Goal: Information Seeking & Learning: Learn about a topic

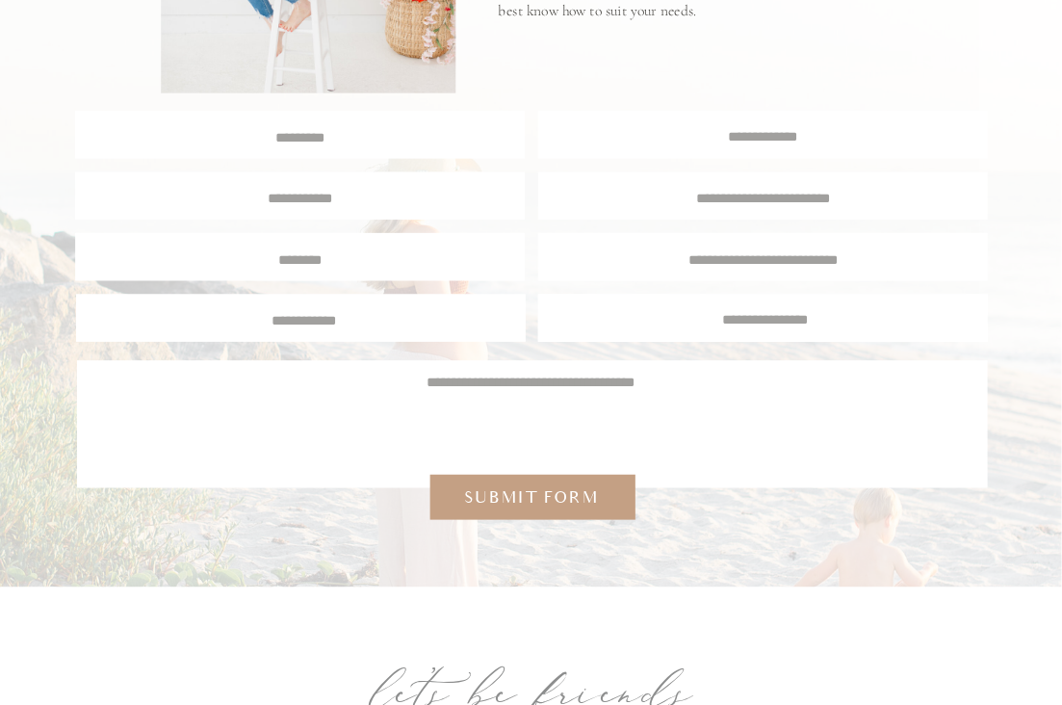
scroll to position [7073, 0]
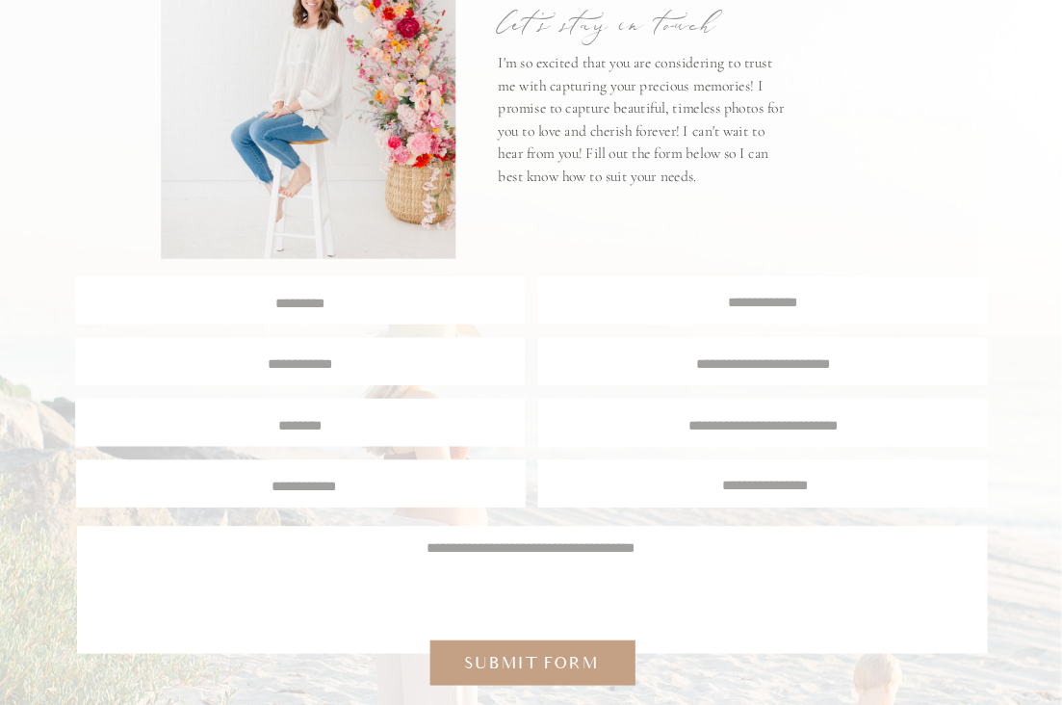
click at [415, 304] on textarea at bounding box center [300, 302] width 447 height 16
type textarea "**********"
click at [367, 364] on textarea at bounding box center [301, 362] width 420 height 16
type textarea "**********"
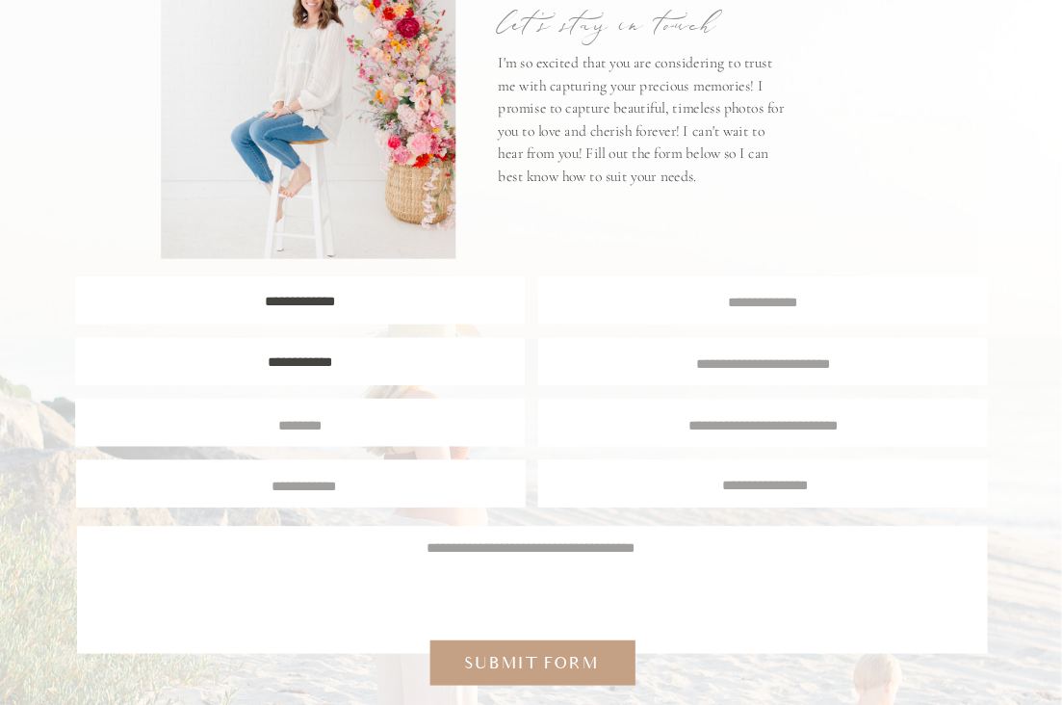
click at [336, 422] on textarea at bounding box center [301, 424] width 422 height 16
click at [235, 422] on textarea "**********" at bounding box center [301, 424] width 422 height 16
type textarea "**********"
click at [281, 486] on textarea at bounding box center [304, 484] width 422 height 16
type textarea "**********"
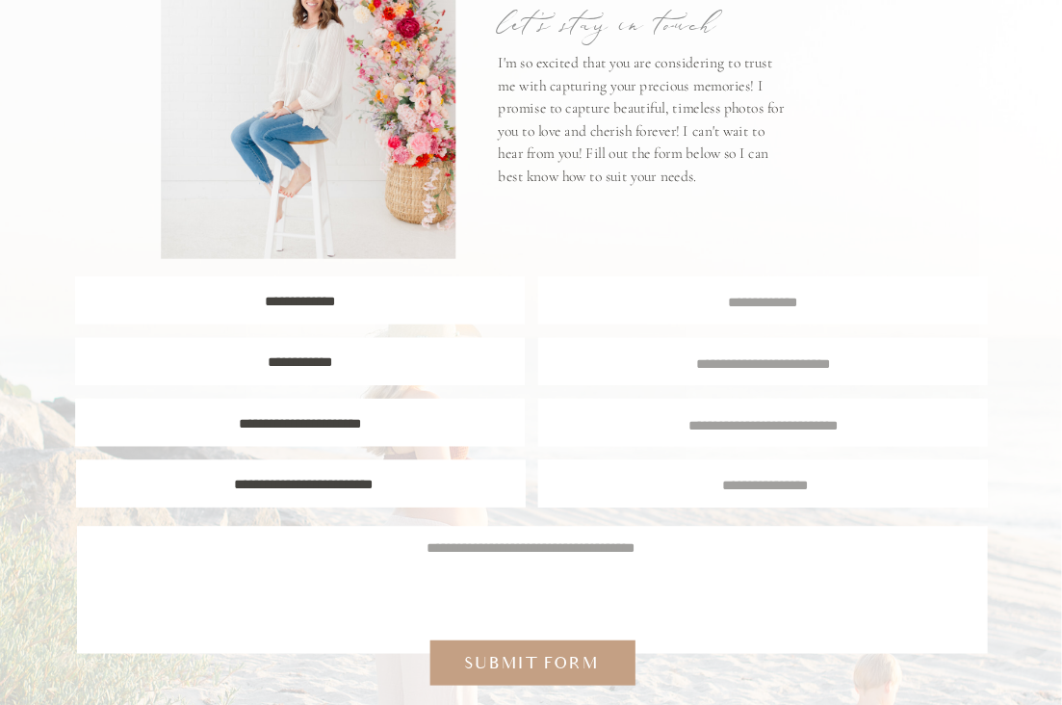
click at [744, 366] on textarea at bounding box center [763, 362] width 417 height 16
type textarea "**********"
click at [741, 302] on textarea at bounding box center [763, 301] width 449 height 16
type textarea "**********"
click at [781, 429] on textarea at bounding box center [764, 424] width 422 height 16
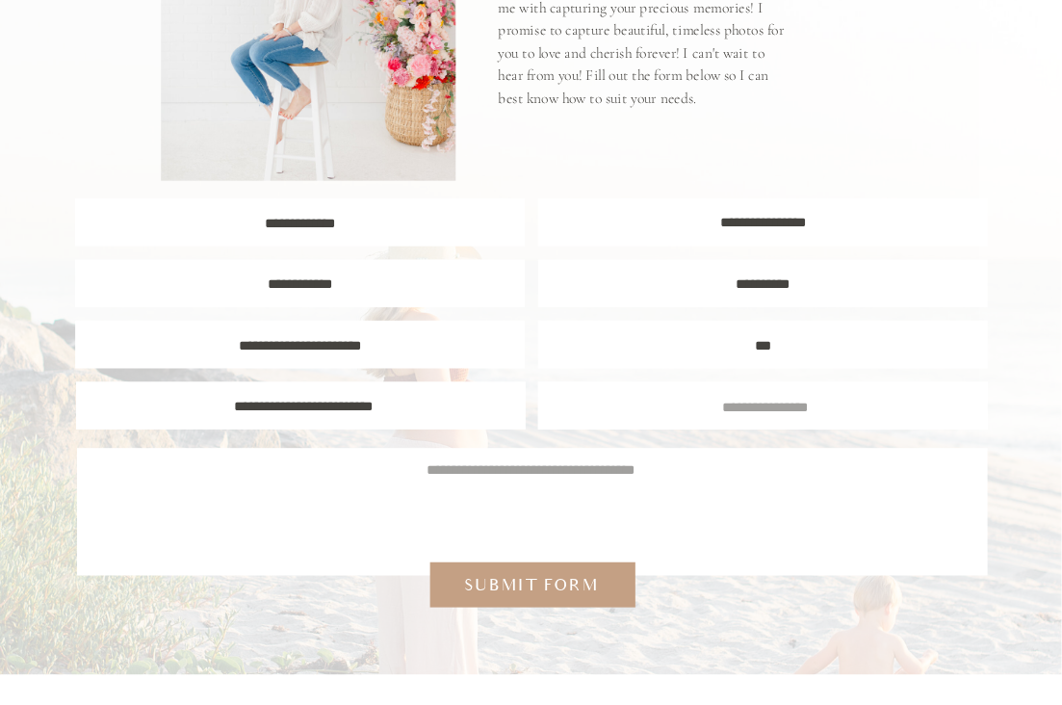
scroll to position [7156, 0]
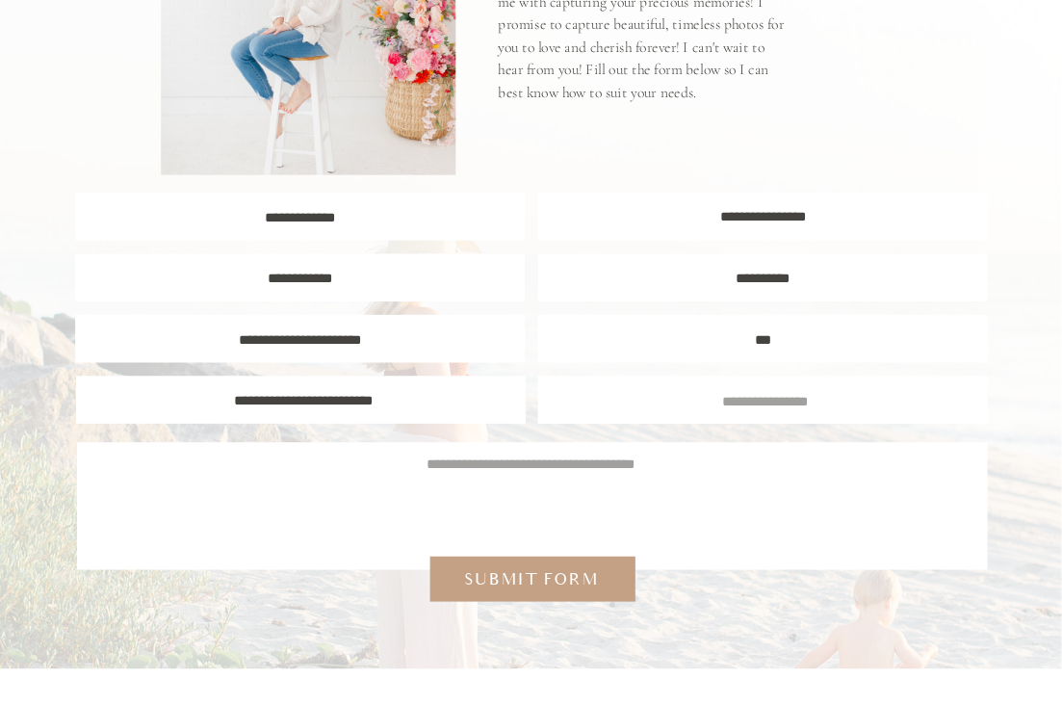
type textarea "***"
click at [707, 283] on textarea "**********" at bounding box center [763, 279] width 417 height 16
click at [728, 277] on textarea "**********" at bounding box center [763, 279] width 417 height 16
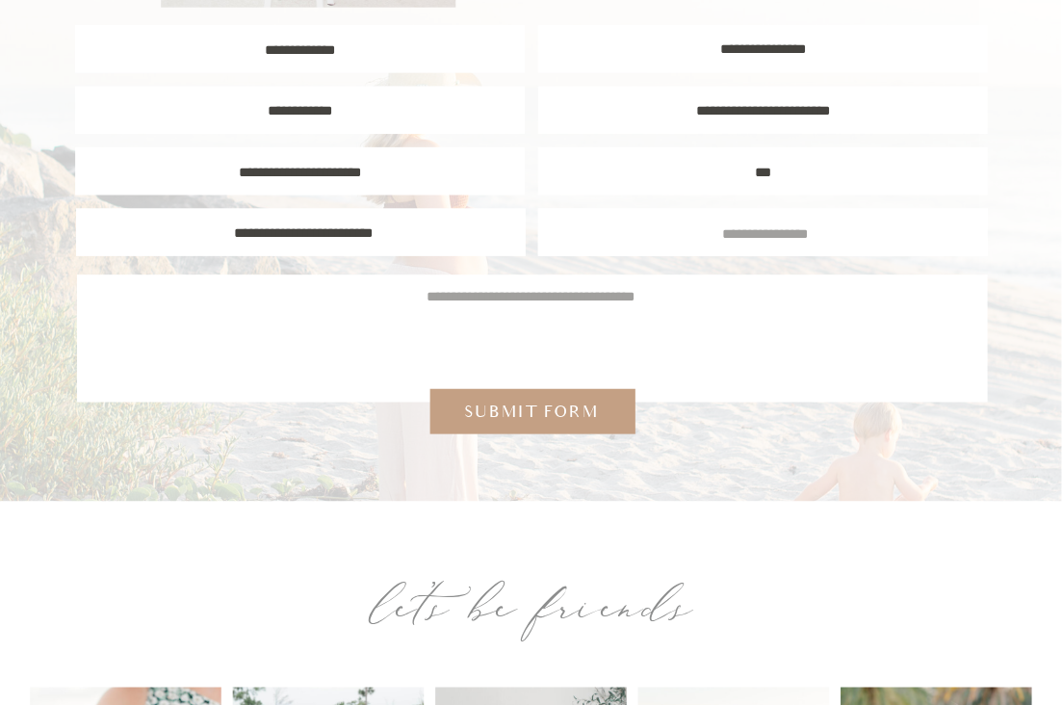
scroll to position [7324, 0]
type textarea "**********"
drag, startPoint x: 493, startPoint y: 298, endPoint x: 530, endPoint y: 327, distance: 46.6
click at [493, 298] on textarea at bounding box center [531, 329] width 859 height 85
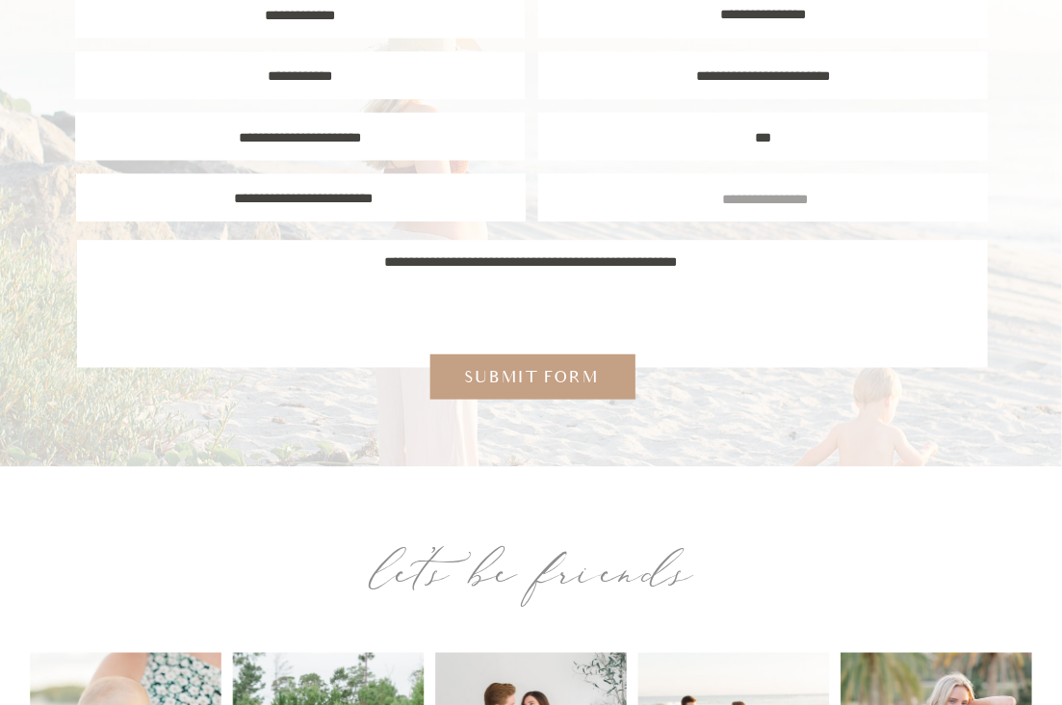
scroll to position [7368, 0]
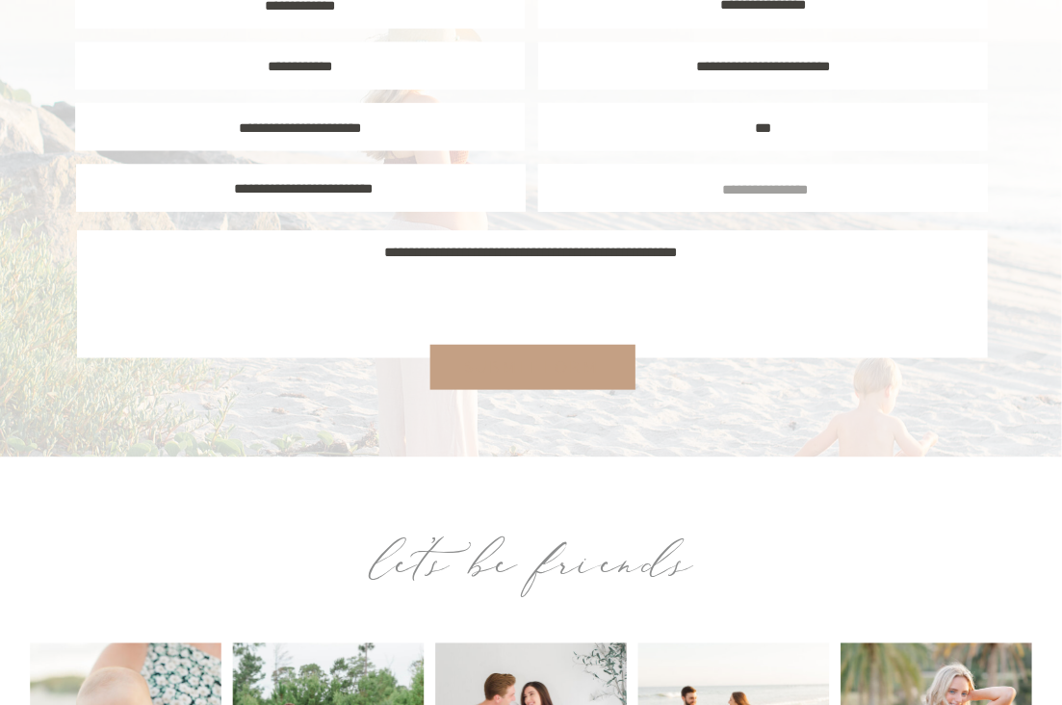
type textarea "**********"
click at [534, 361] on div "Submit form" at bounding box center [530, 367] width 151 height 23
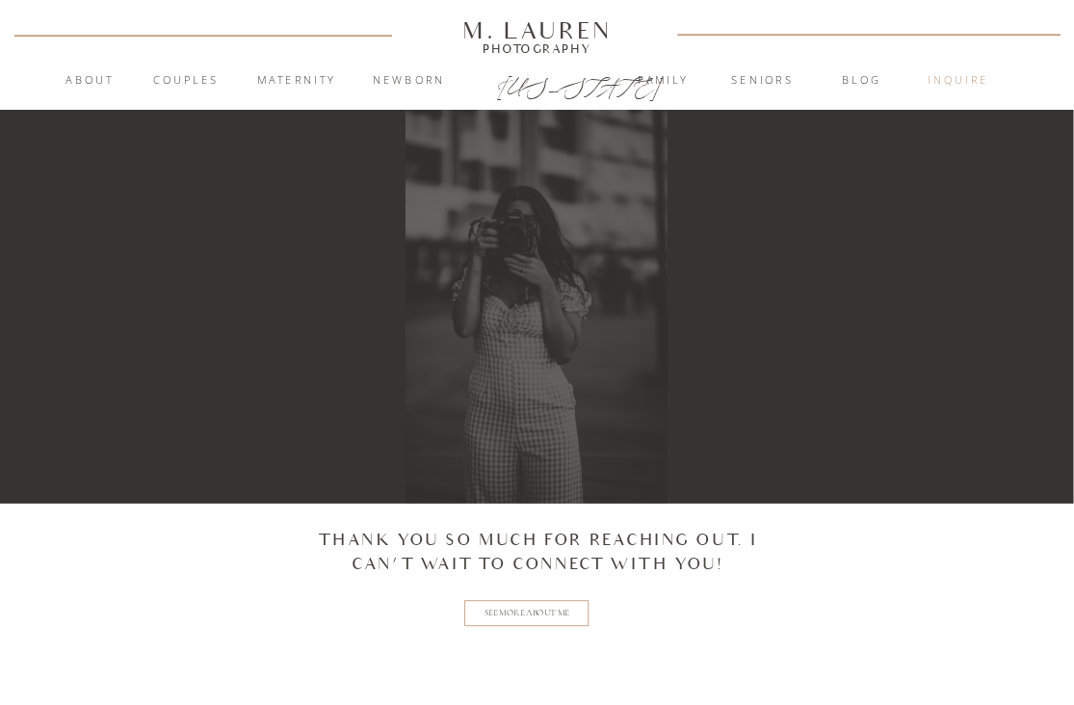
click at [942, 78] on nav "inquire" at bounding box center [958, 81] width 96 height 18
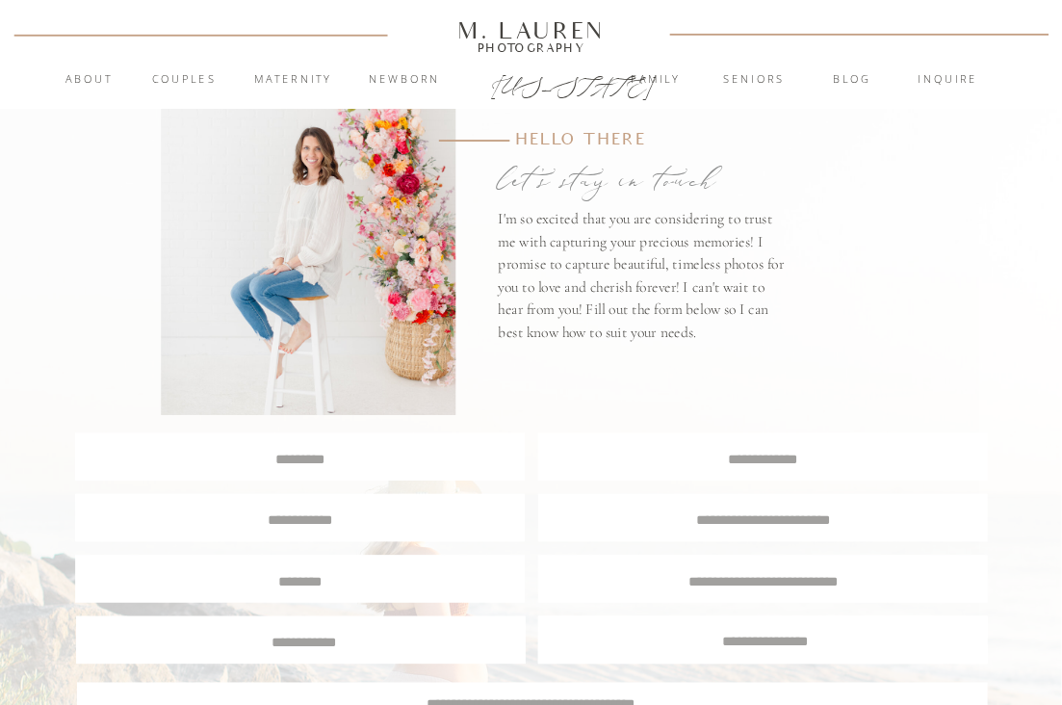
scroll to position [391, 0]
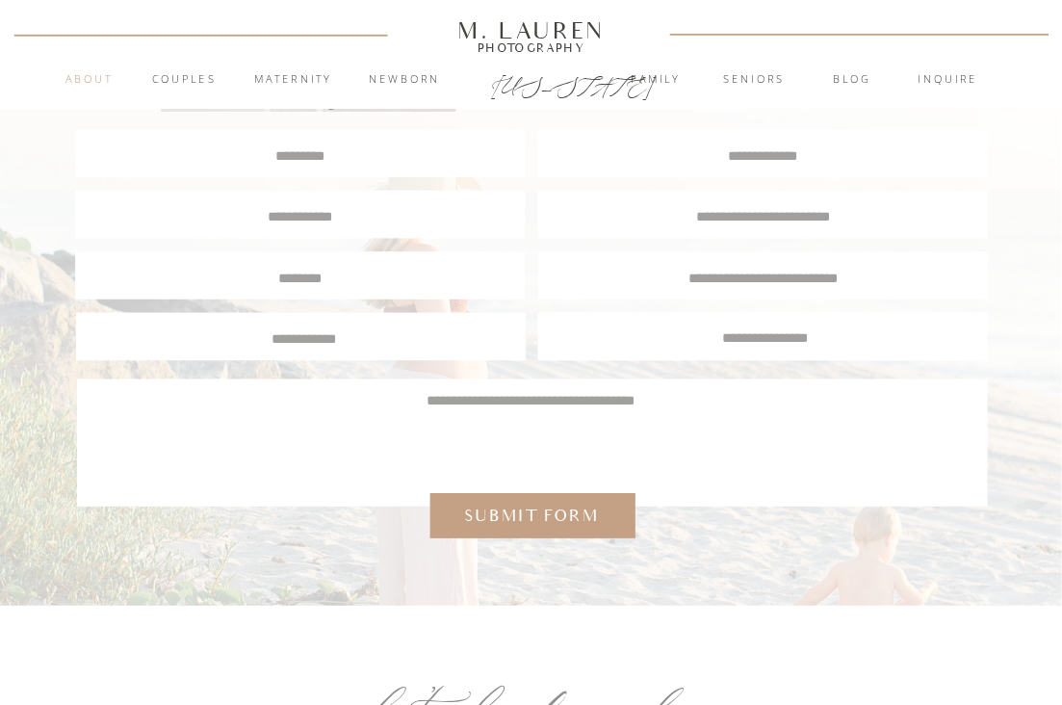
click at [89, 73] on nav "About" at bounding box center [89, 79] width 68 height 17
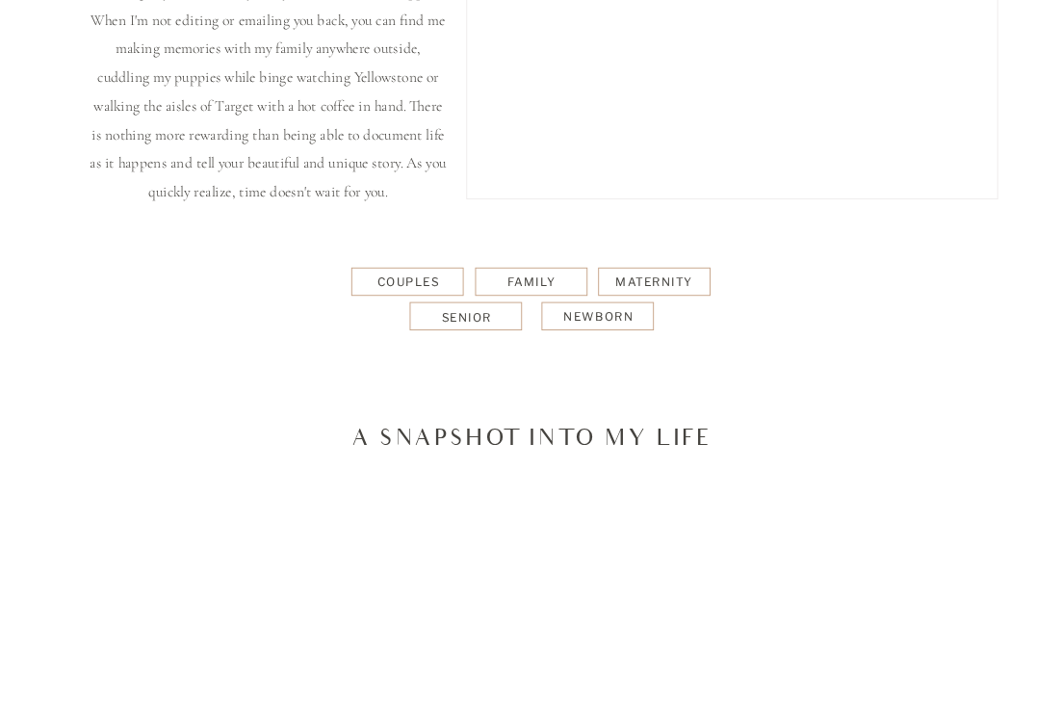
scroll to position [971, 0]
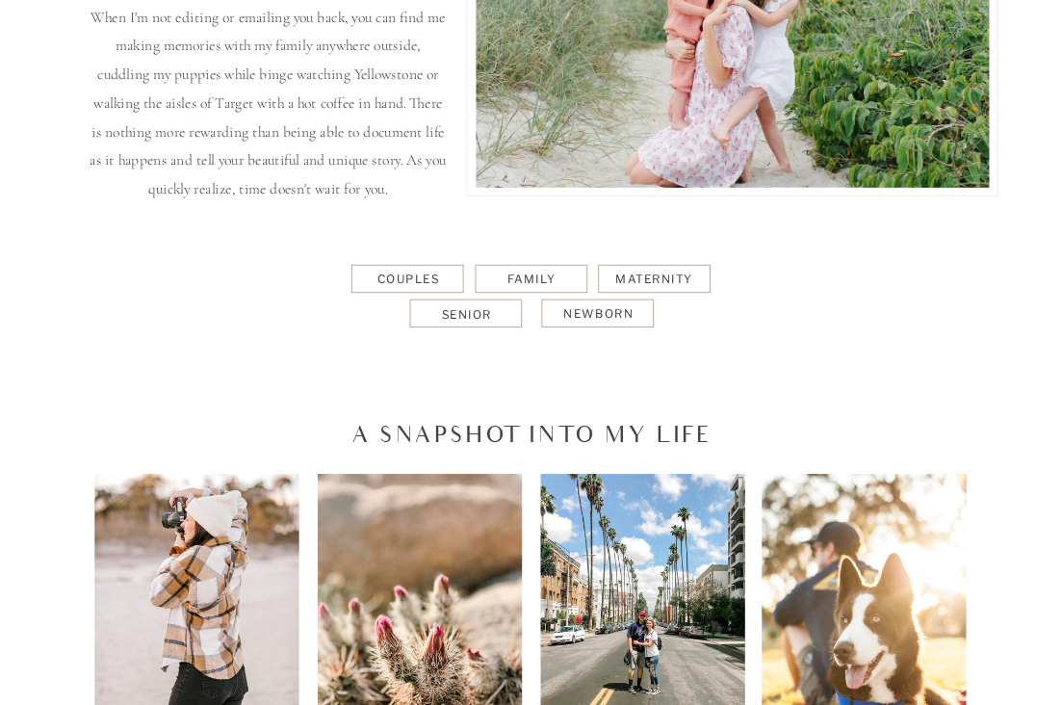
click at [488, 300] on div at bounding box center [466, 313] width 113 height 28
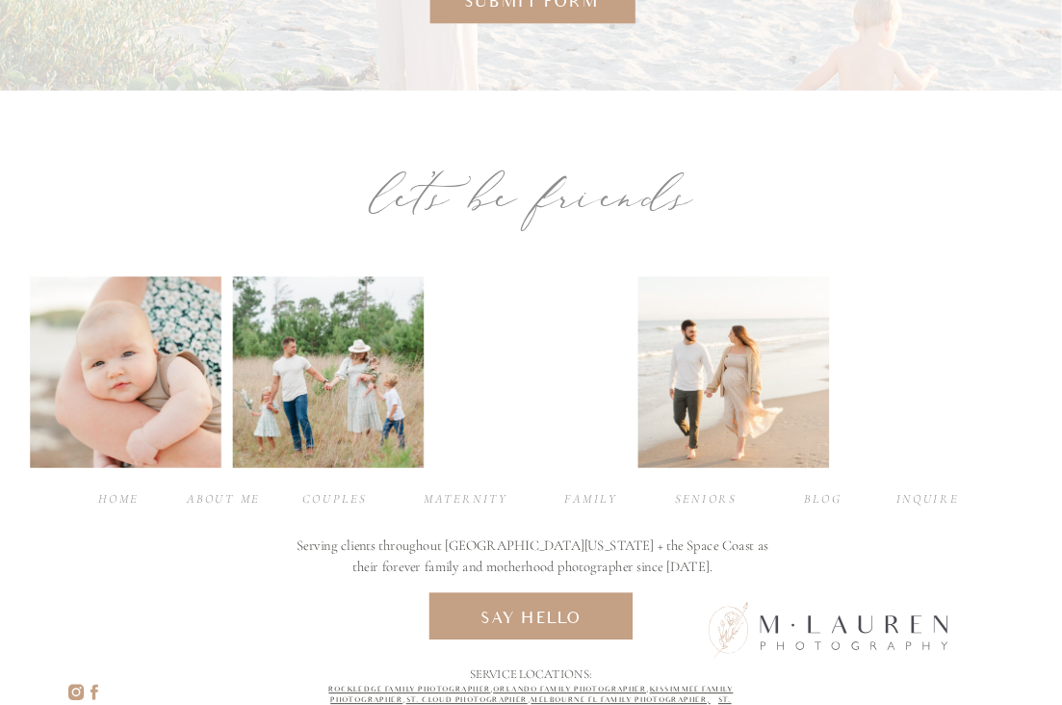
scroll to position [4019, 0]
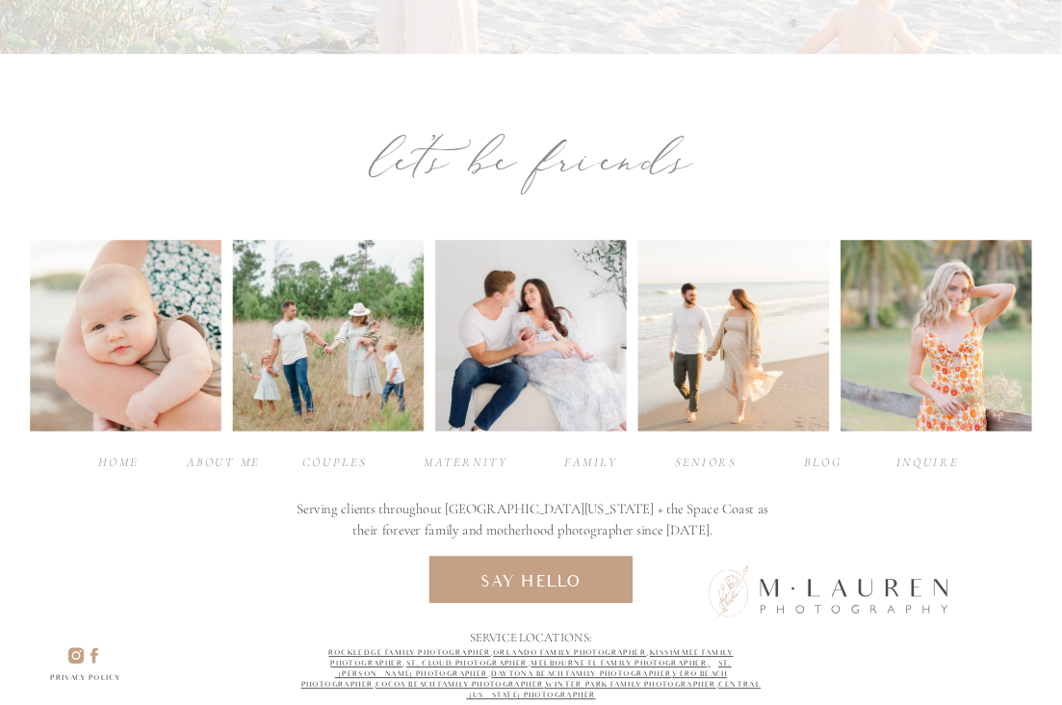
click at [929, 460] on div "INQUIRE" at bounding box center [928, 461] width 71 height 16
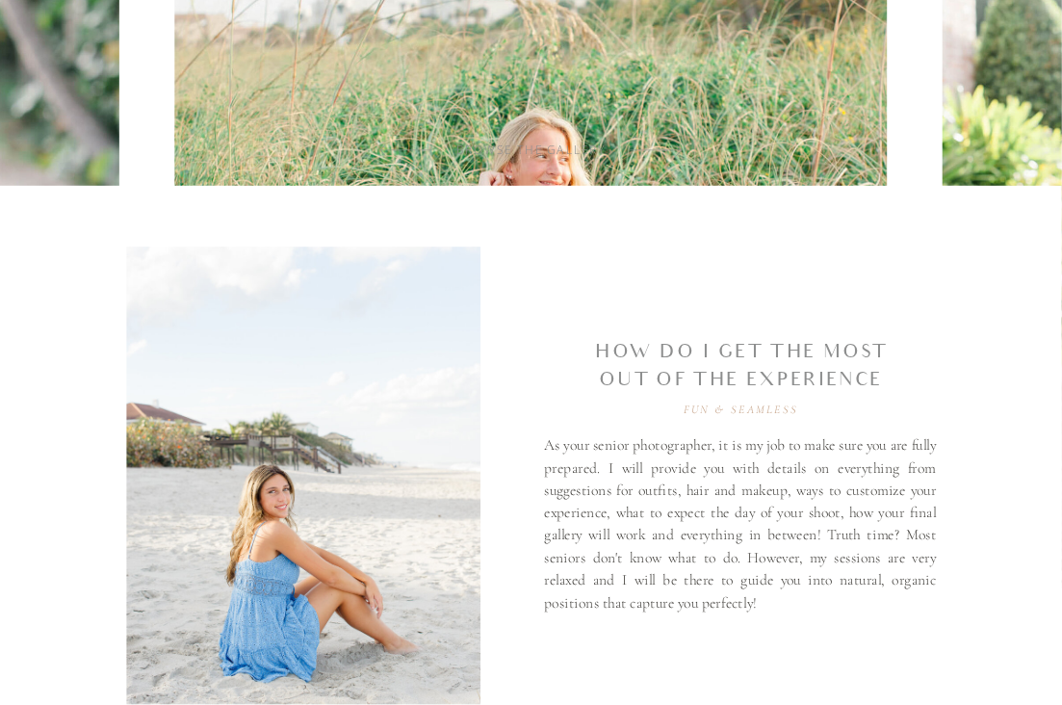
scroll to position [976, 0]
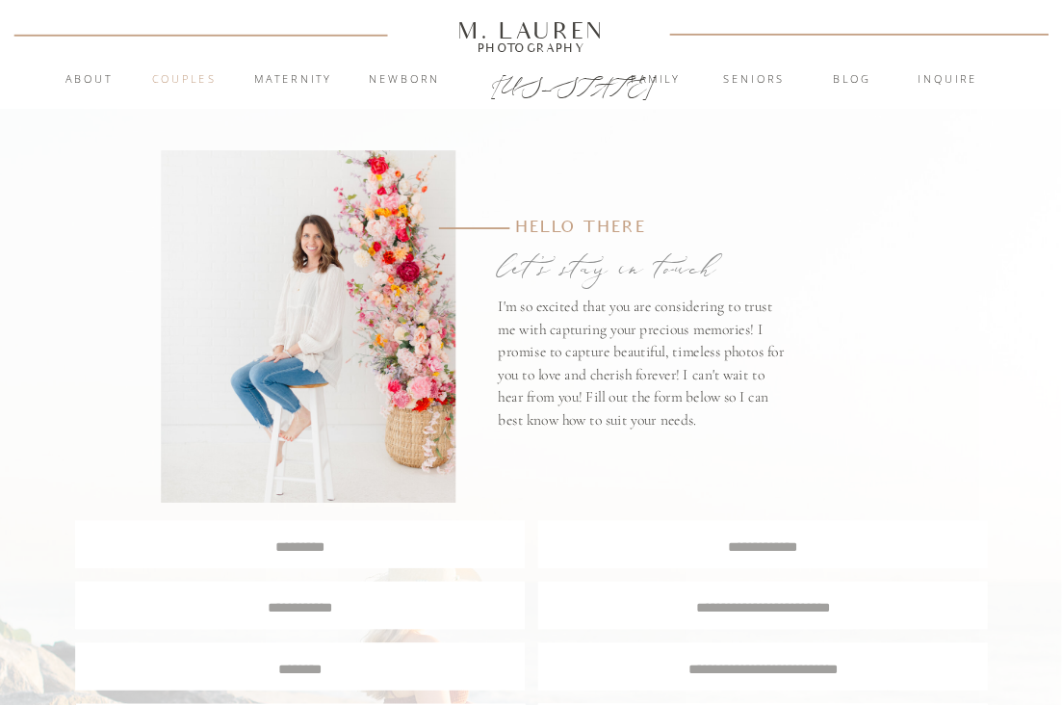
click at [193, 80] on nav "Couples" at bounding box center [184, 79] width 95 height 17
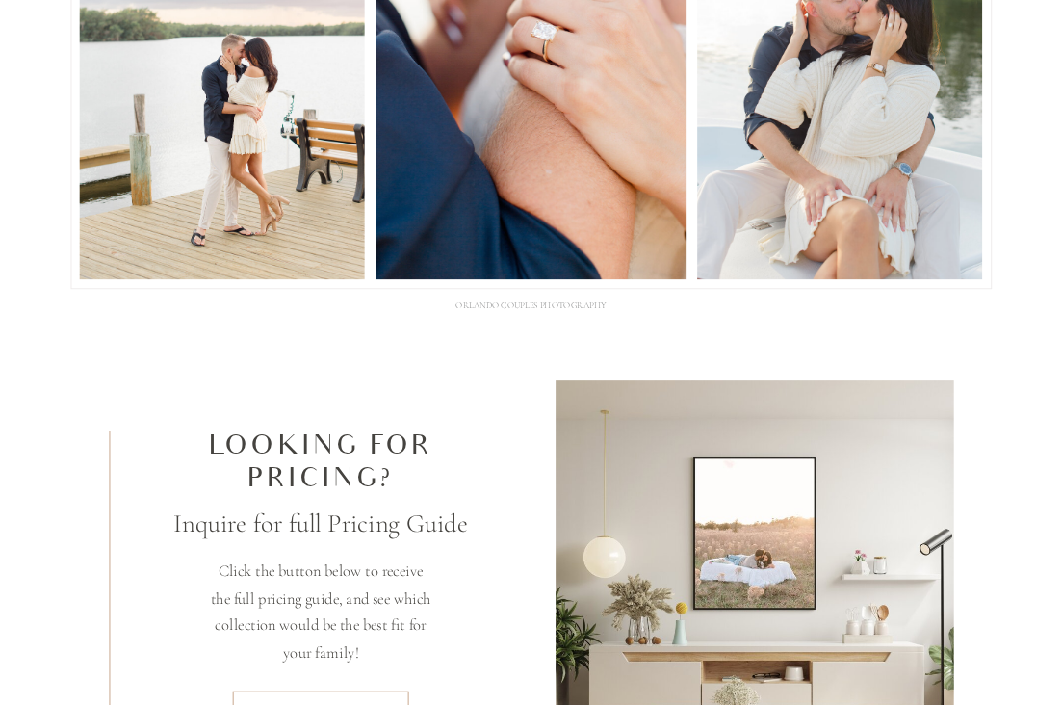
scroll to position [5182, 0]
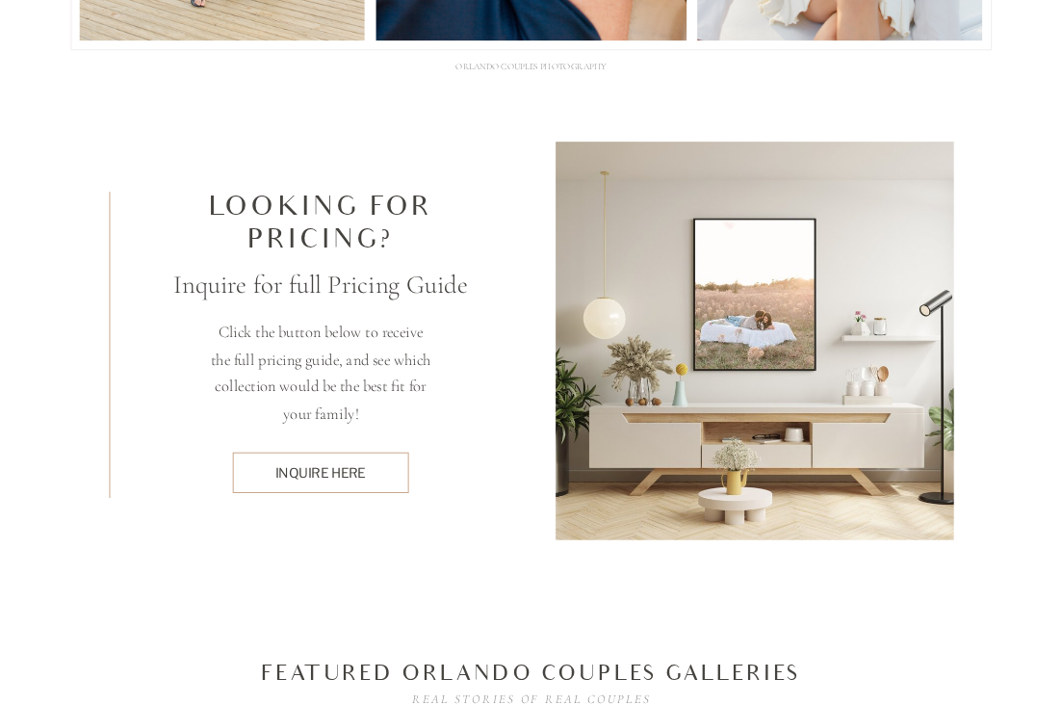
click at [336, 468] on div "inquire here" at bounding box center [321, 473] width 158 height 18
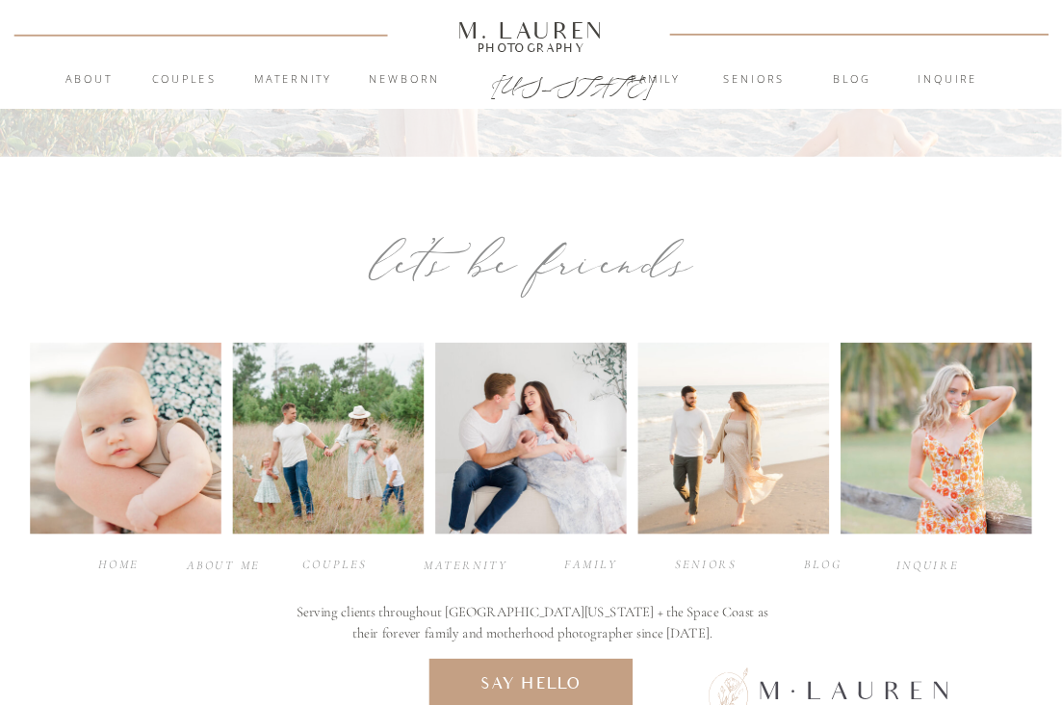
scroll to position [670, 0]
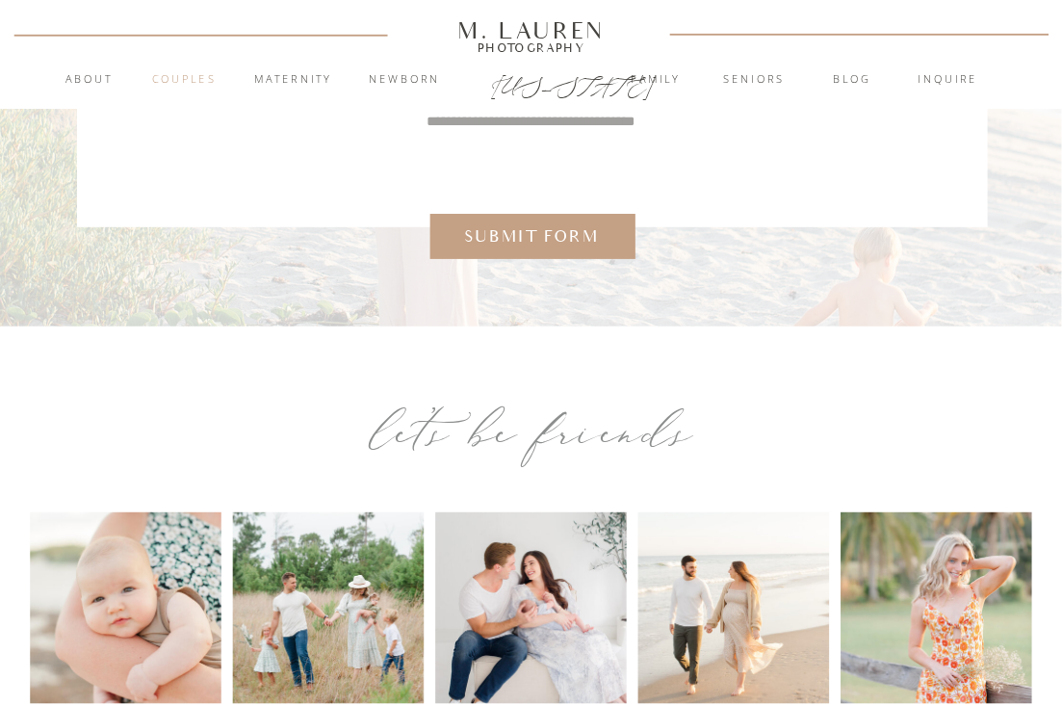
click at [221, 74] on nav "Couples" at bounding box center [184, 79] width 95 height 17
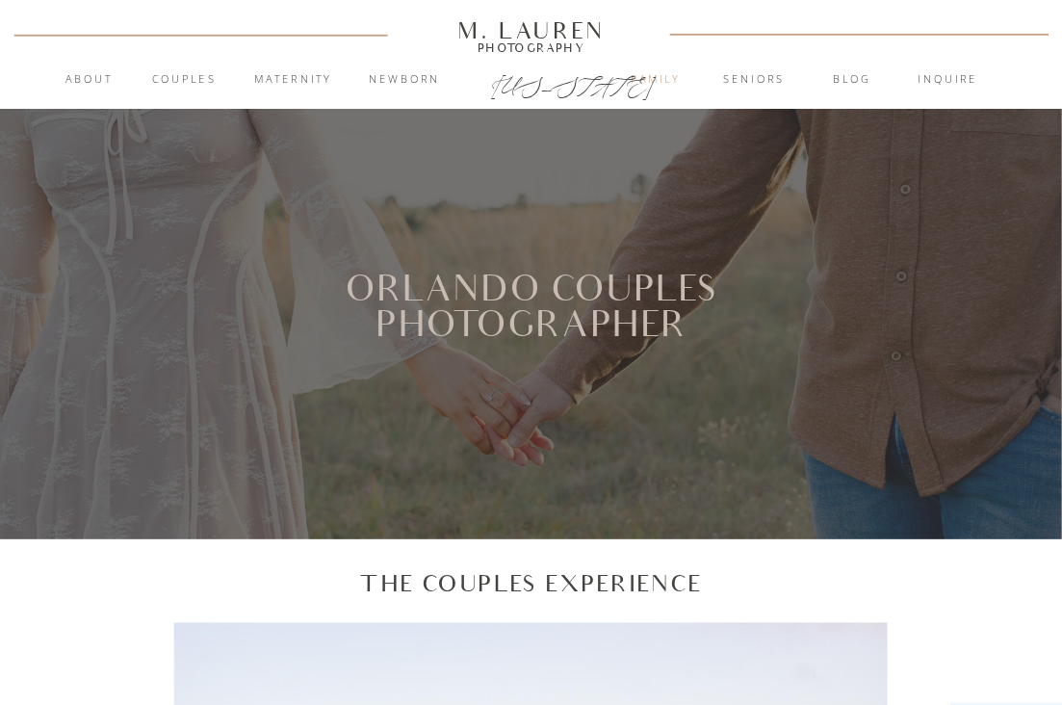
click at [647, 81] on nav "Family" at bounding box center [655, 79] width 95 height 17
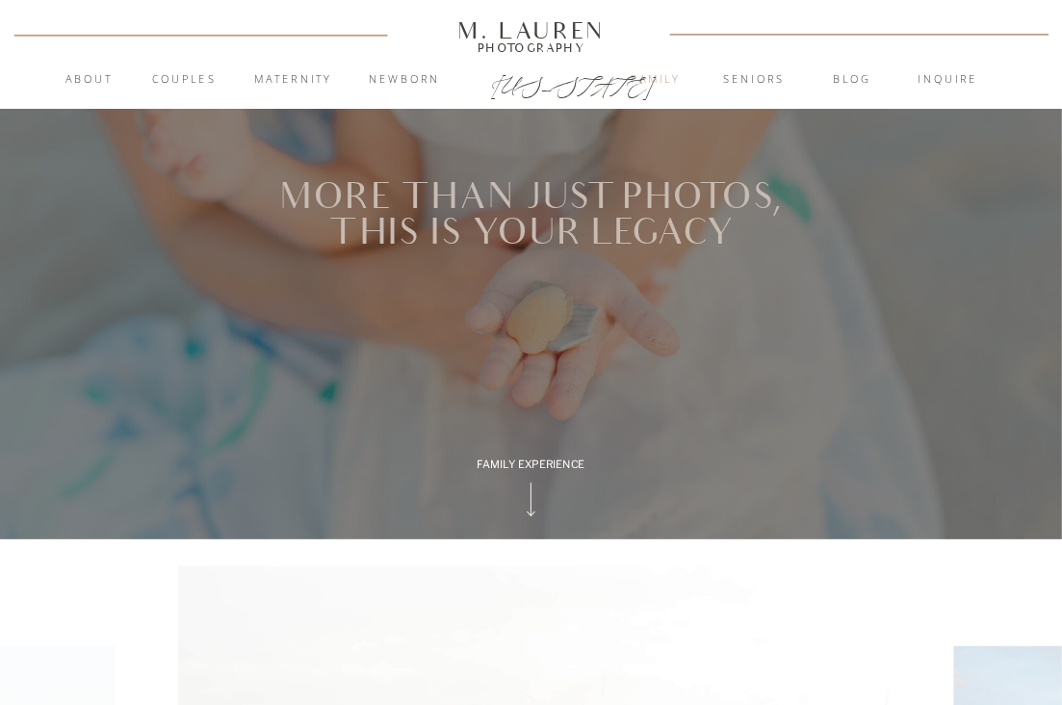
click at [663, 74] on nav "Family" at bounding box center [655, 79] width 95 height 17
click at [182, 76] on nav "Couples" at bounding box center [184, 79] width 95 height 17
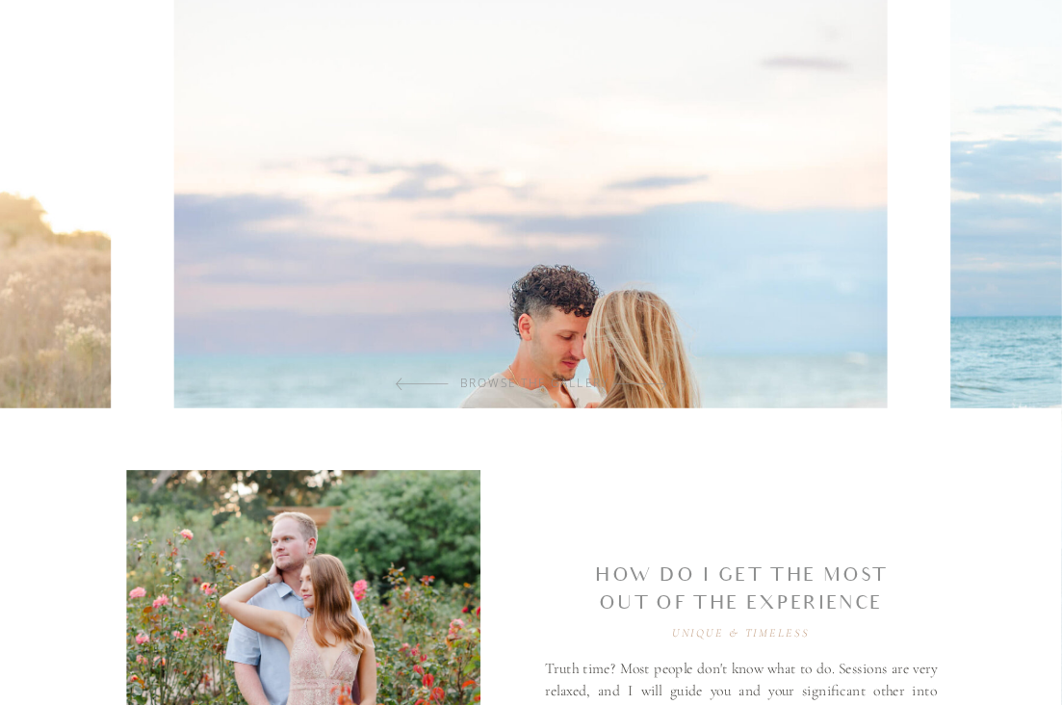
scroll to position [873, 0]
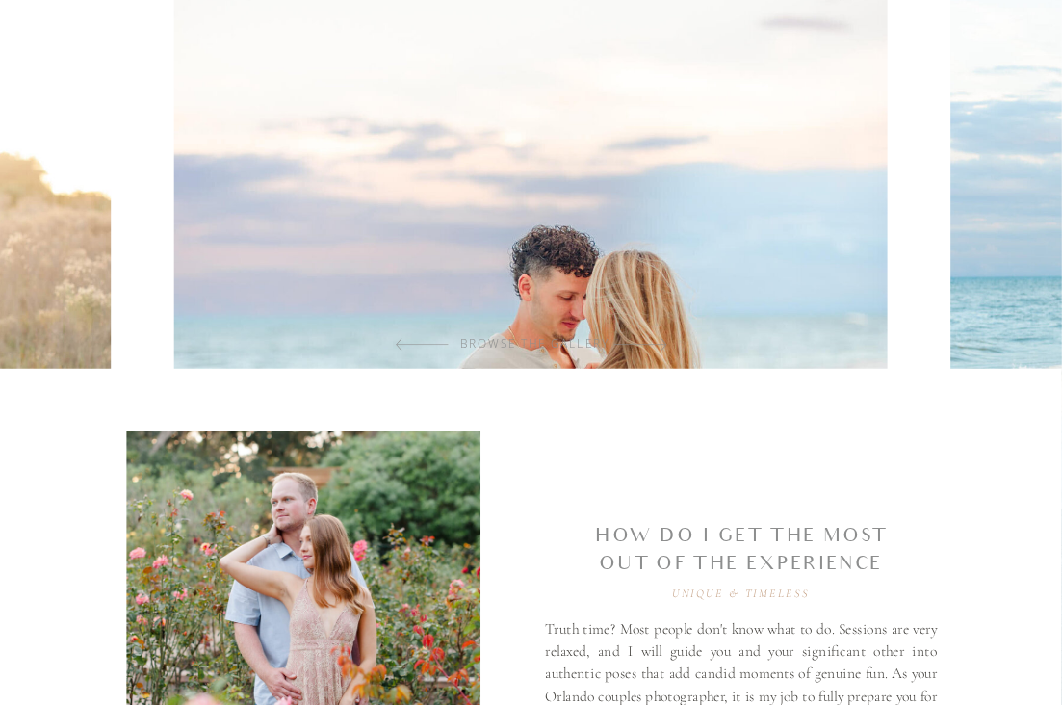
click at [666, 347] on div at bounding box center [640, 344] width 53 height 36
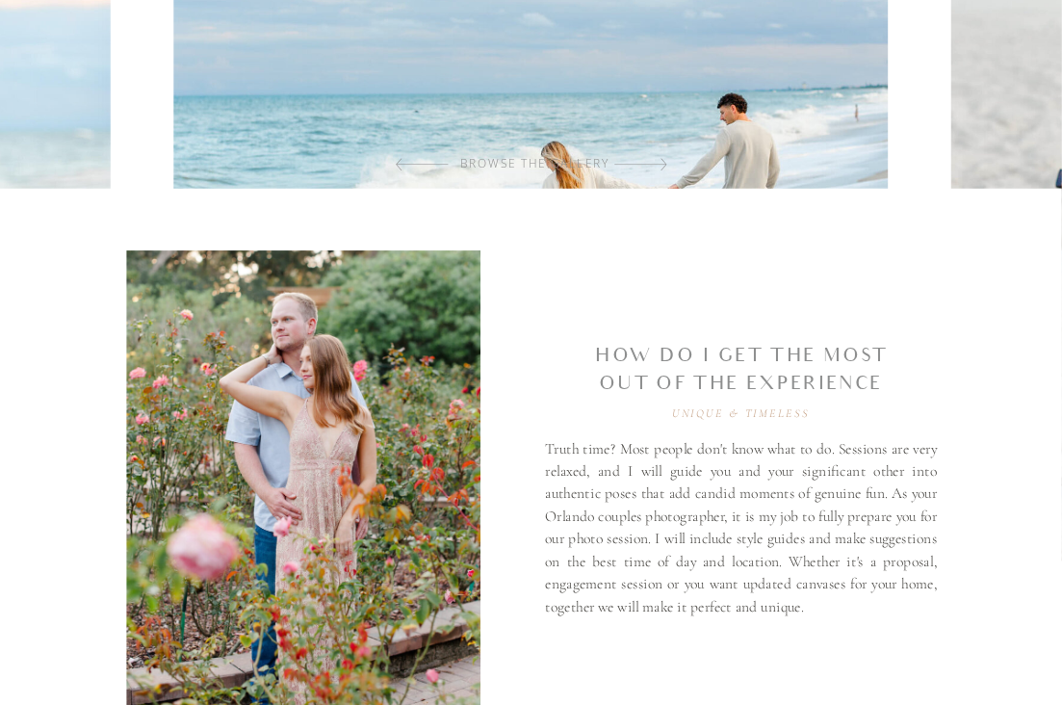
scroll to position [1054, 0]
click at [668, 167] on img at bounding box center [530, 104] width 713 height 1073
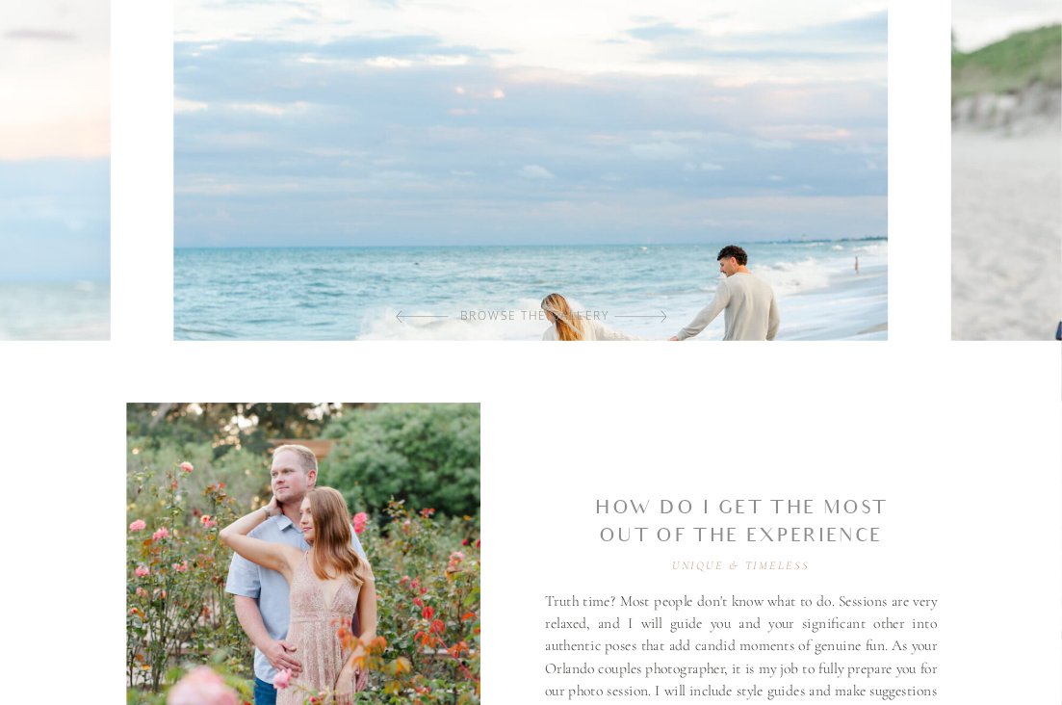
scroll to position [886, 0]
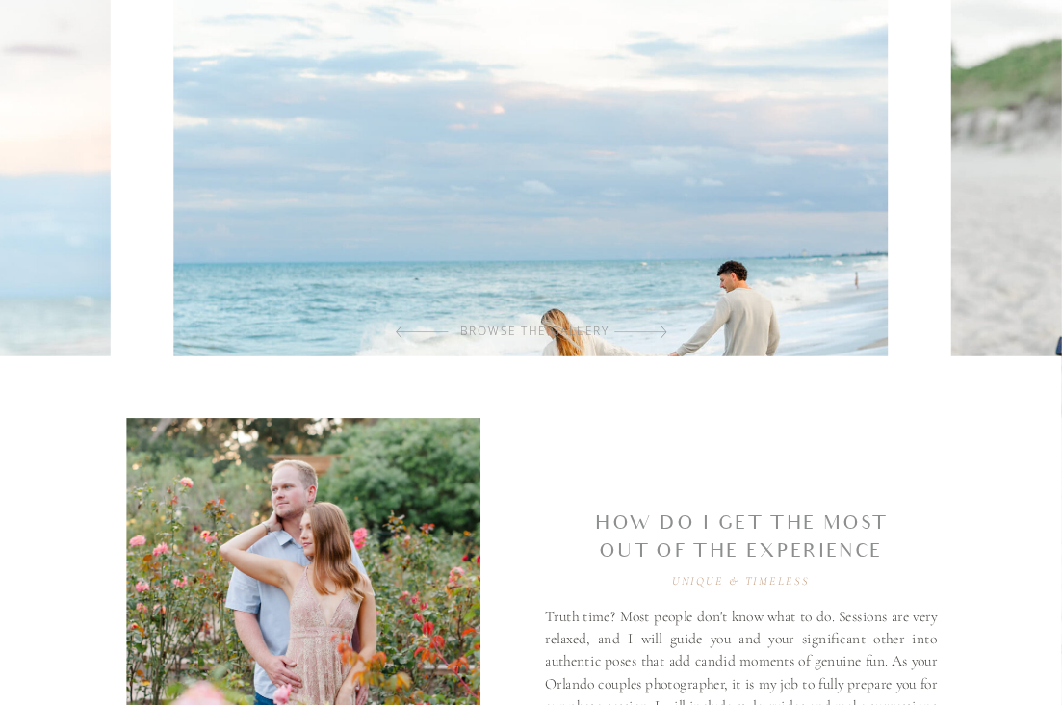
click at [665, 333] on div at bounding box center [640, 332] width 53 height 36
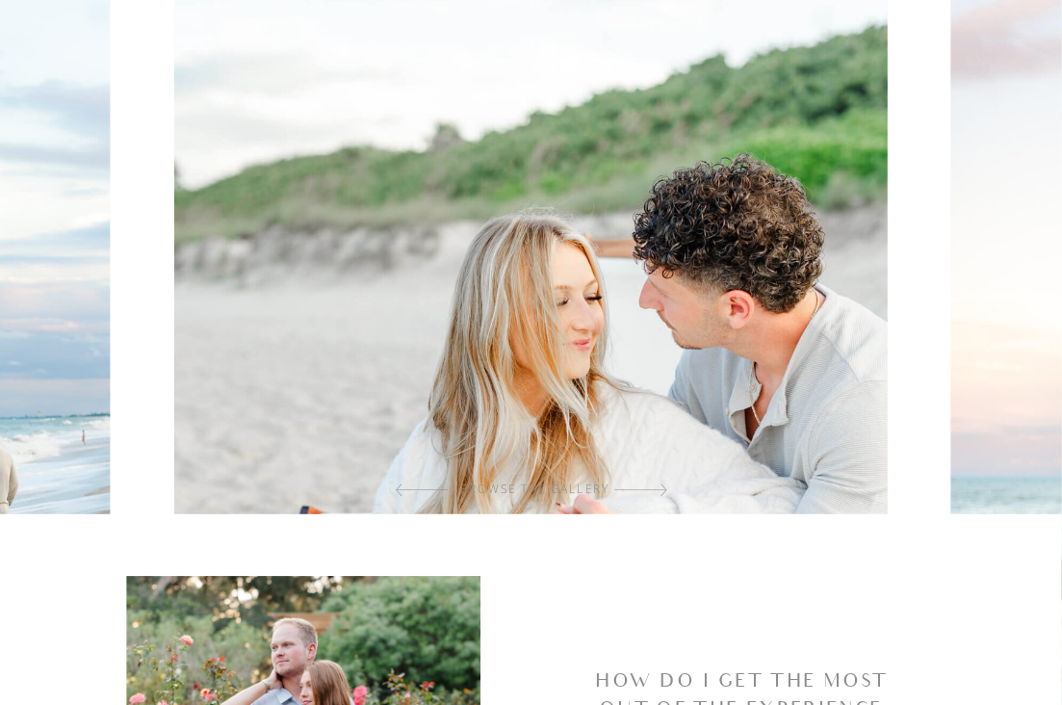
scroll to position [710, 0]
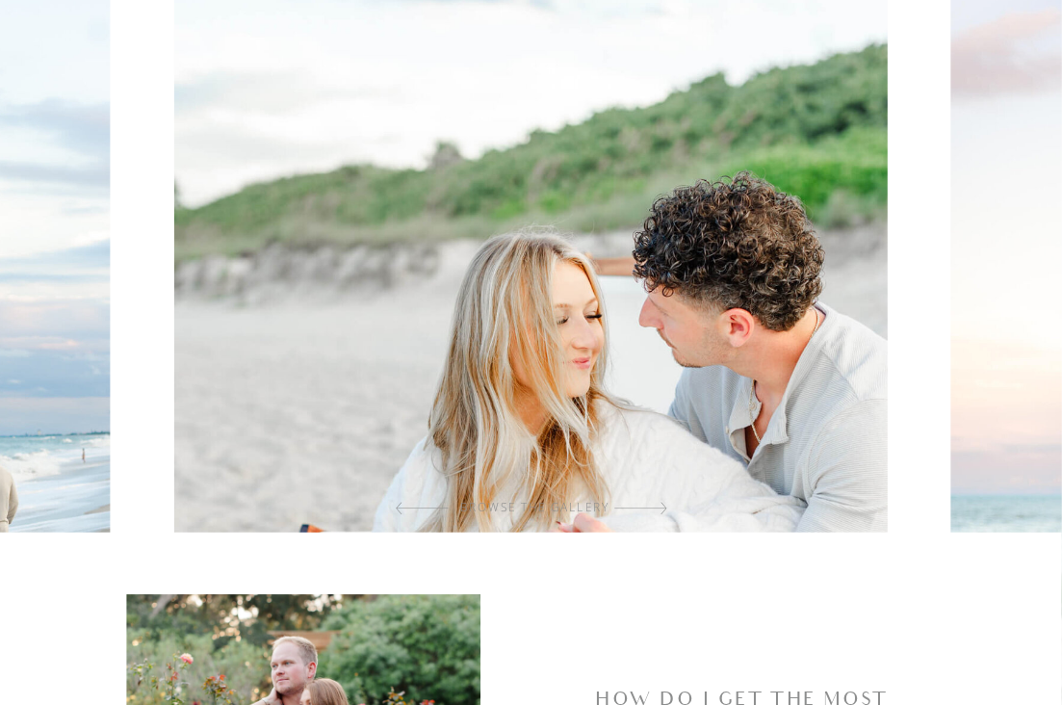
click at [658, 500] on div at bounding box center [640, 508] width 53 height 36
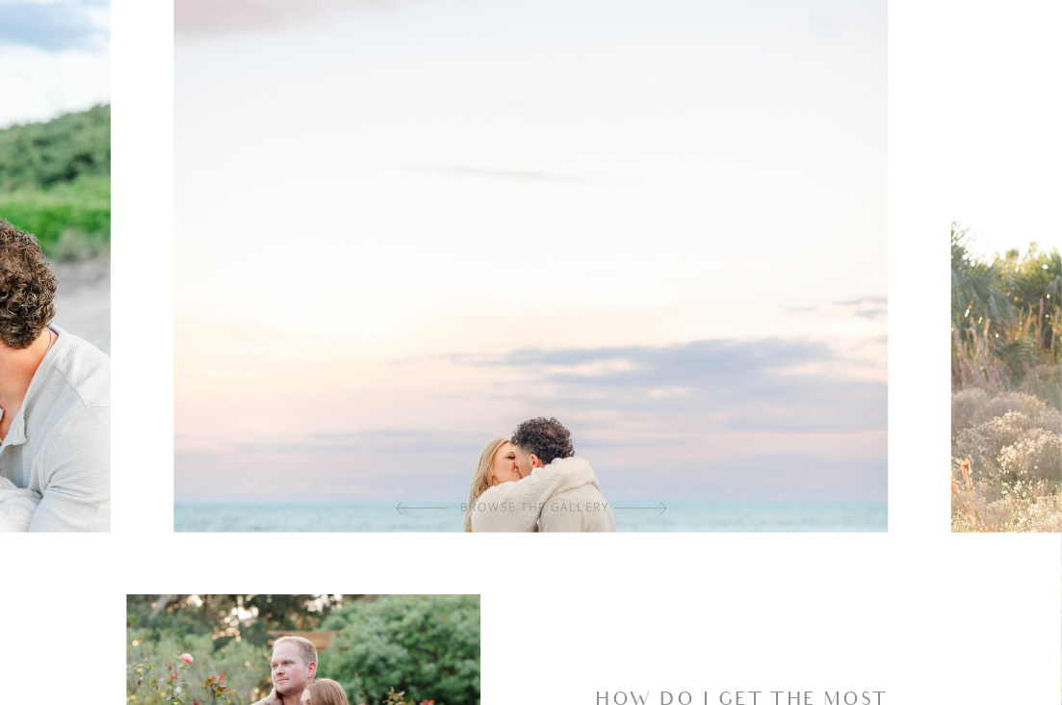
click at [660, 504] on div at bounding box center [640, 508] width 53 height 36
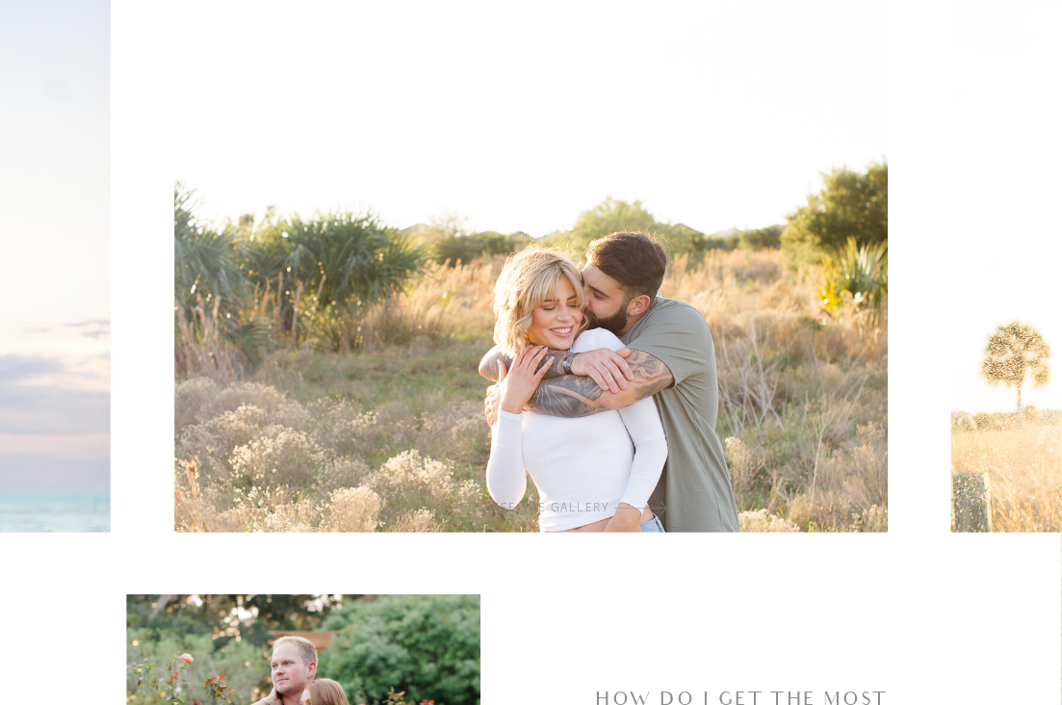
click at [660, 505] on div at bounding box center [640, 508] width 53 height 36
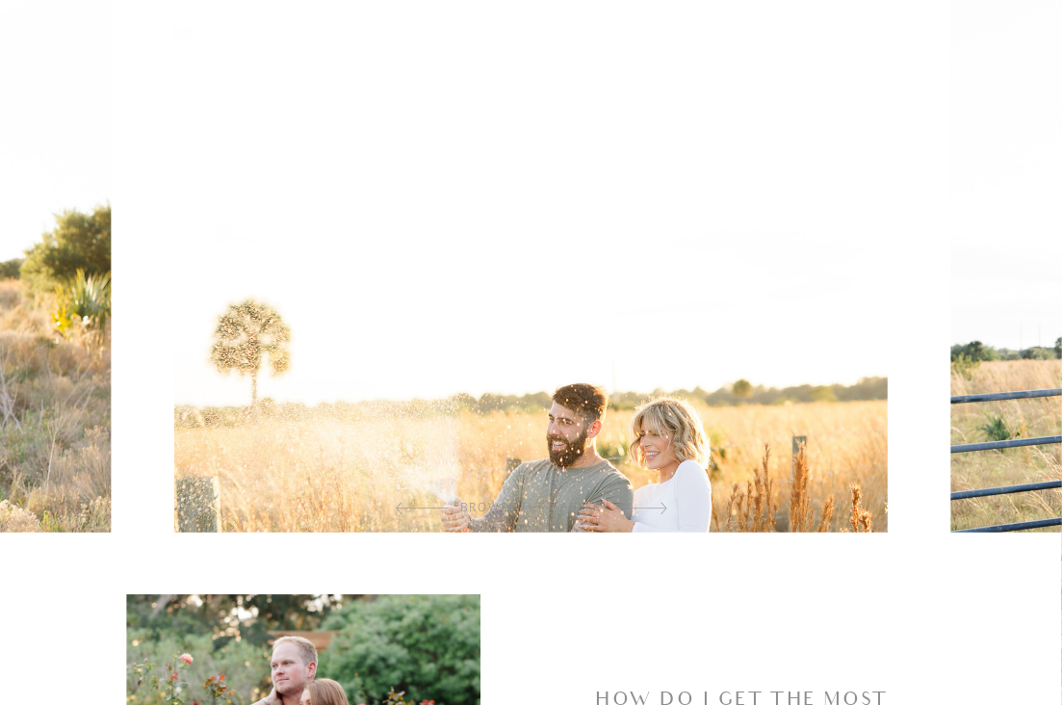
click at [662, 500] on div at bounding box center [640, 508] width 53 height 36
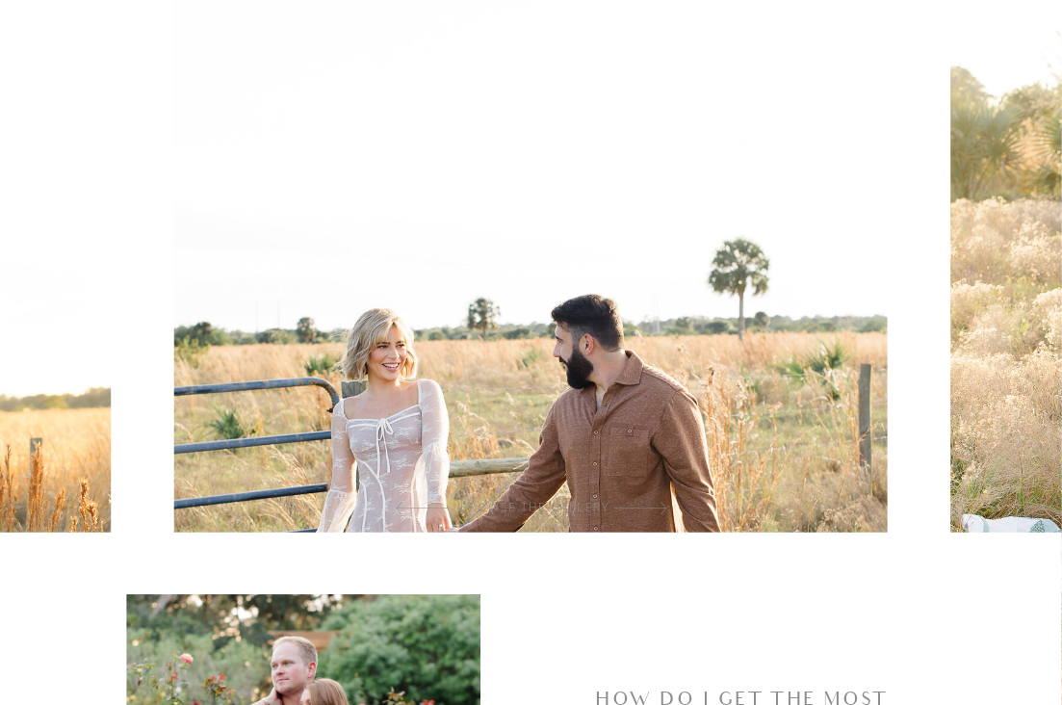
click at [666, 510] on div at bounding box center [640, 508] width 53 height 36
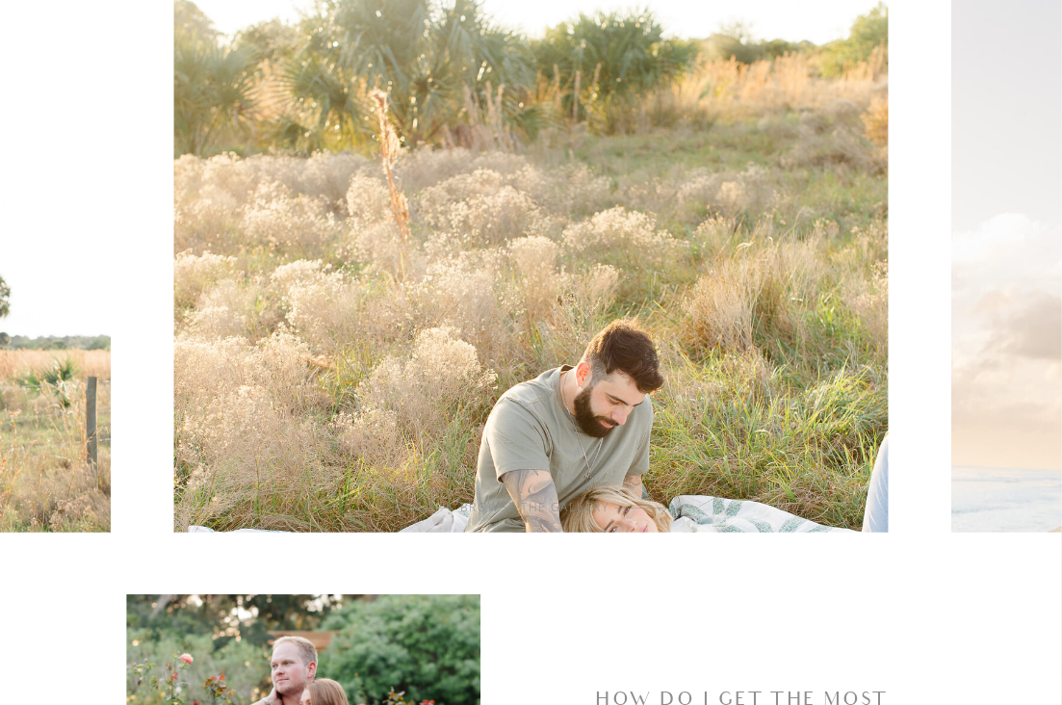
click at [662, 504] on div at bounding box center [640, 508] width 53 height 36
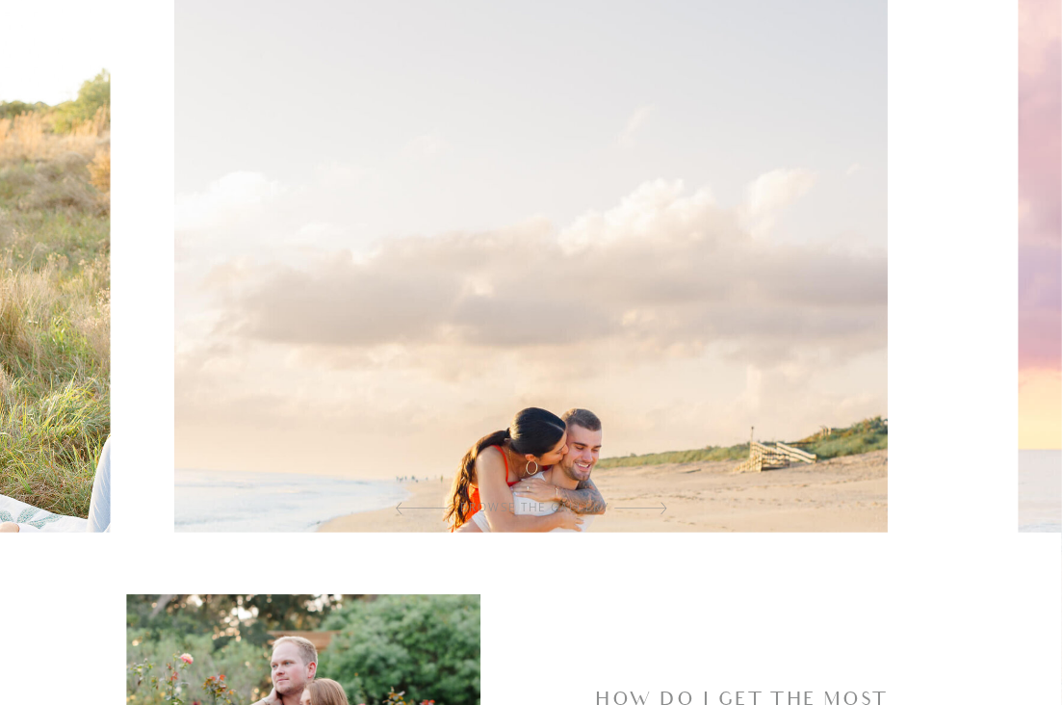
click at [664, 500] on div at bounding box center [640, 508] width 53 height 36
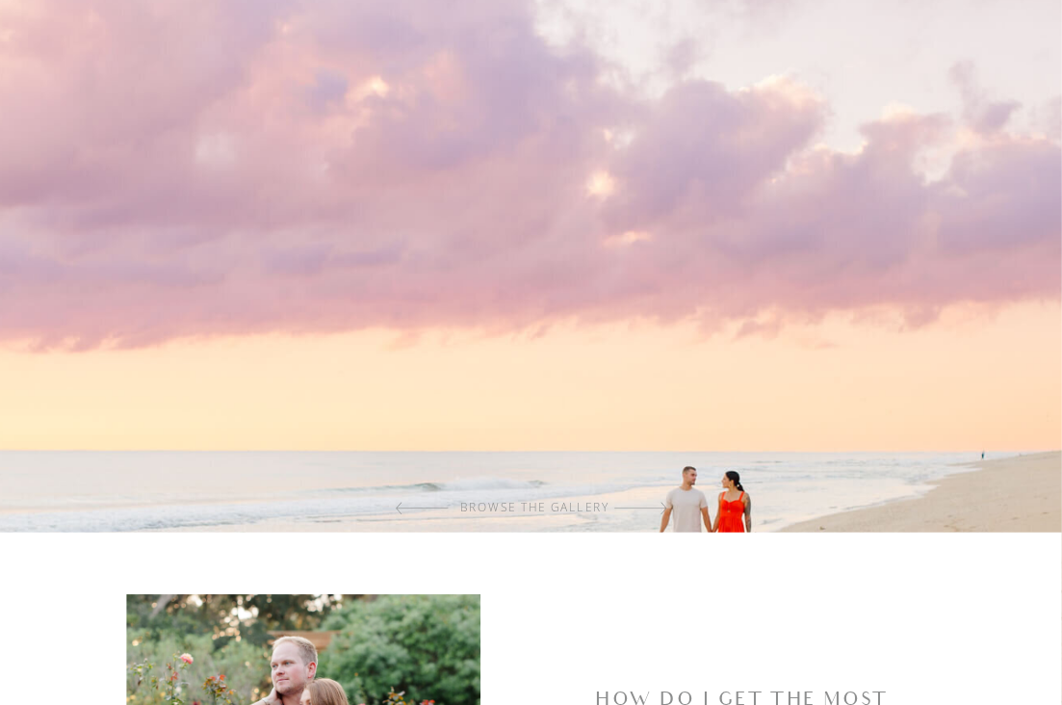
click at [662, 500] on div at bounding box center [640, 508] width 53 height 36
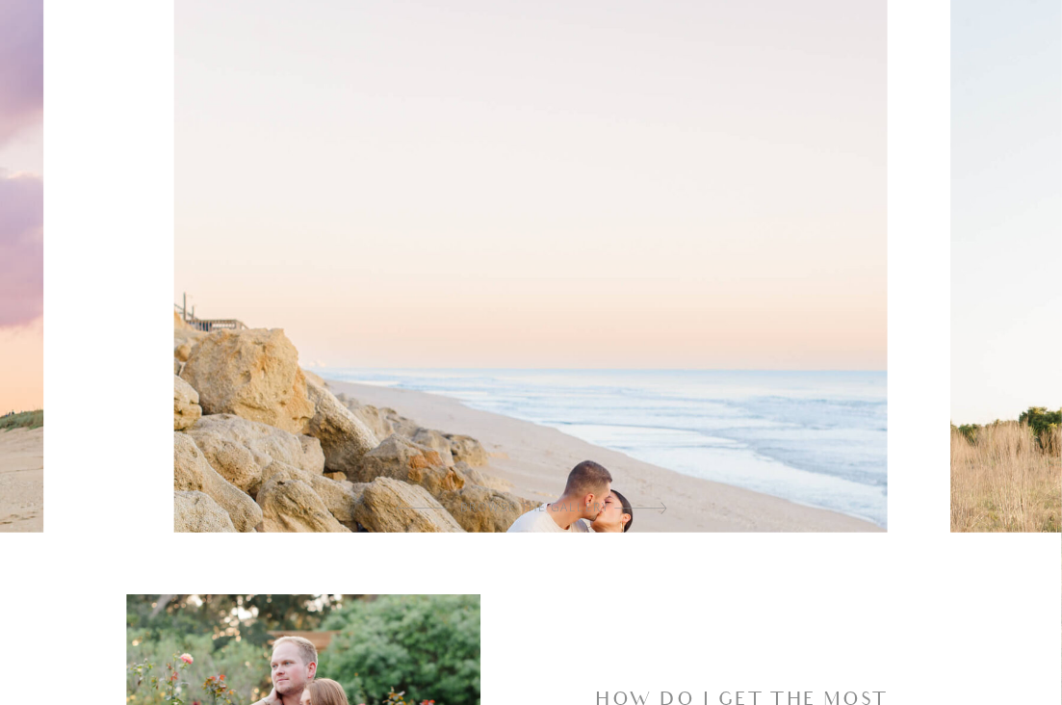
click at [661, 501] on div at bounding box center [640, 508] width 53 height 36
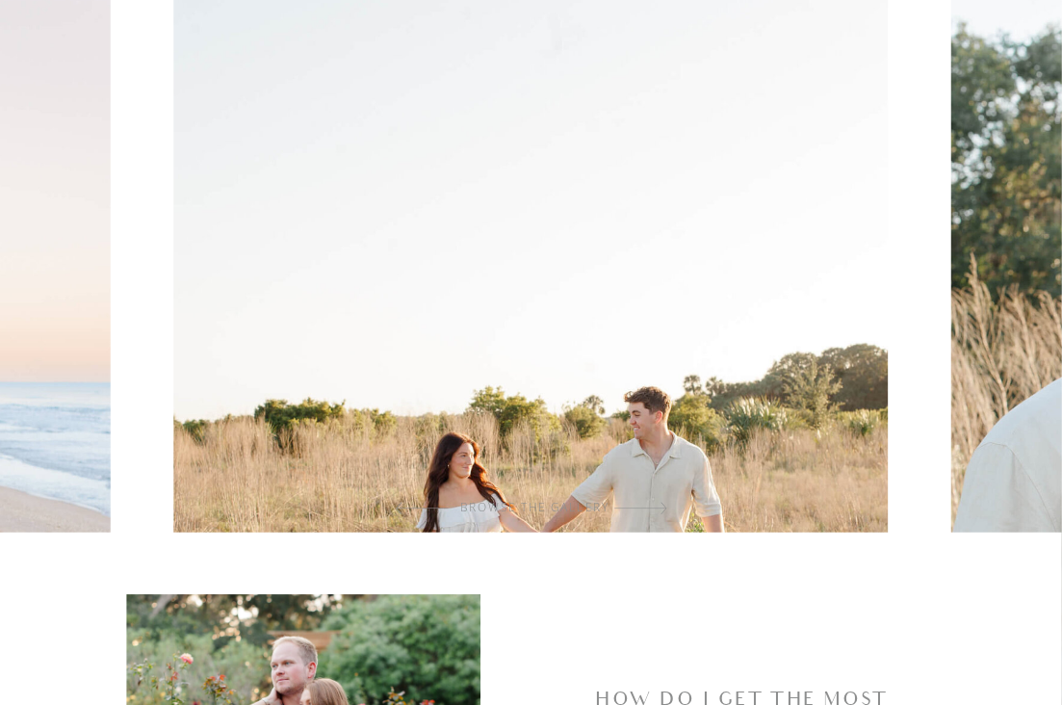
click at [663, 503] on div at bounding box center [640, 508] width 53 height 36
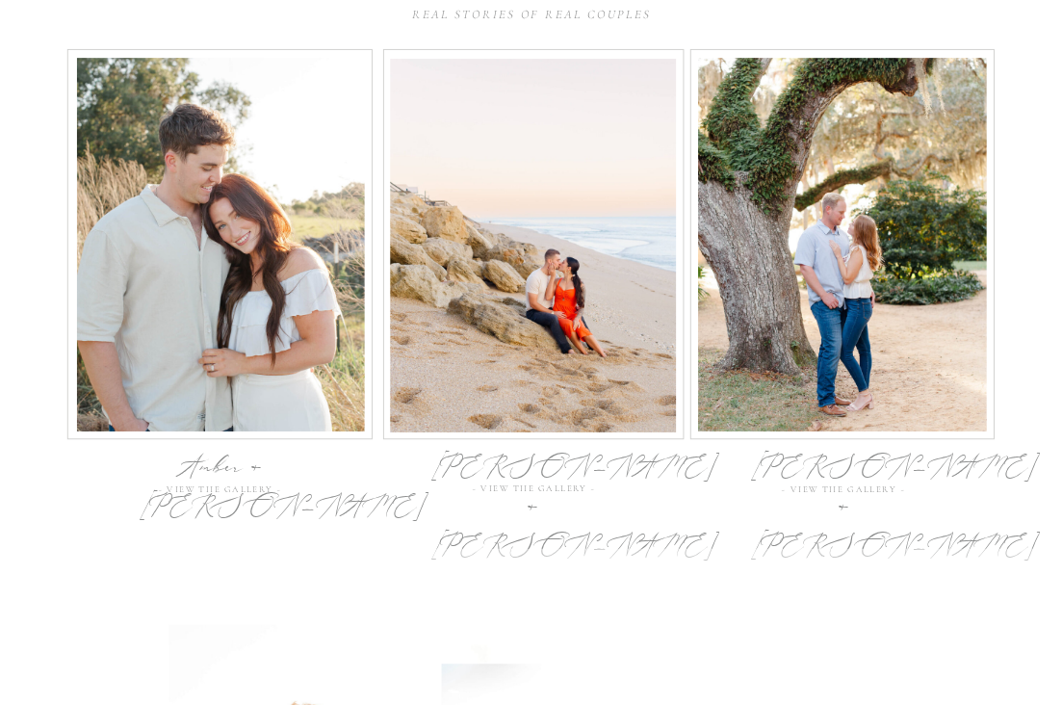
scroll to position [5866, 0]
click at [549, 476] on div "Gabriella + Thomas" at bounding box center [531, 465] width 201 height 34
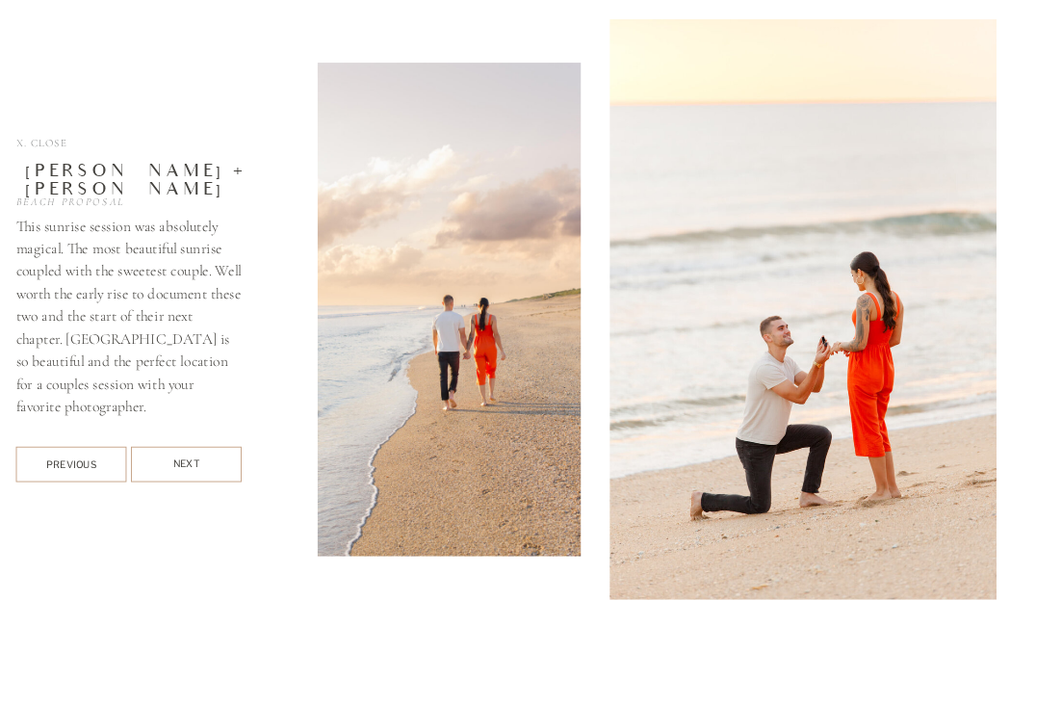
scroll to position [6462, 0]
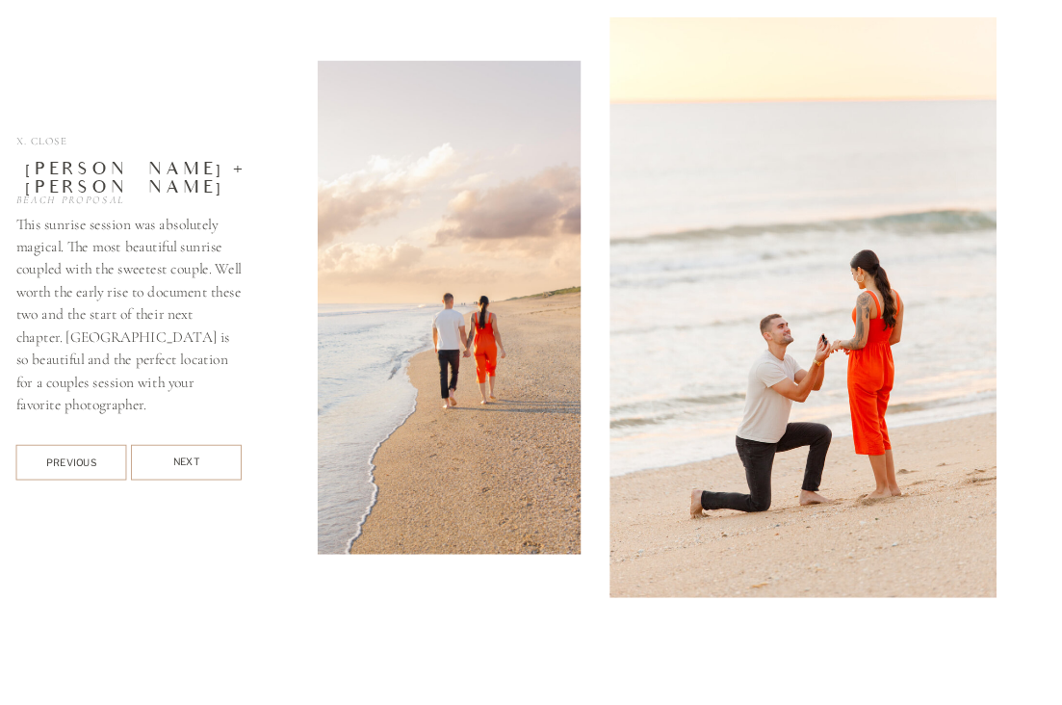
click at [192, 452] on div at bounding box center [186, 463] width 111 height 36
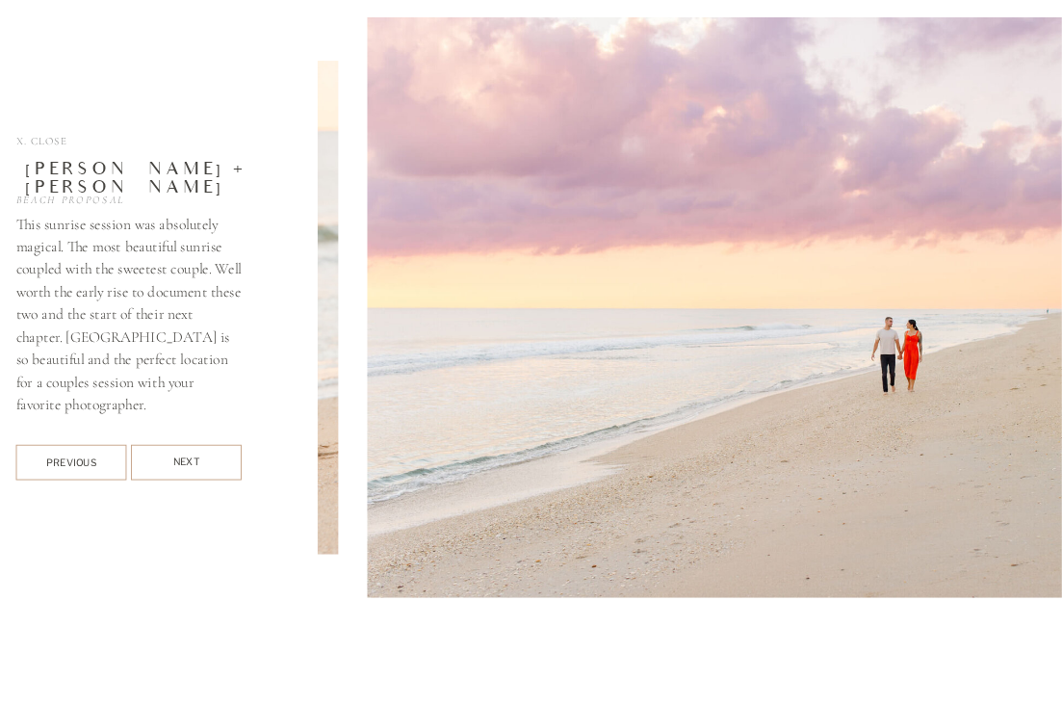
click at [191, 455] on div "Next" at bounding box center [186, 462] width 111 height 16
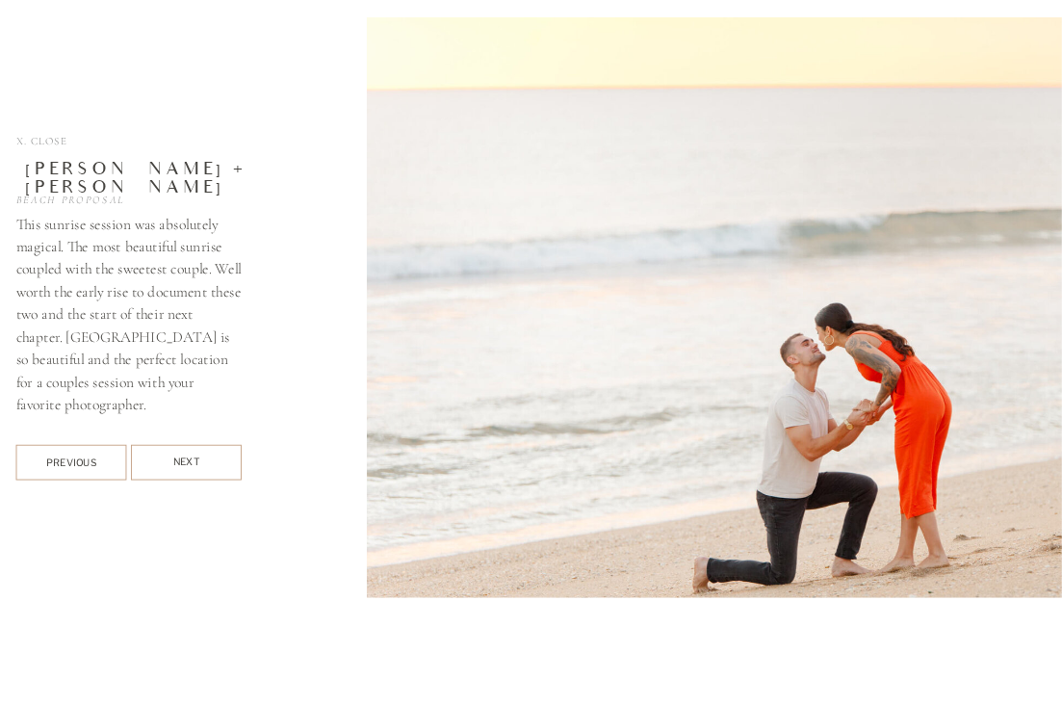
click at [191, 457] on div "Next" at bounding box center [186, 462] width 111 height 16
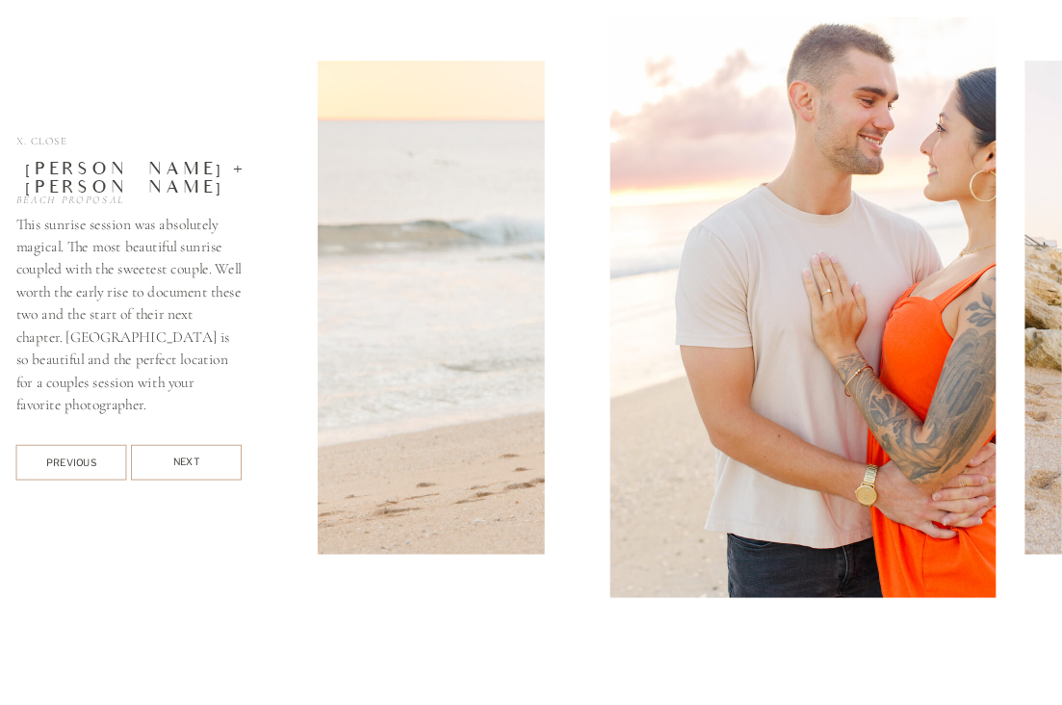
click at [191, 458] on div "Next" at bounding box center [186, 462] width 111 height 16
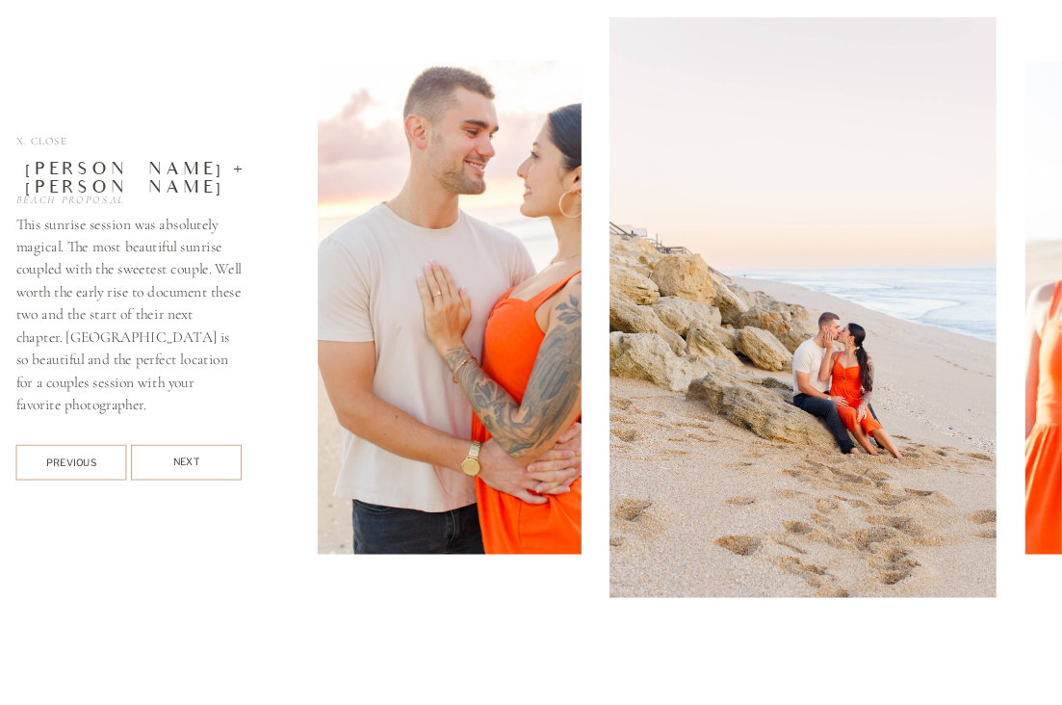
click at [190, 457] on div "Next" at bounding box center [186, 462] width 111 height 16
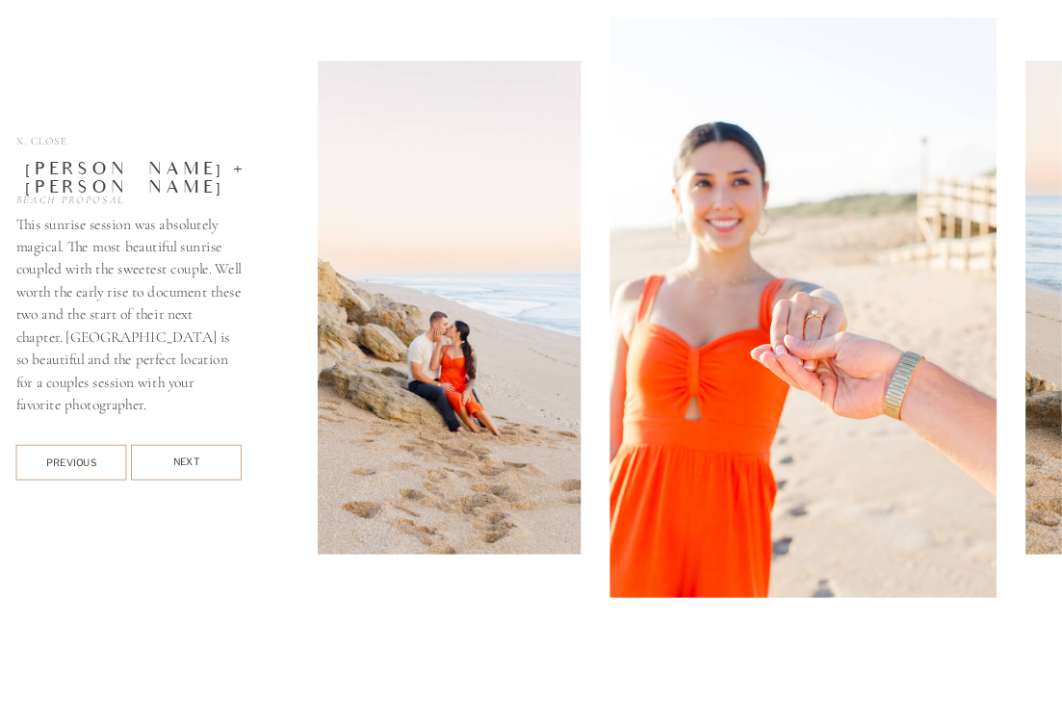
click at [187, 462] on div "Next" at bounding box center [186, 462] width 111 height 16
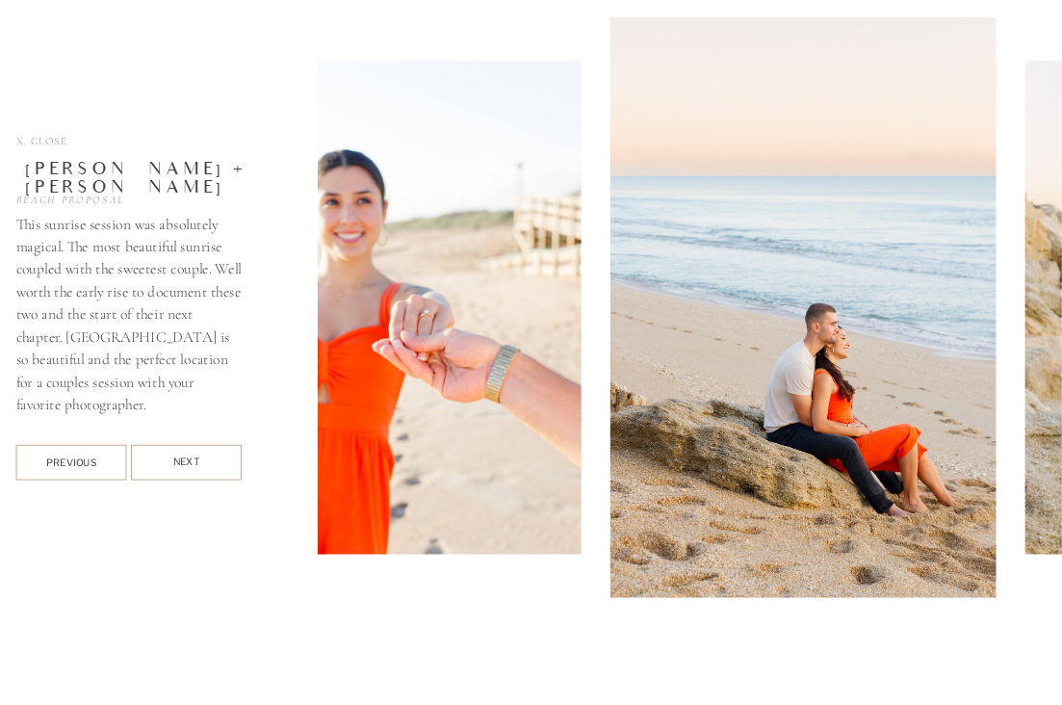
click at [195, 460] on div "Next" at bounding box center [186, 462] width 111 height 16
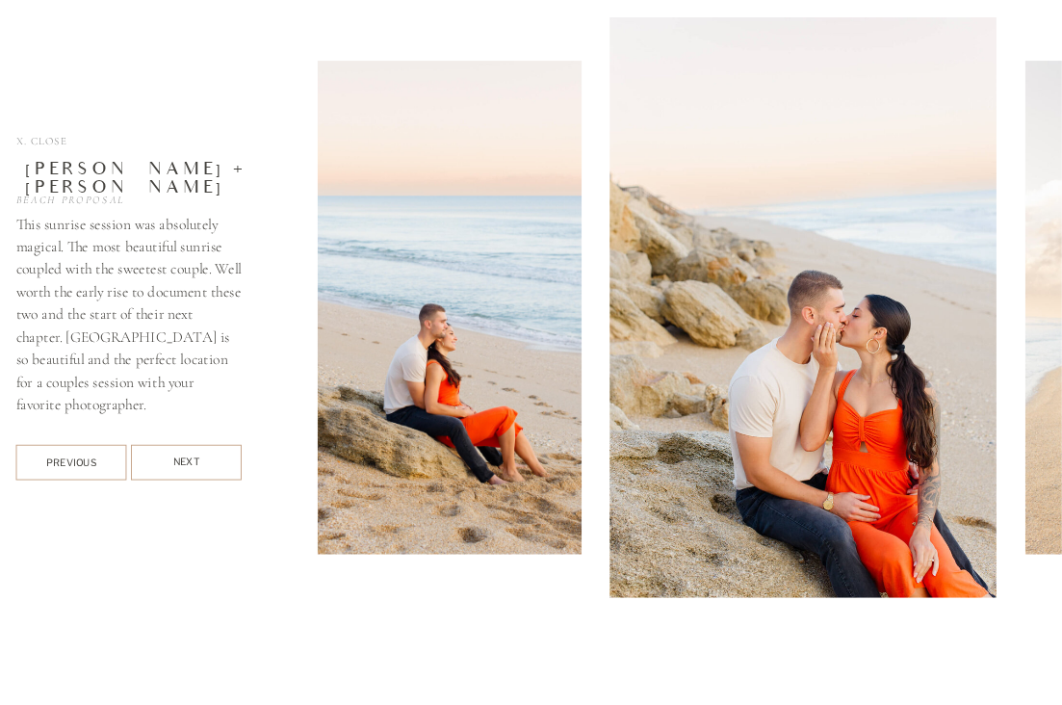
click at [193, 470] on div "Next" at bounding box center [186, 462] width 111 height 16
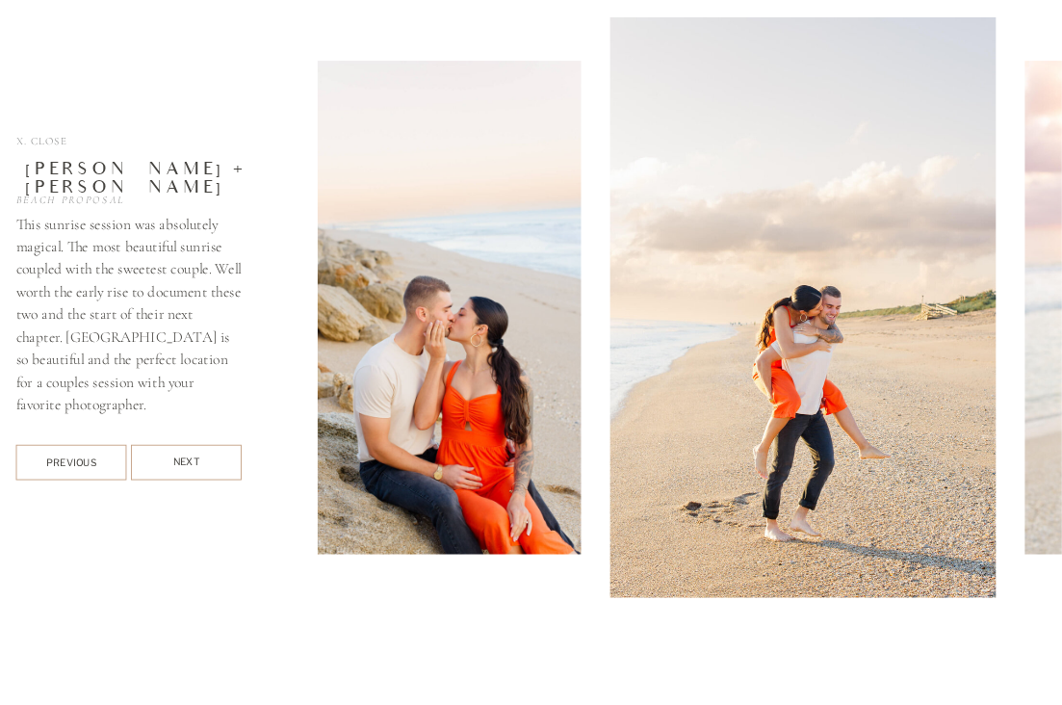
click at [193, 456] on div "Next" at bounding box center [186, 462] width 111 height 16
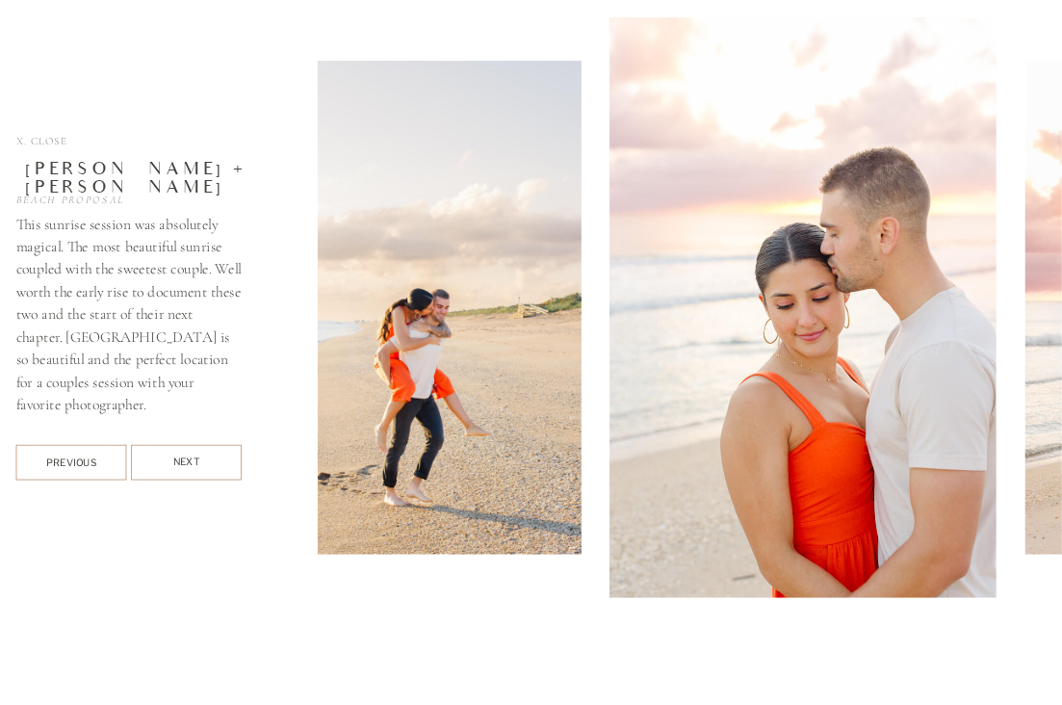
click at [189, 454] on div "Next" at bounding box center [186, 462] width 111 height 16
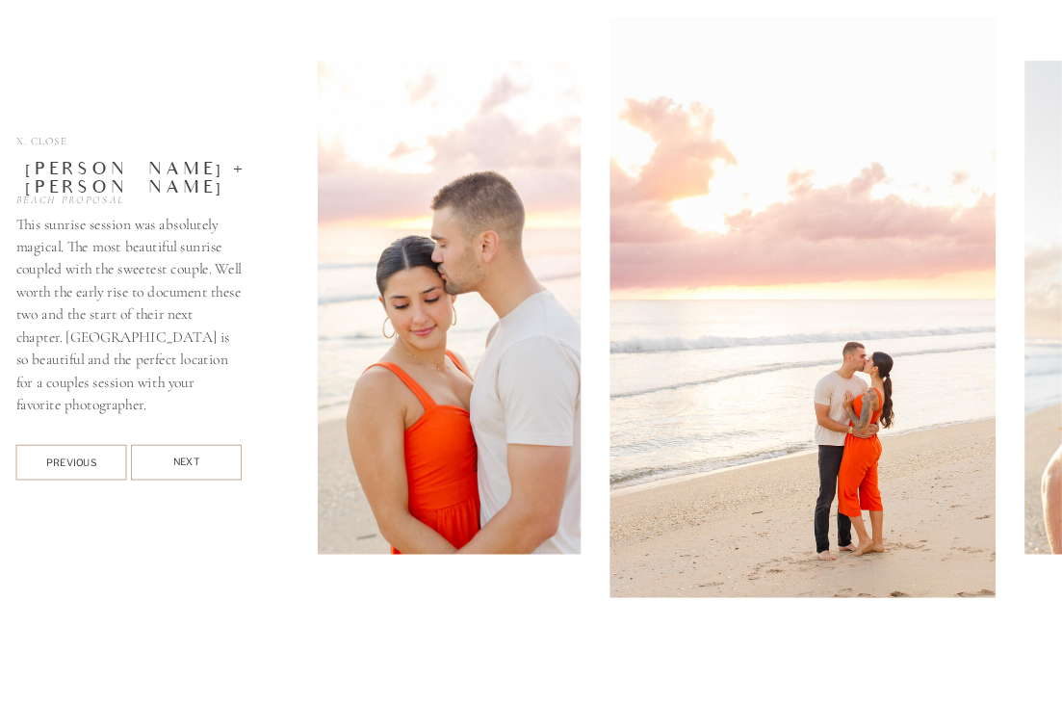
click at [189, 454] on div "Next" at bounding box center [186, 462] width 111 height 16
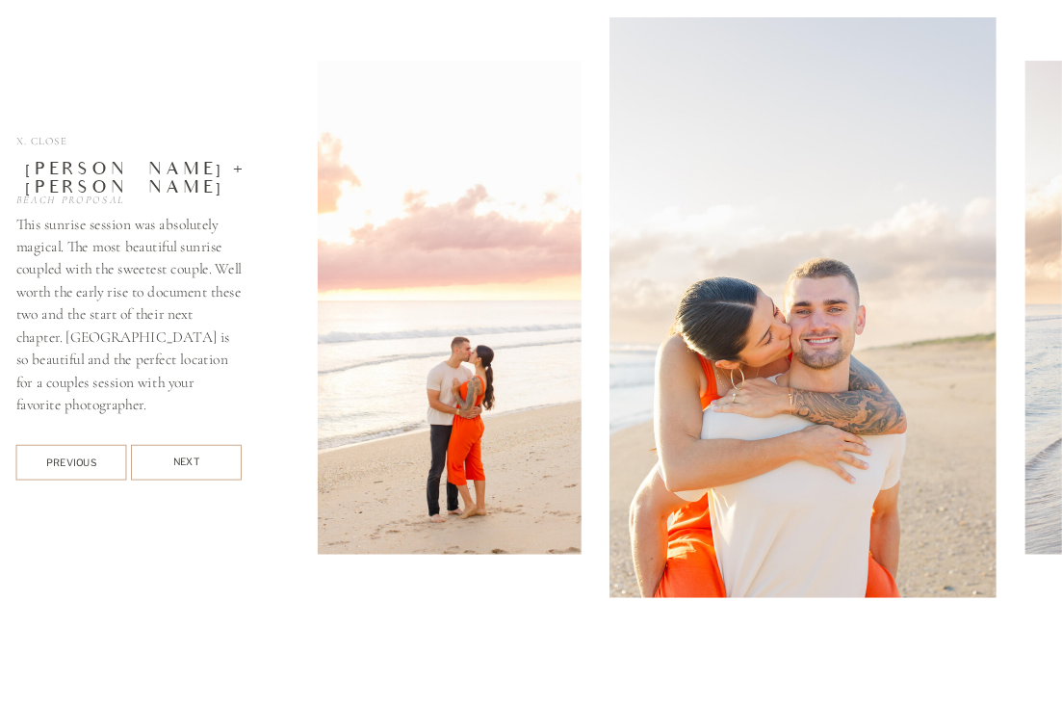
click at [189, 459] on div "Next" at bounding box center [186, 462] width 111 height 16
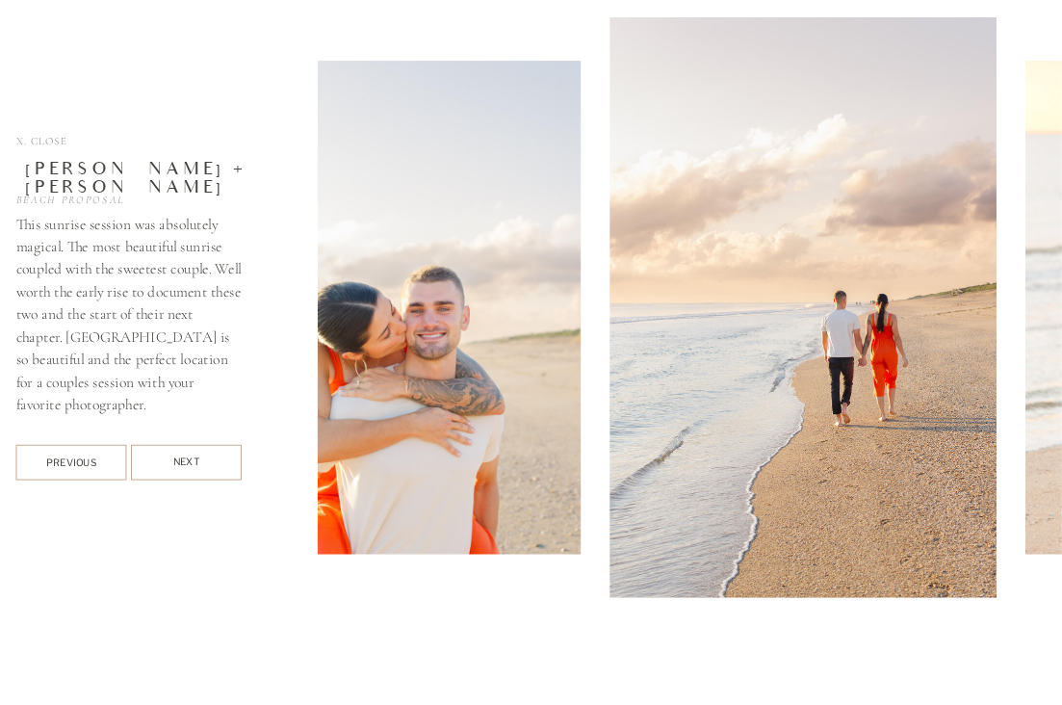
click at [189, 462] on div "Next" at bounding box center [186, 462] width 111 height 16
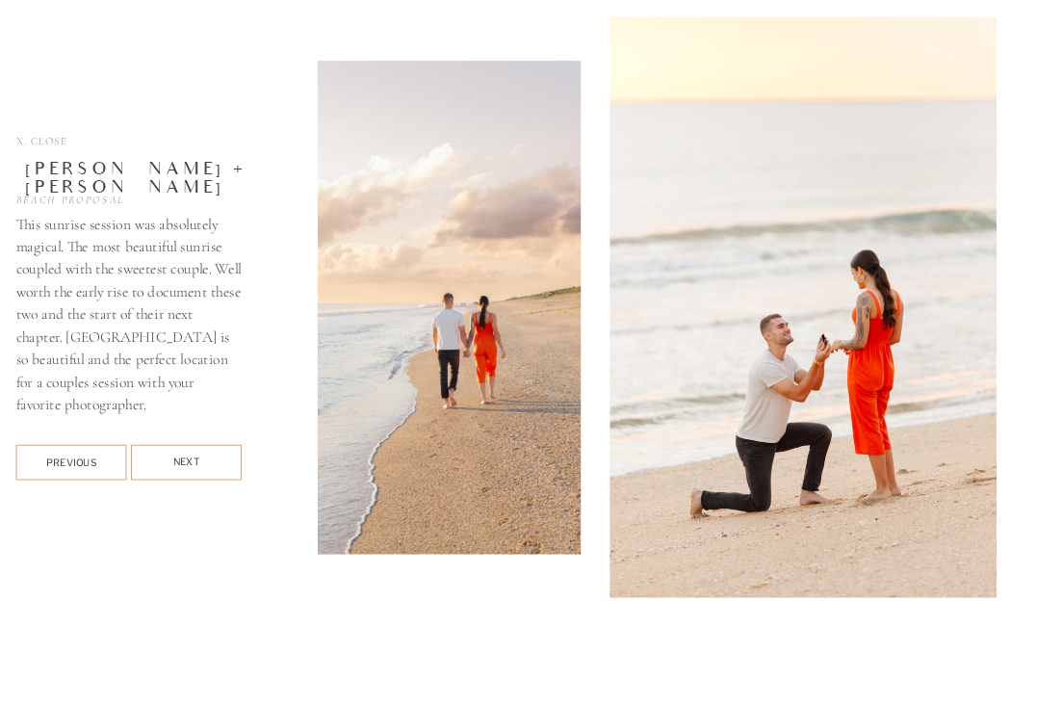
click at [189, 462] on div "Next" at bounding box center [186, 462] width 111 height 16
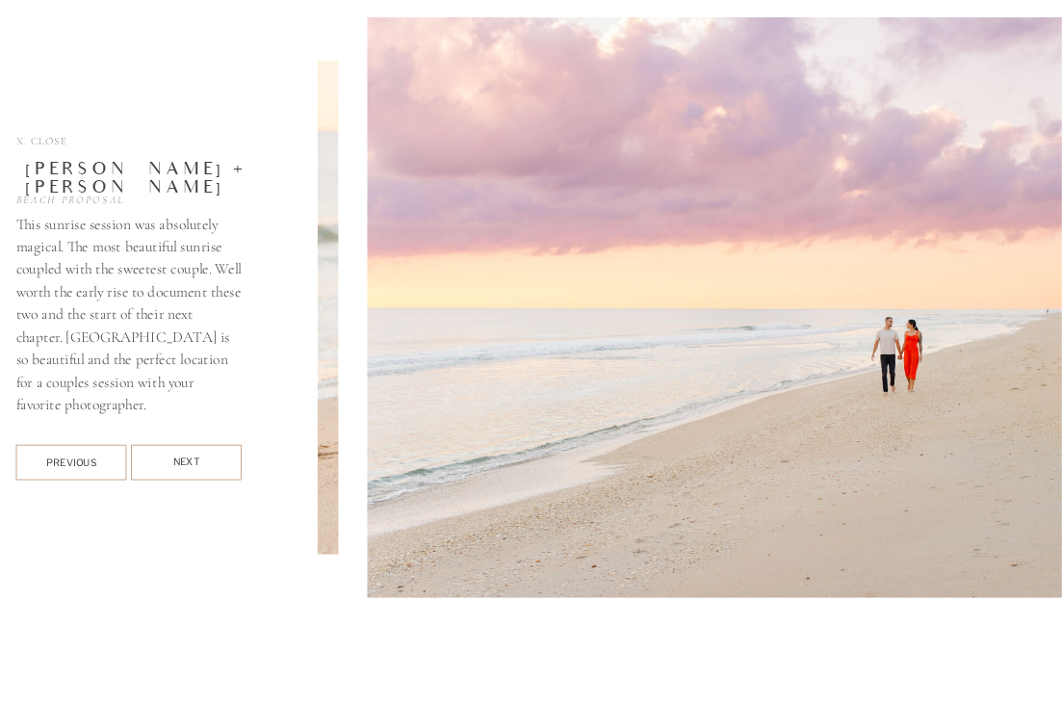
click at [53, 135] on span "X. Close" at bounding box center [41, 141] width 51 height 13
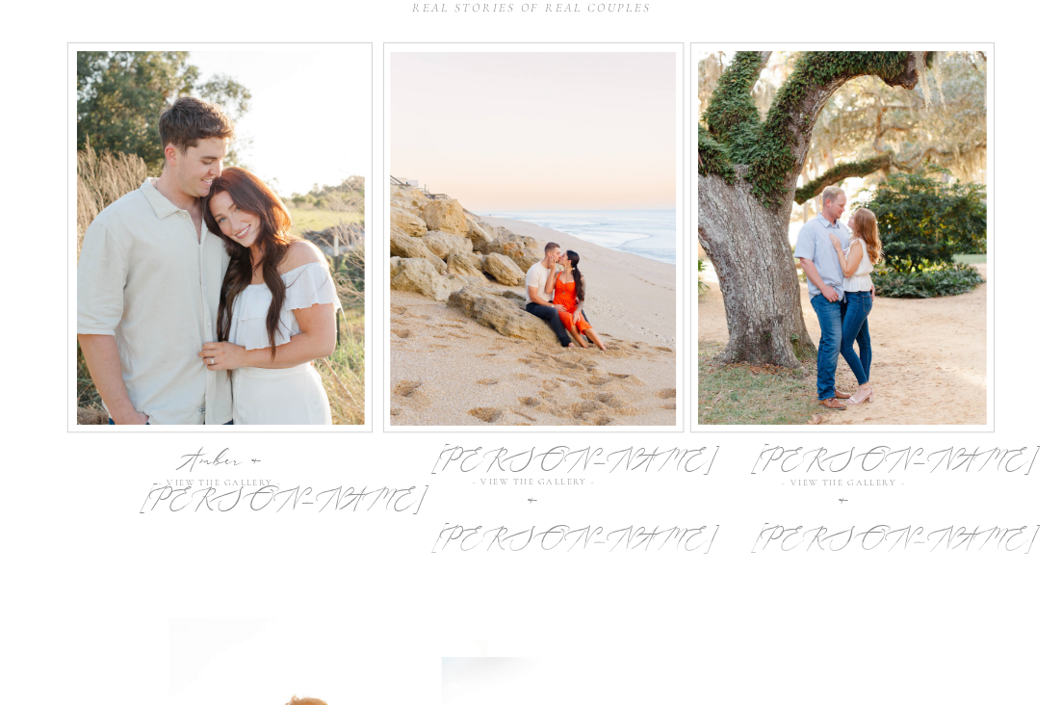
scroll to position [5852, 0]
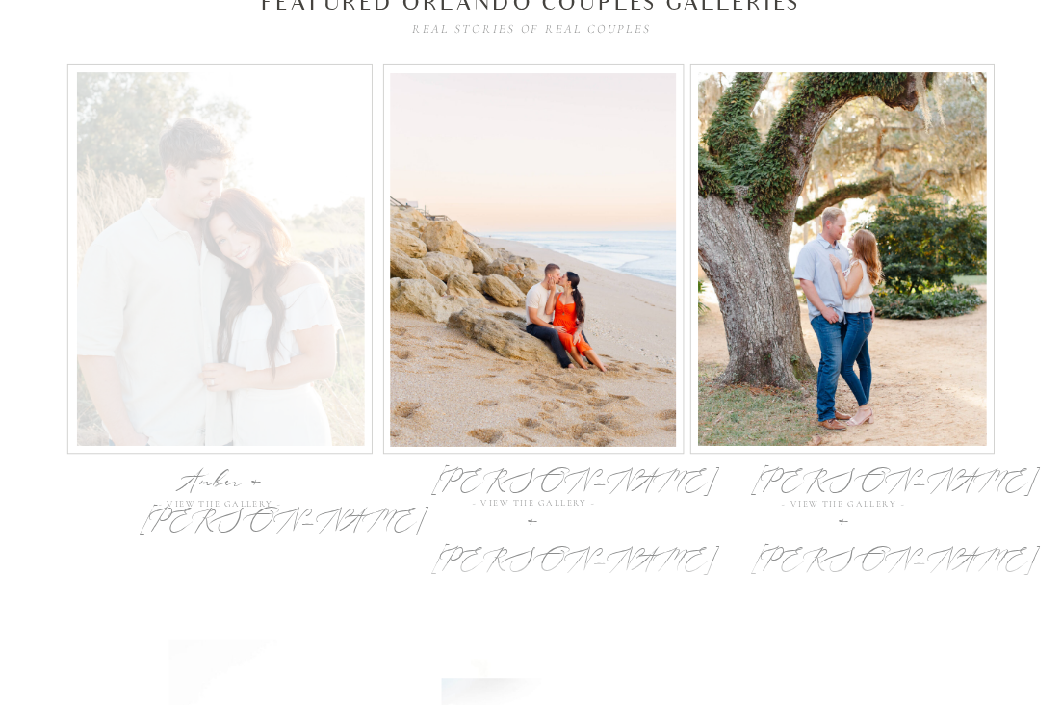
click at [228, 240] on div at bounding box center [221, 260] width 288 height 374
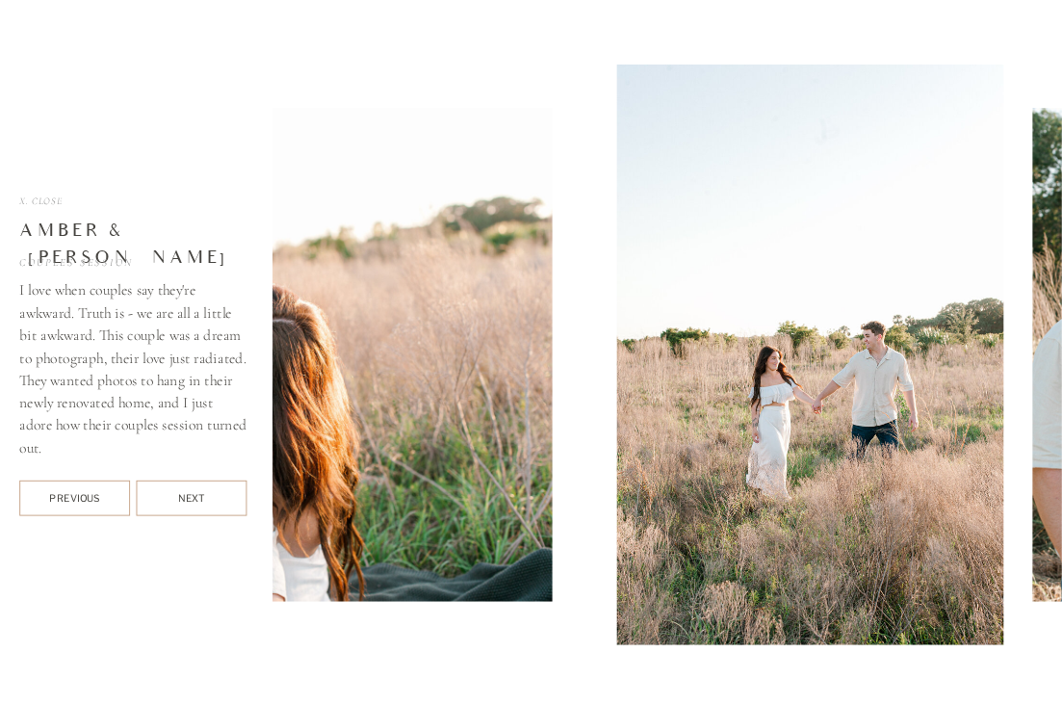
scroll to position [6418, 0]
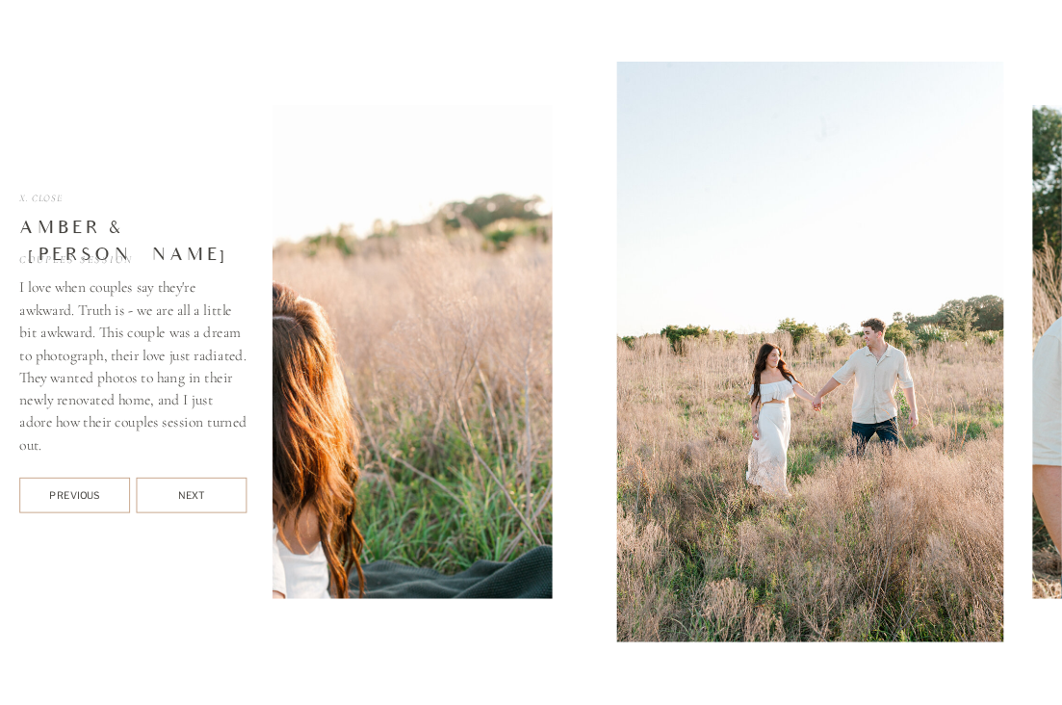
click at [199, 484] on div at bounding box center [192, 496] width 111 height 36
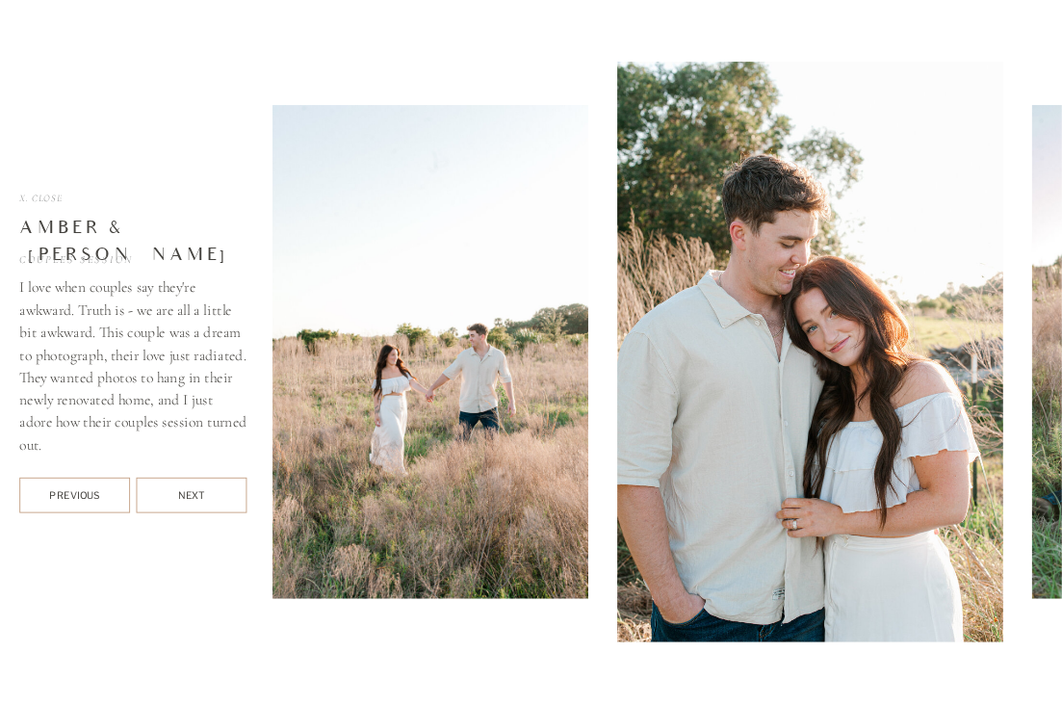
click at [199, 484] on div at bounding box center [192, 496] width 111 height 36
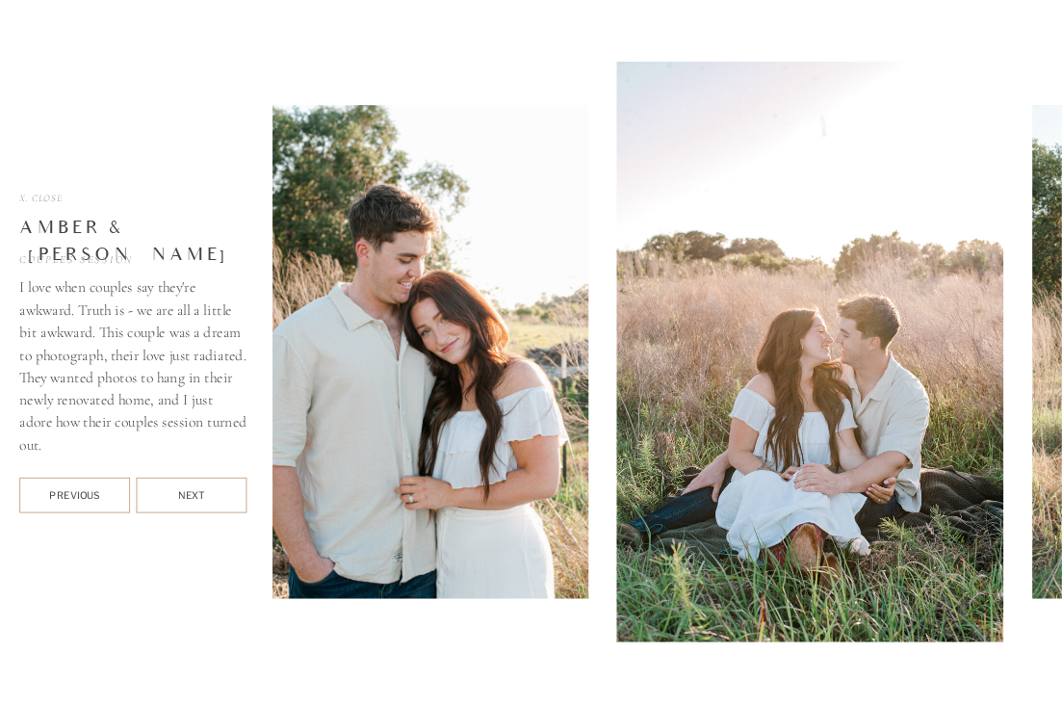
click at [198, 486] on div at bounding box center [192, 496] width 111 height 36
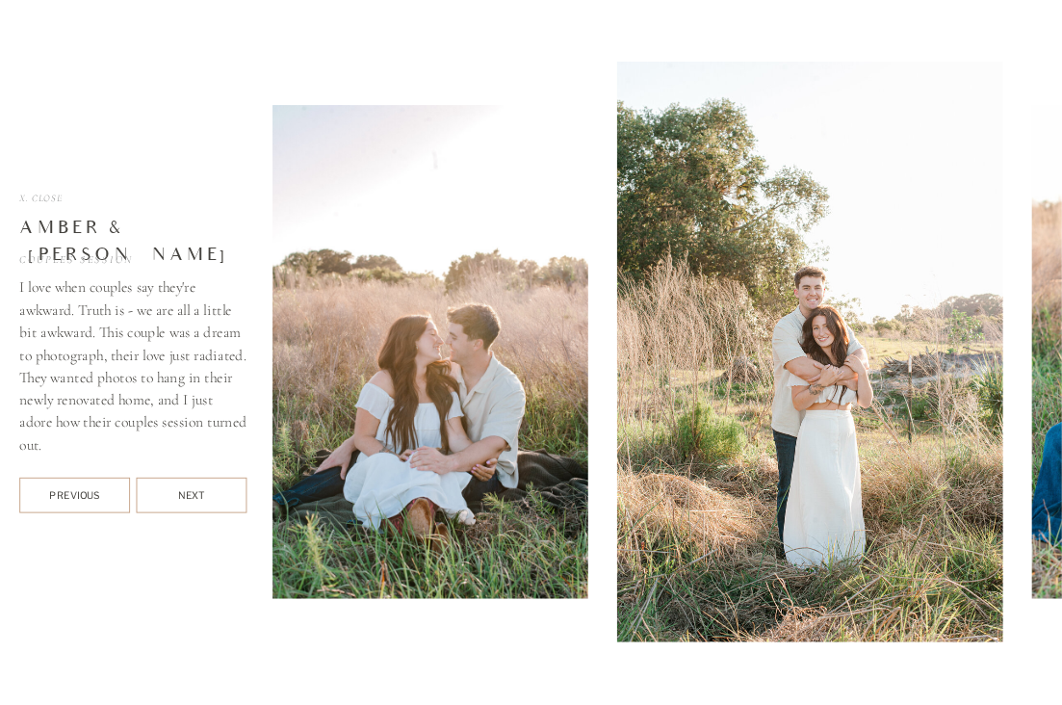
click at [198, 486] on div at bounding box center [192, 496] width 111 height 36
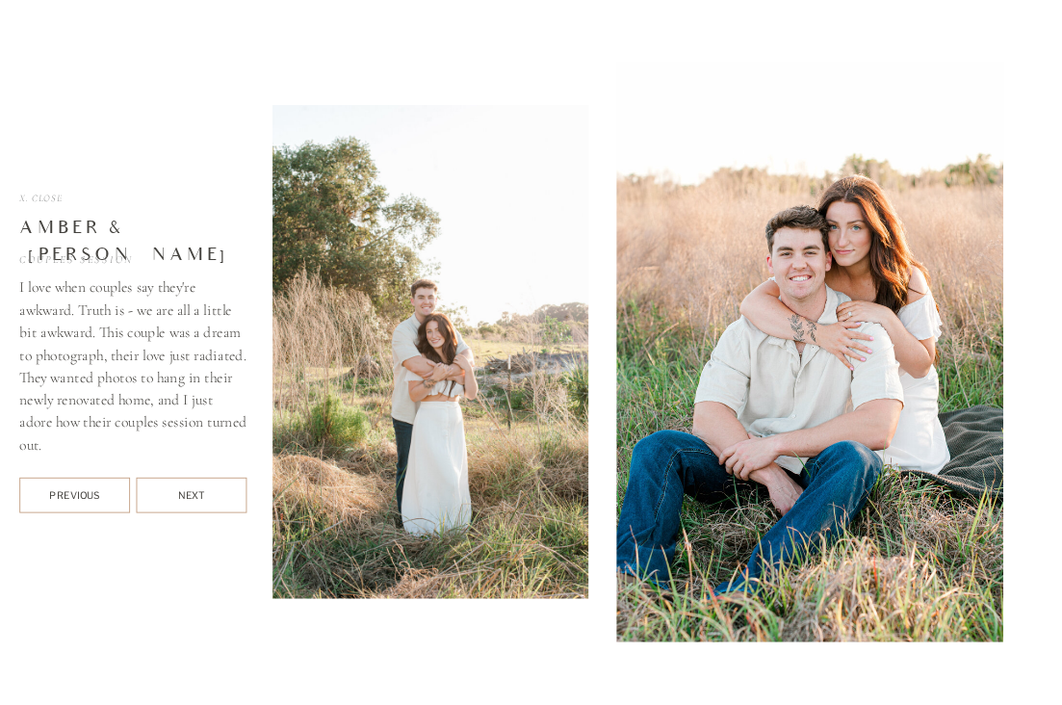
click at [198, 486] on div at bounding box center [192, 496] width 111 height 36
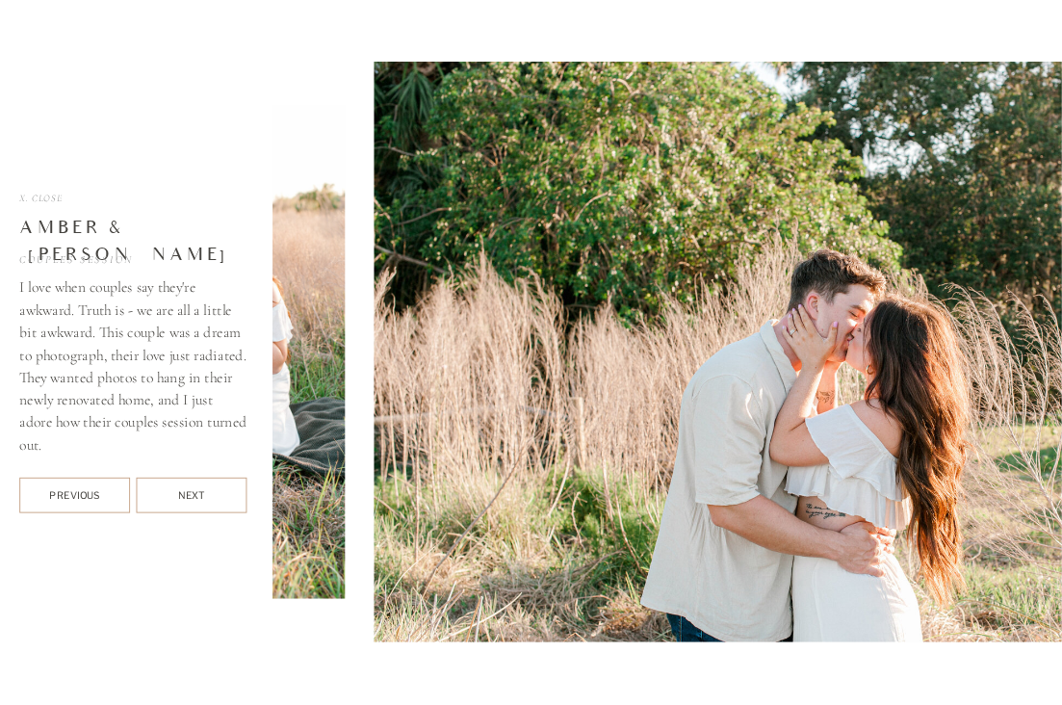
click at [72, 490] on div "Previous" at bounding box center [74, 494] width 111 height 13
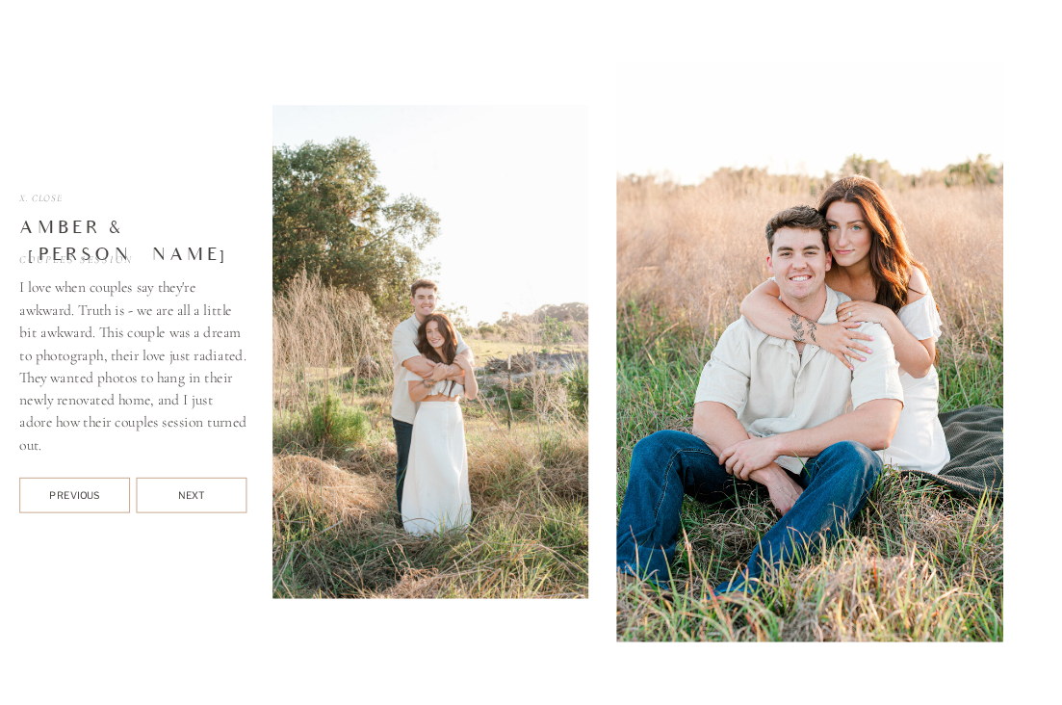
click at [194, 488] on div "Next" at bounding box center [192, 496] width 111 height 16
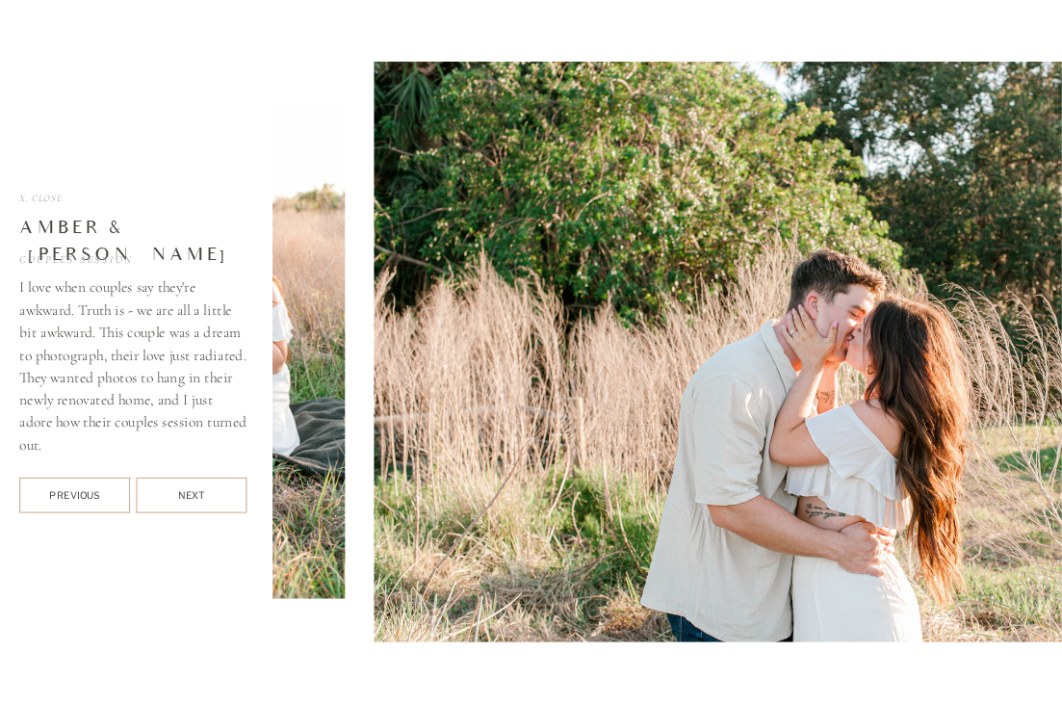
click at [194, 488] on div "Next" at bounding box center [192, 496] width 111 height 16
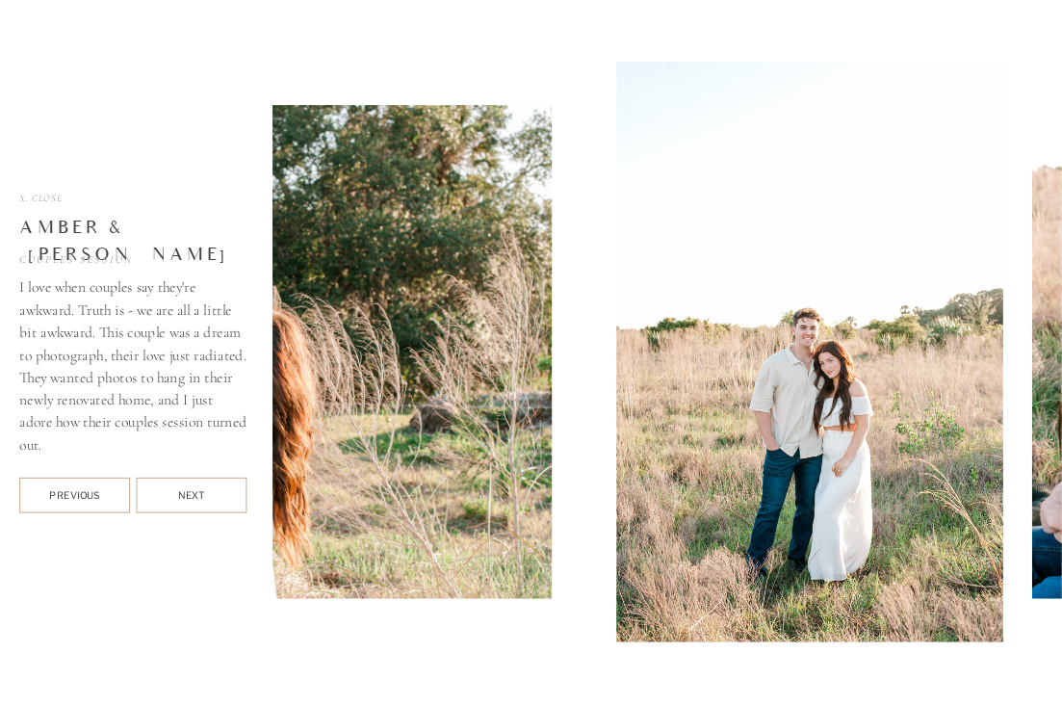
click at [194, 489] on div "Next" at bounding box center [192, 496] width 111 height 16
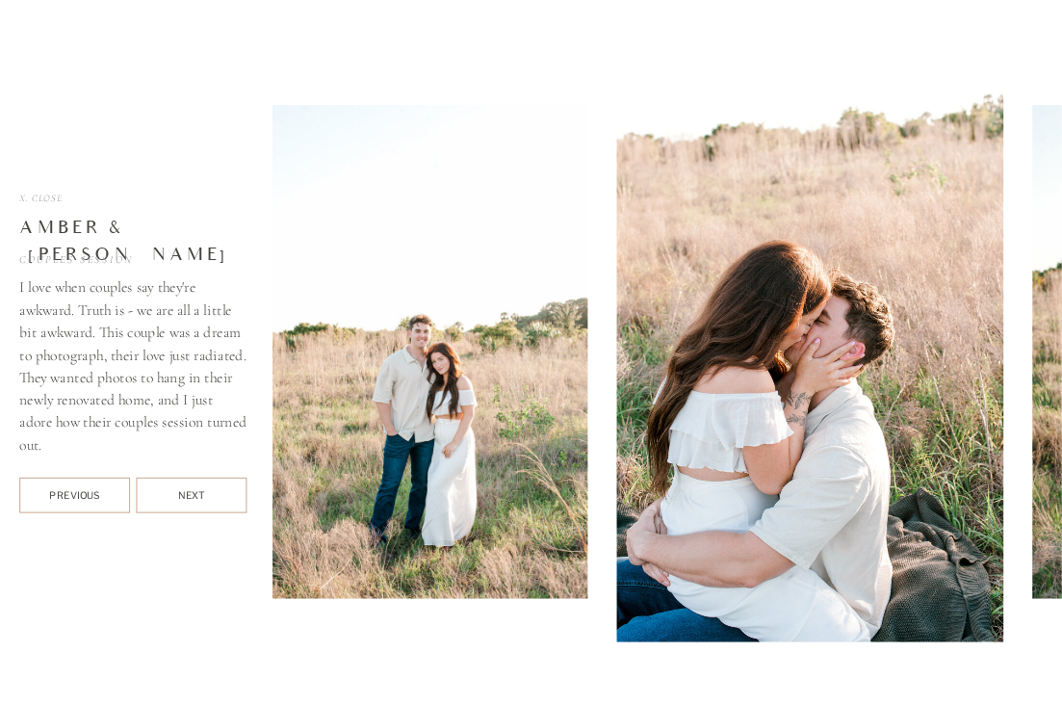
click at [194, 489] on div "Next" at bounding box center [192, 496] width 111 height 16
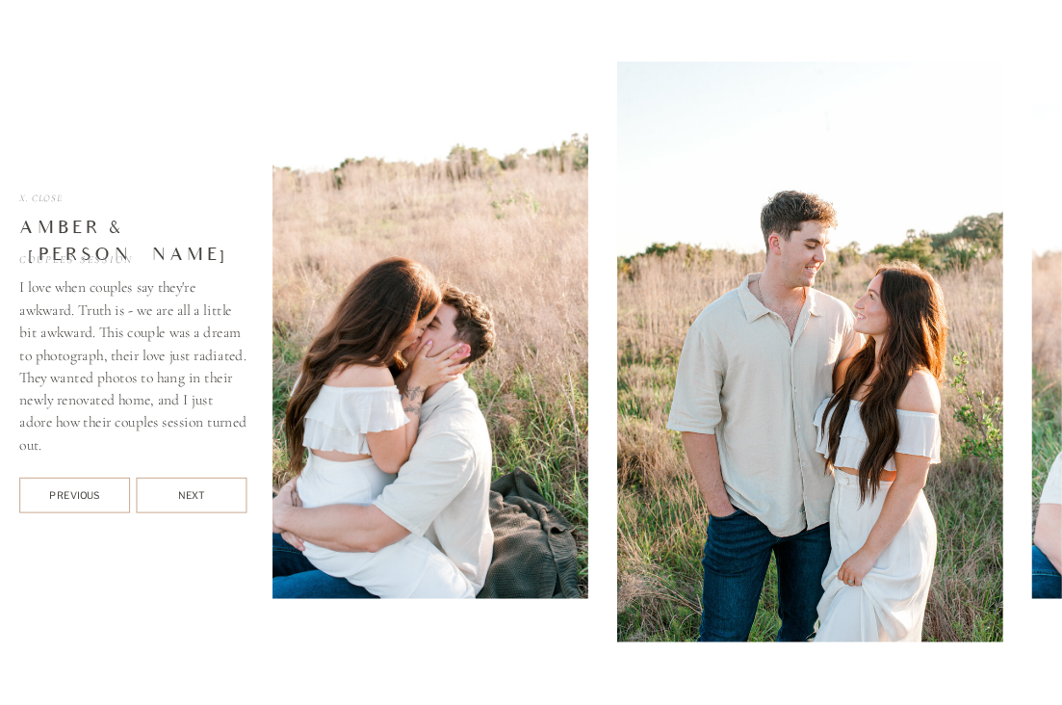
click at [193, 490] on div "Next" at bounding box center [192, 496] width 111 height 16
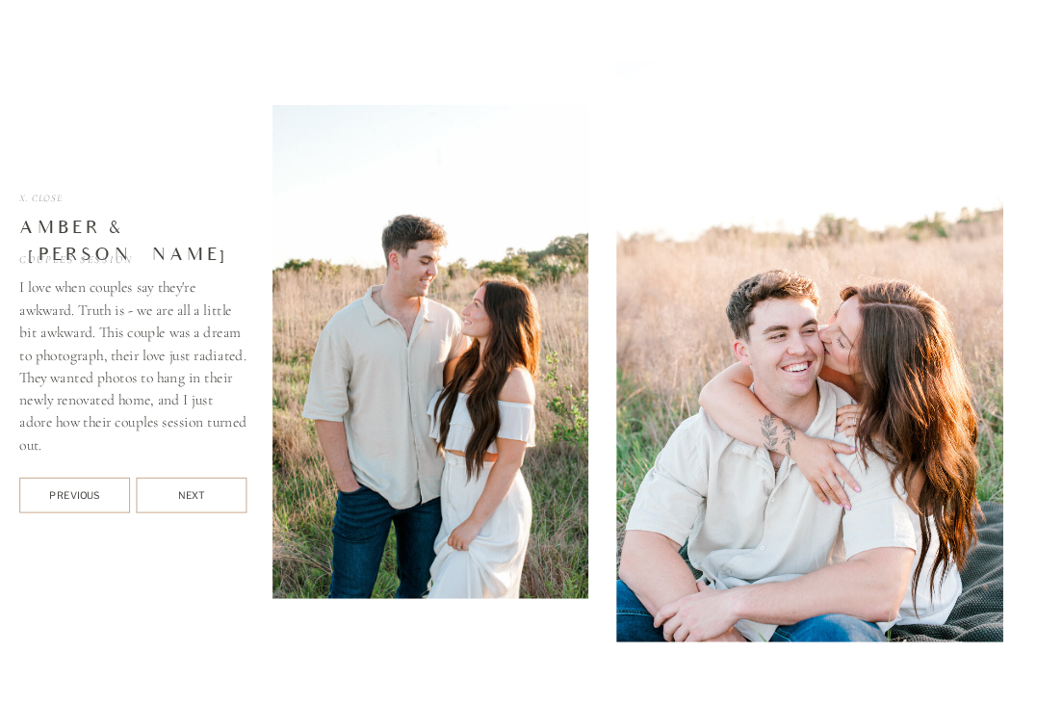
click at [191, 492] on div "Next" at bounding box center [192, 496] width 111 height 16
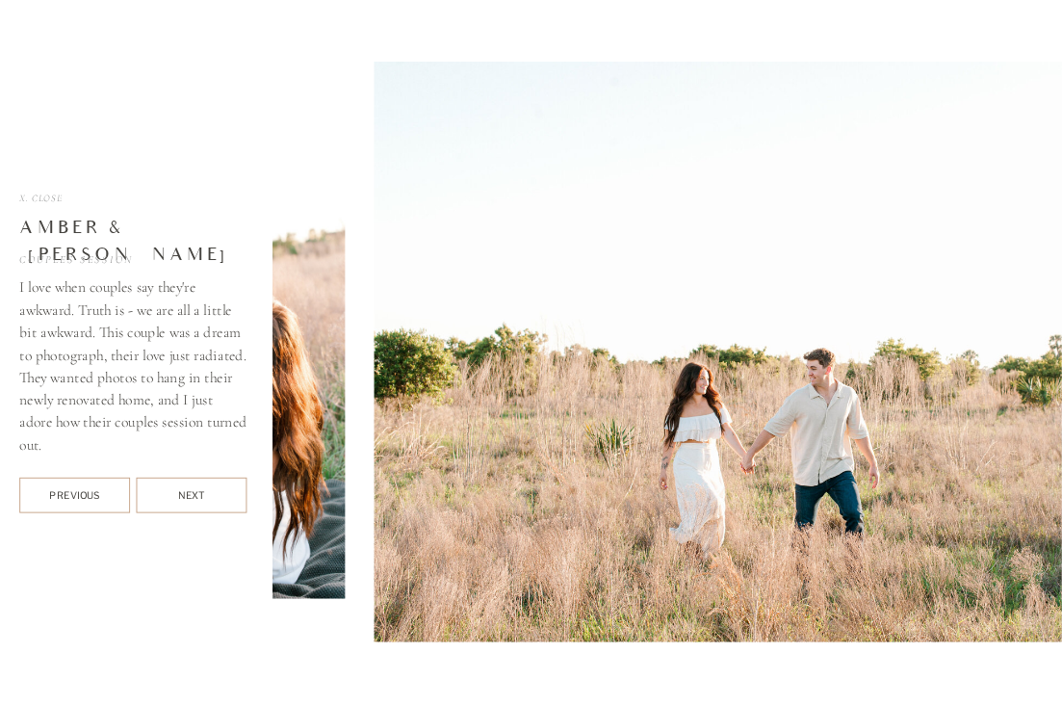
click at [89, 490] on div "Previous" at bounding box center [74, 494] width 111 height 13
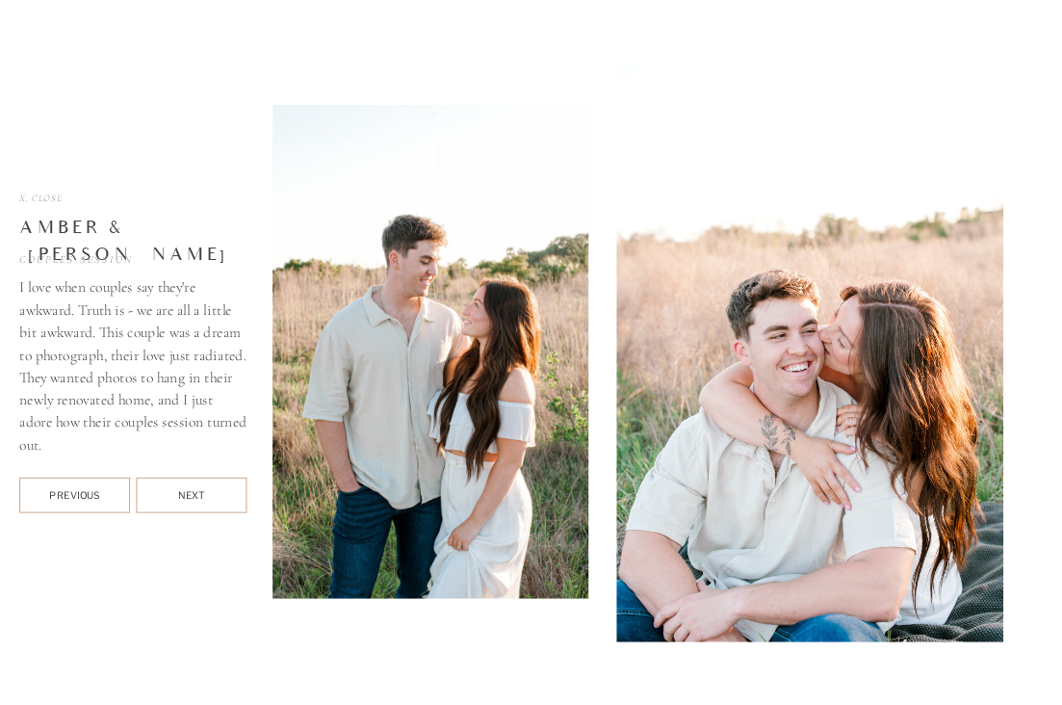
click at [89, 490] on div "Previous" at bounding box center [74, 494] width 111 height 13
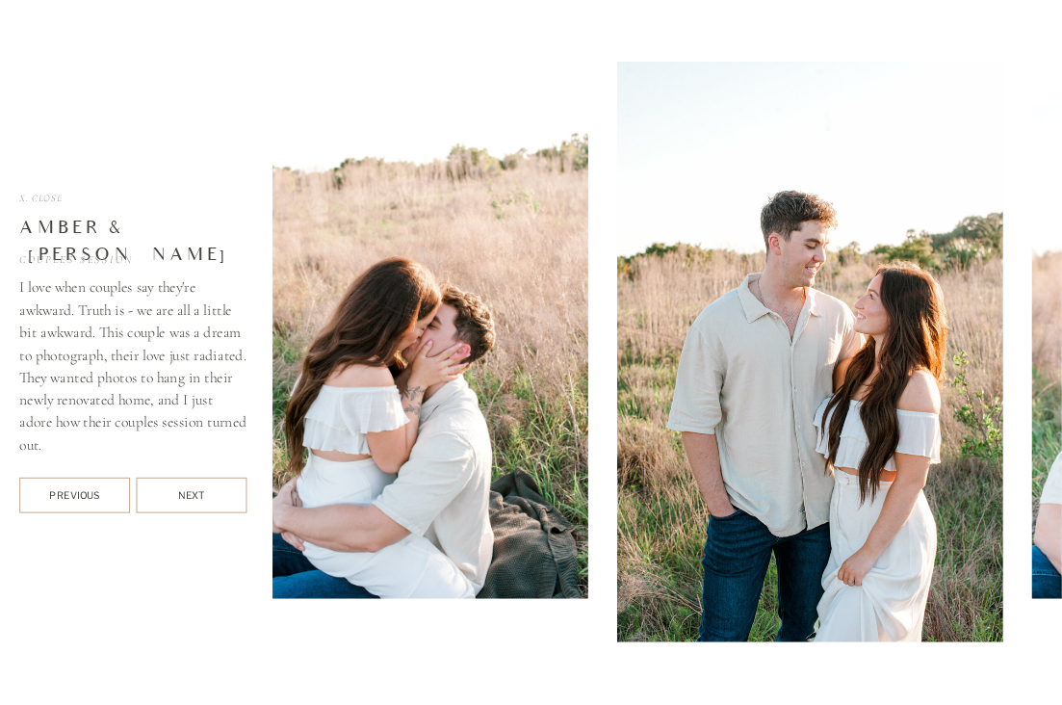
click at [89, 490] on div "Previous" at bounding box center [74, 494] width 111 height 13
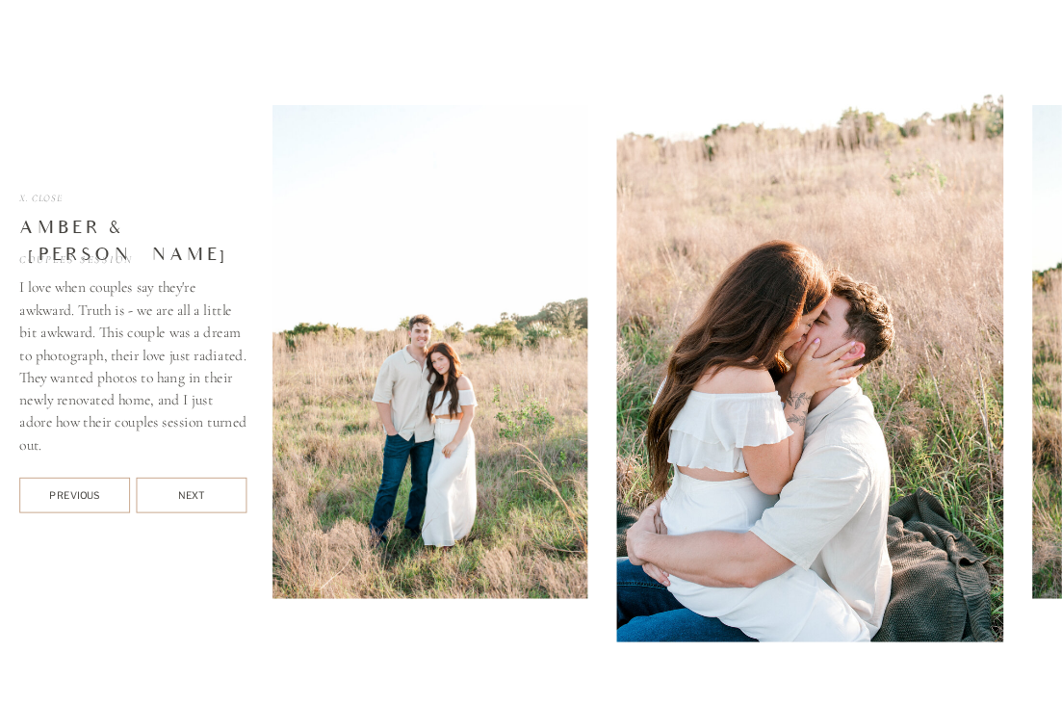
click at [89, 490] on div "Previous" at bounding box center [74, 494] width 111 height 13
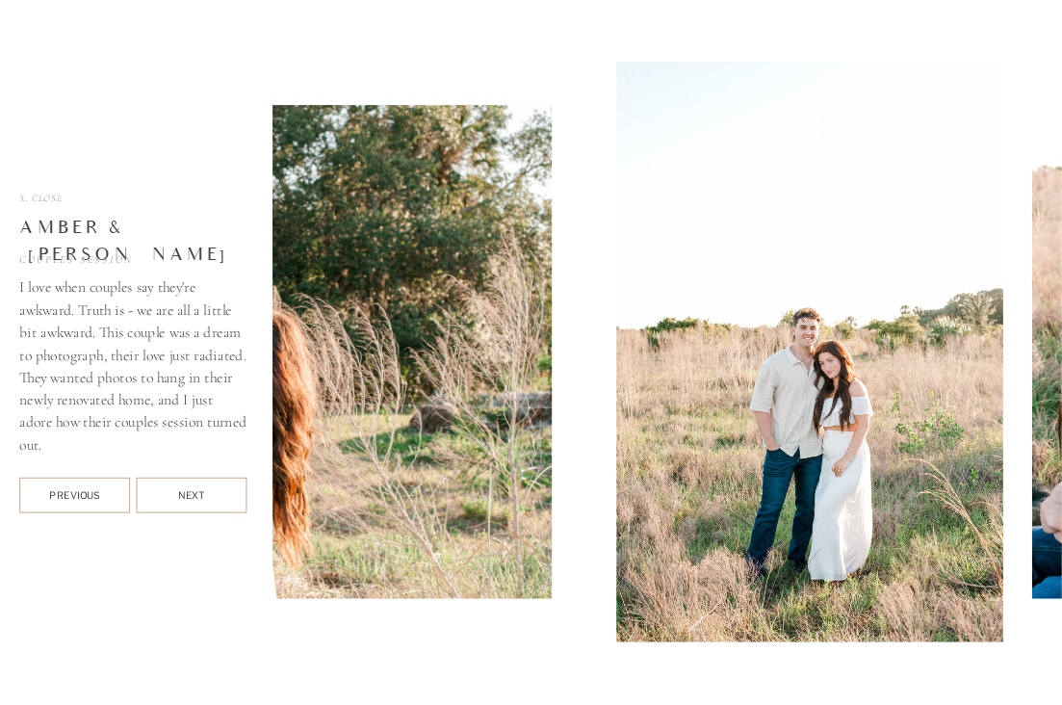
click at [89, 490] on div "Previous" at bounding box center [74, 494] width 111 height 13
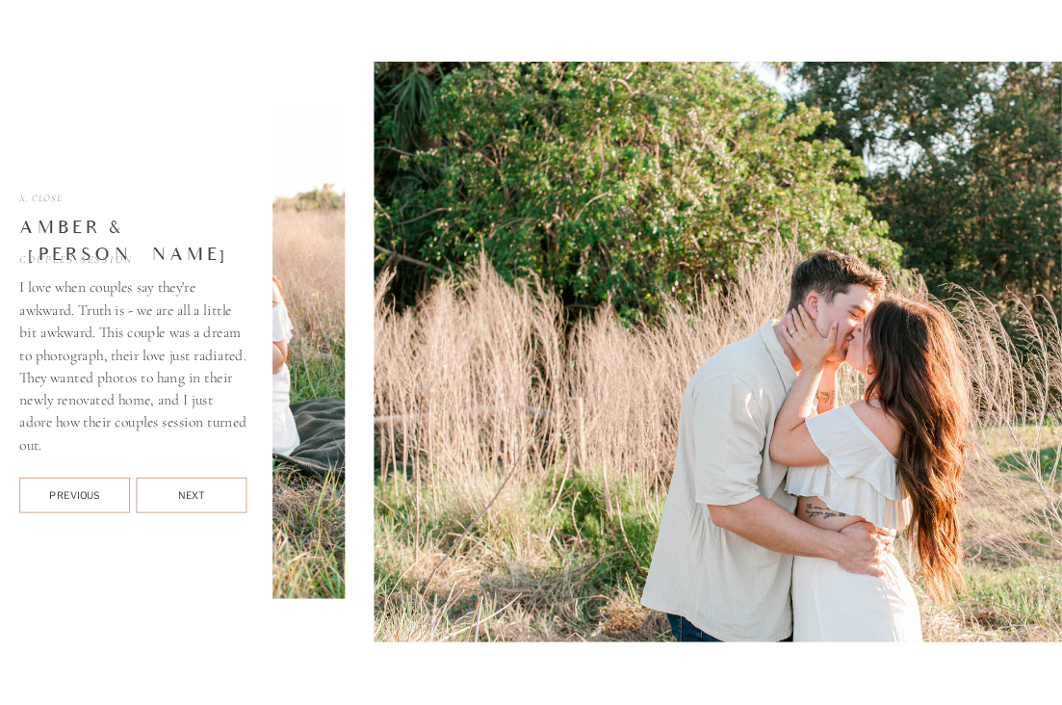
click at [89, 490] on div "Previous" at bounding box center [74, 494] width 111 height 13
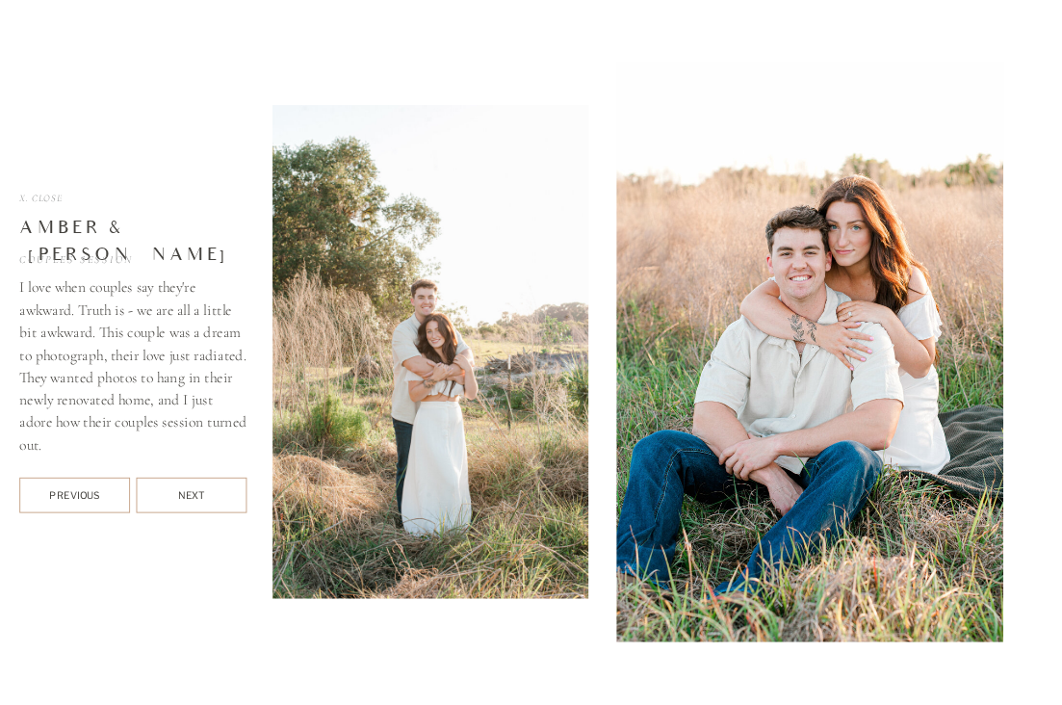
click at [49, 196] on div "X. Close" at bounding box center [60, 200] width 82 height 12
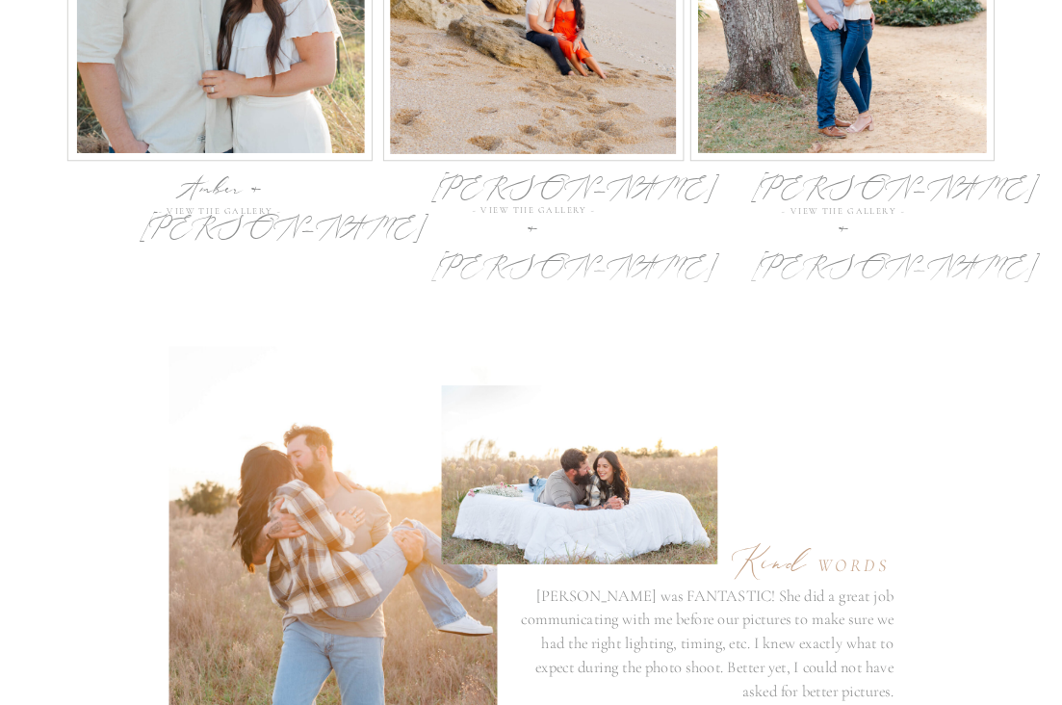
scroll to position [5842, 0]
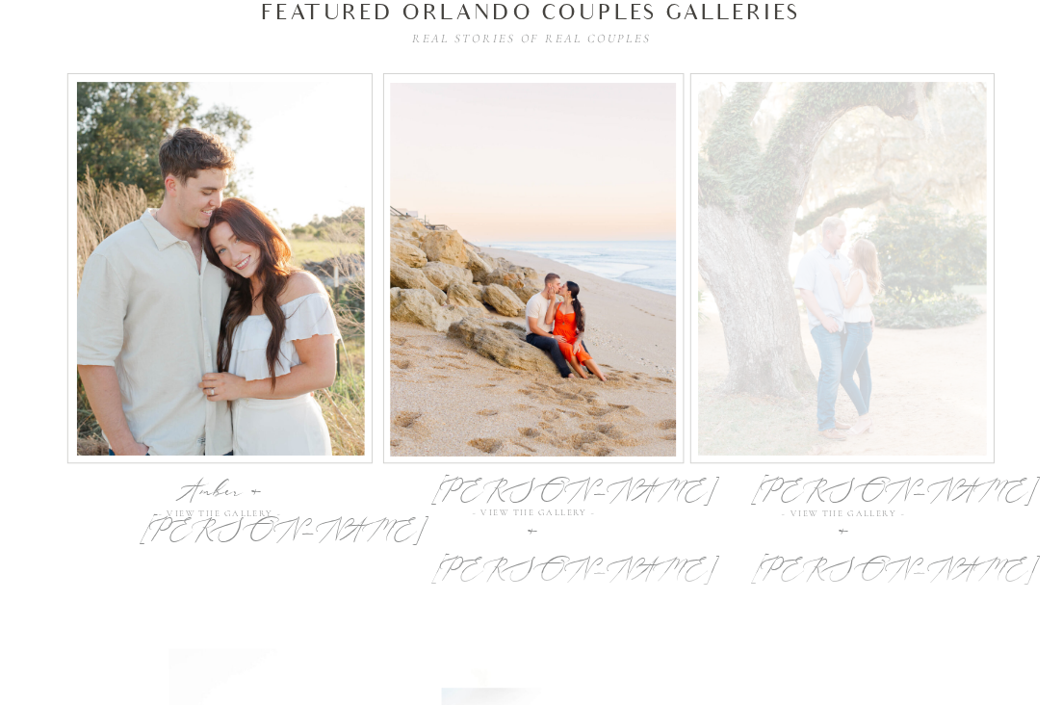
click at [792, 345] on div at bounding box center [842, 270] width 289 height 374
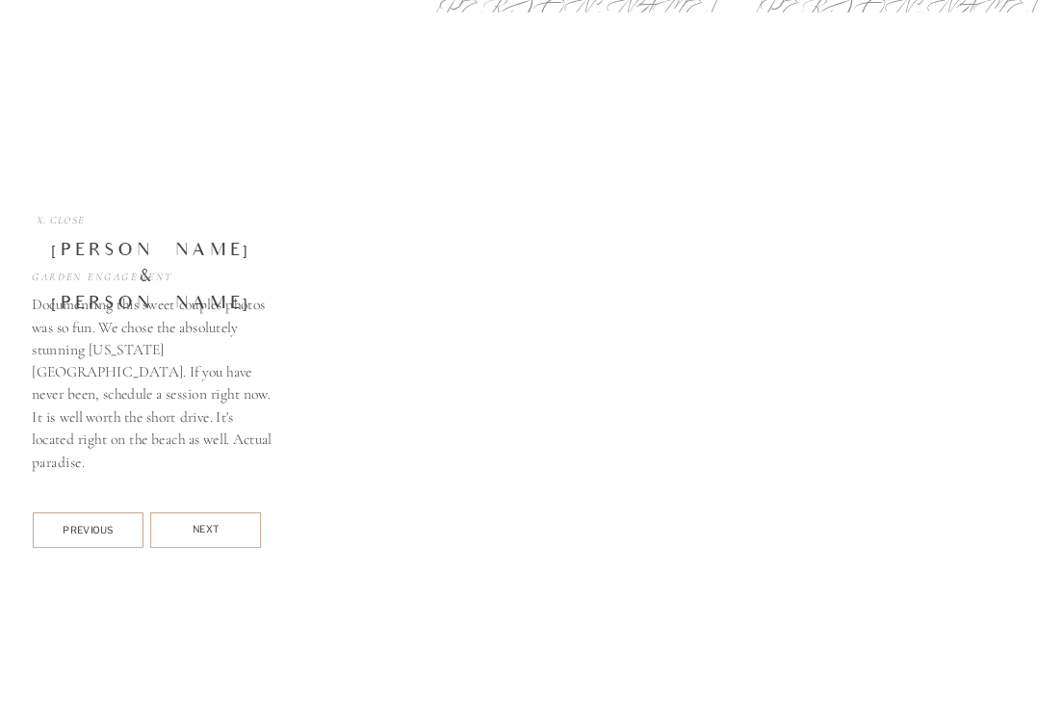
scroll to position [6415, 0]
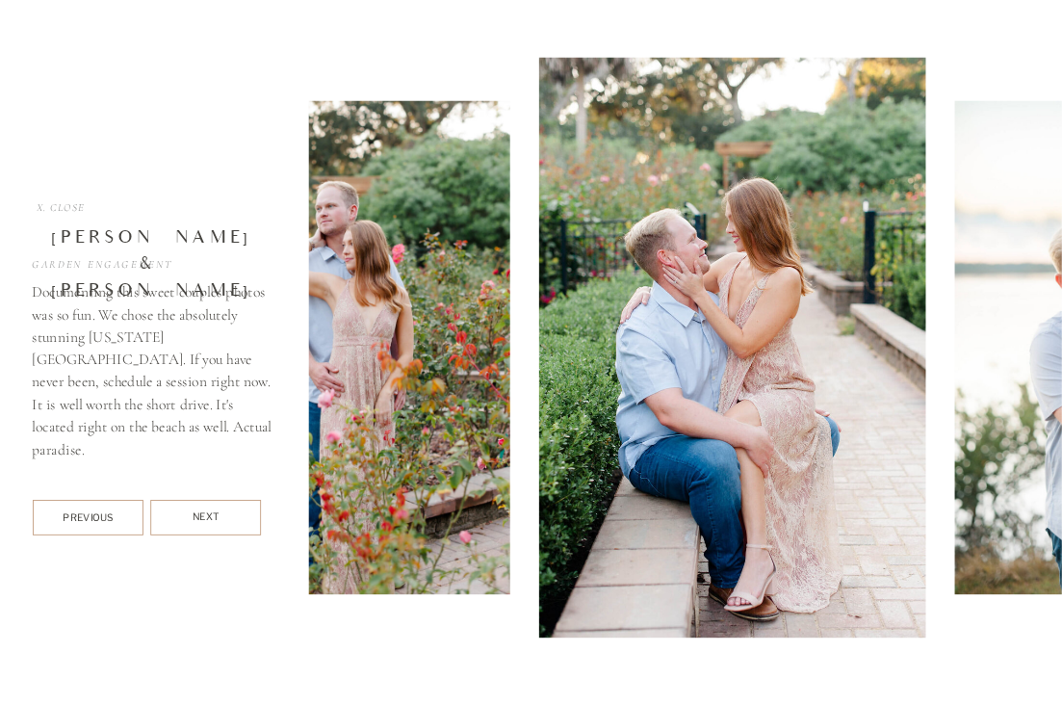
click at [232, 513] on div "Next" at bounding box center [205, 517] width 111 height 16
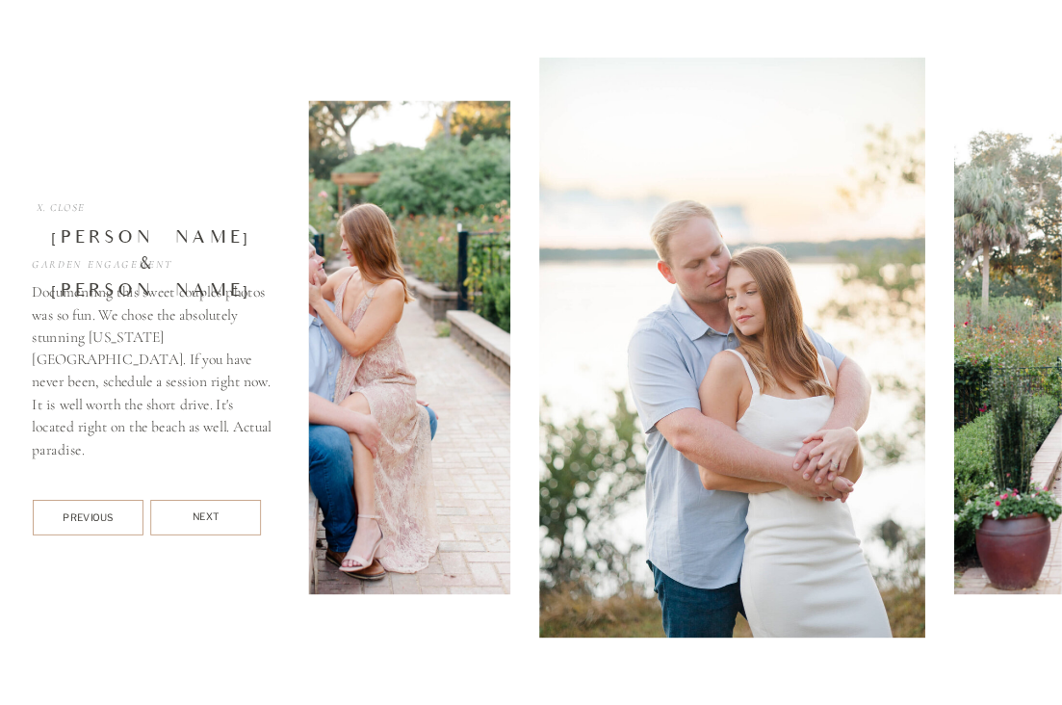
click at [231, 513] on div "Next" at bounding box center [205, 517] width 111 height 16
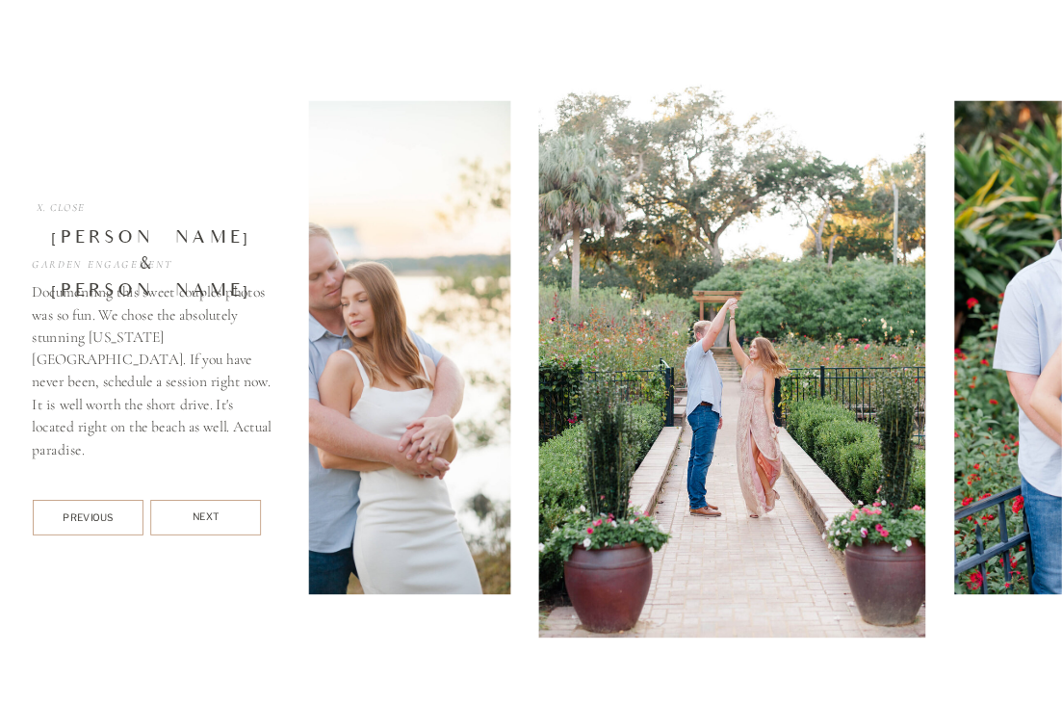
click at [231, 513] on div "Next" at bounding box center [205, 517] width 111 height 16
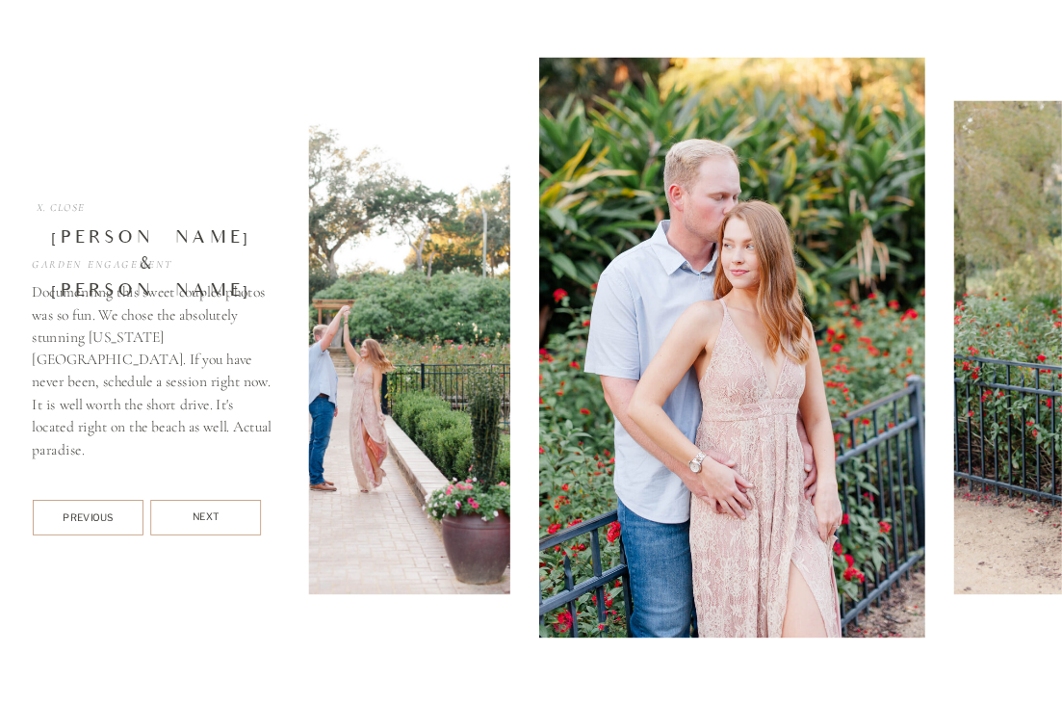
click at [231, 513] on div "Next" at bounding box center [205, 517] width 111 height 16
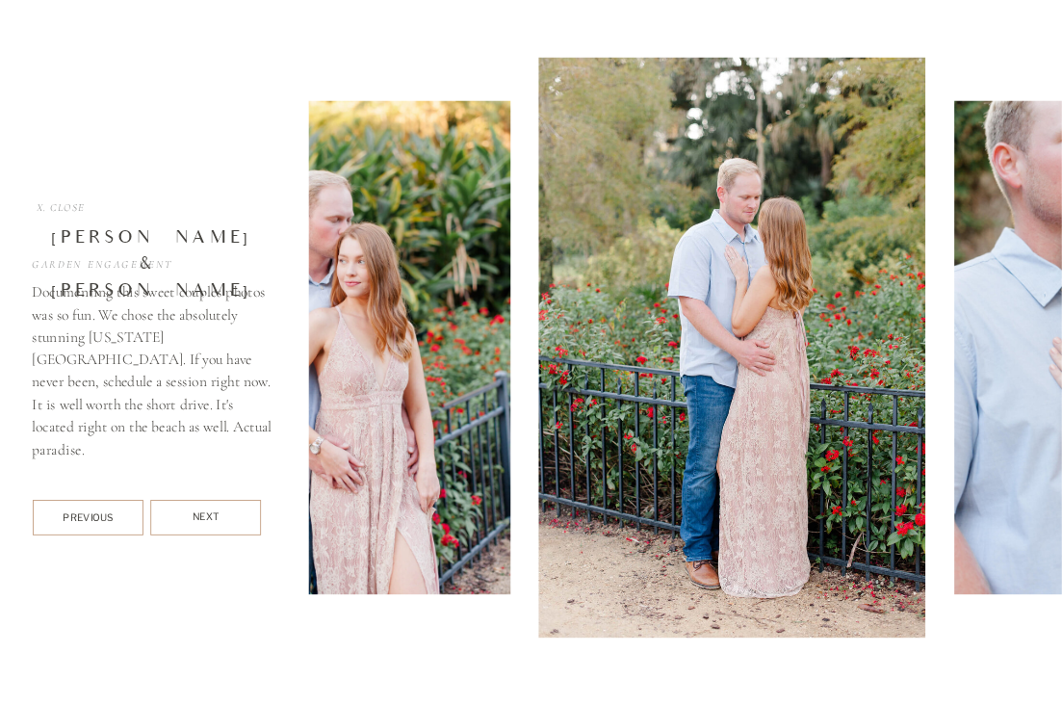
click at [111, 514] on div "Previous" at bounding box center [88, 516] width 111 height 13
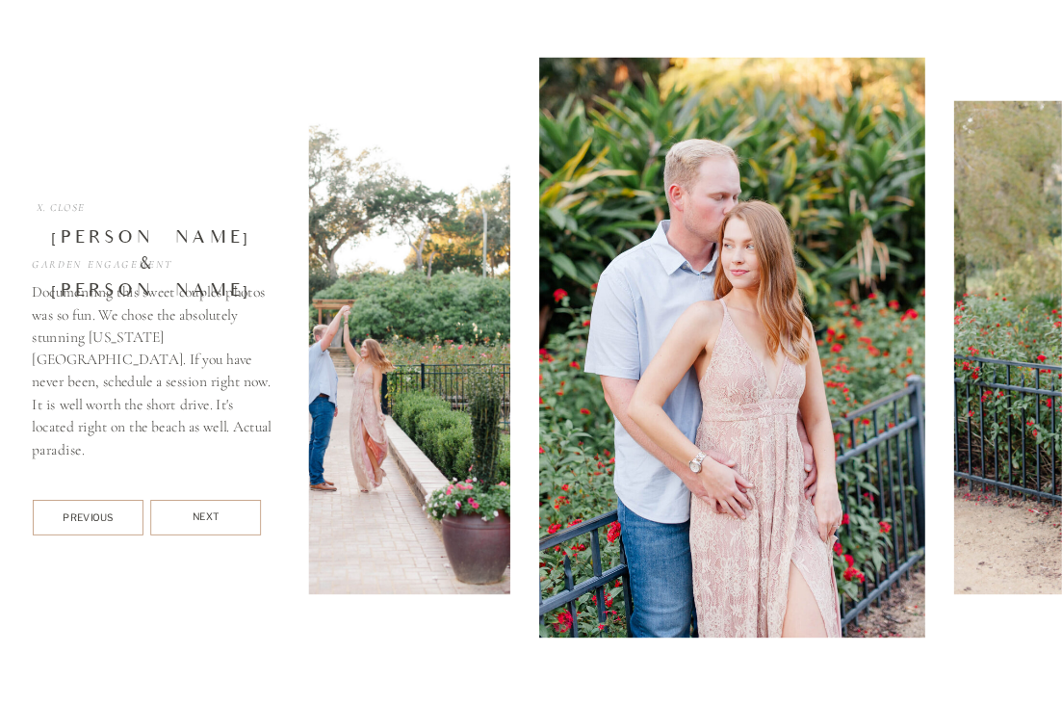
click at [188, 512] on div "Next" at bounding box center [205, 517] width 111 height 16
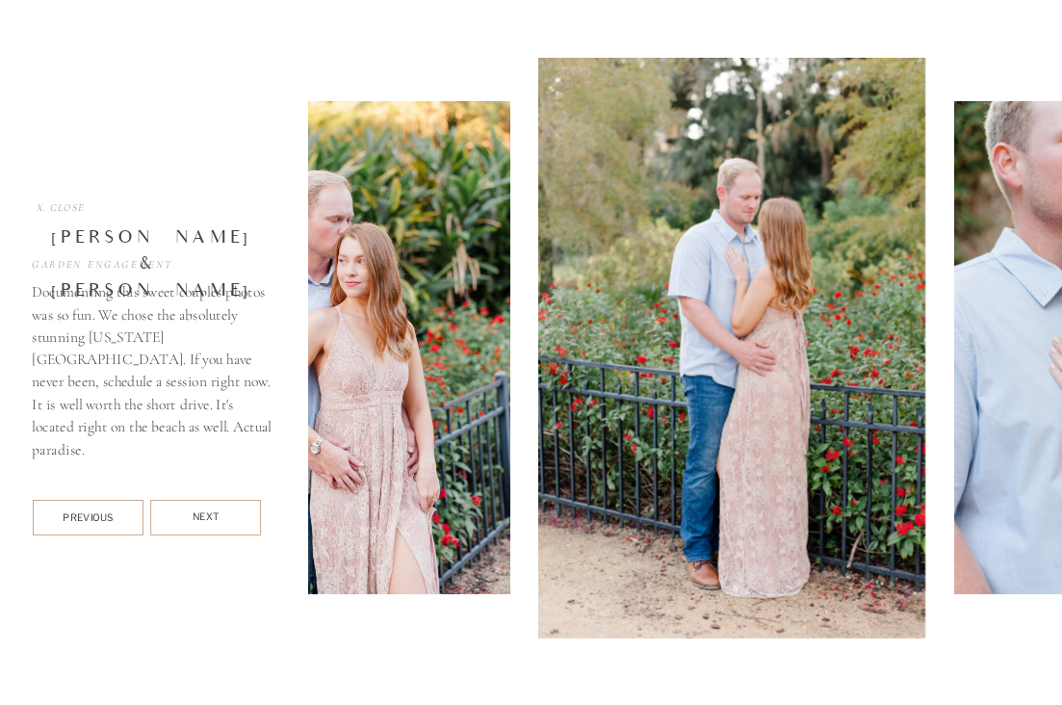
click at [188, 512] on div "Next" at bounding box center [205, 517] width 111 height 16
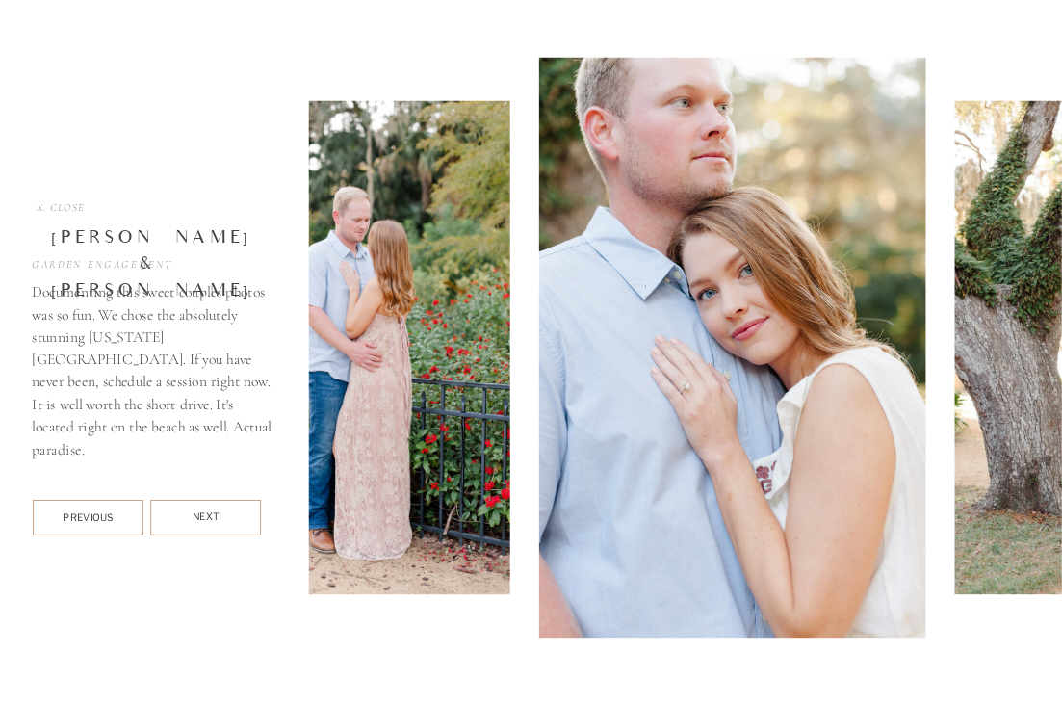
click at [185, 515] on div "Next" at bounding box center [205, 517] width 111 height 16
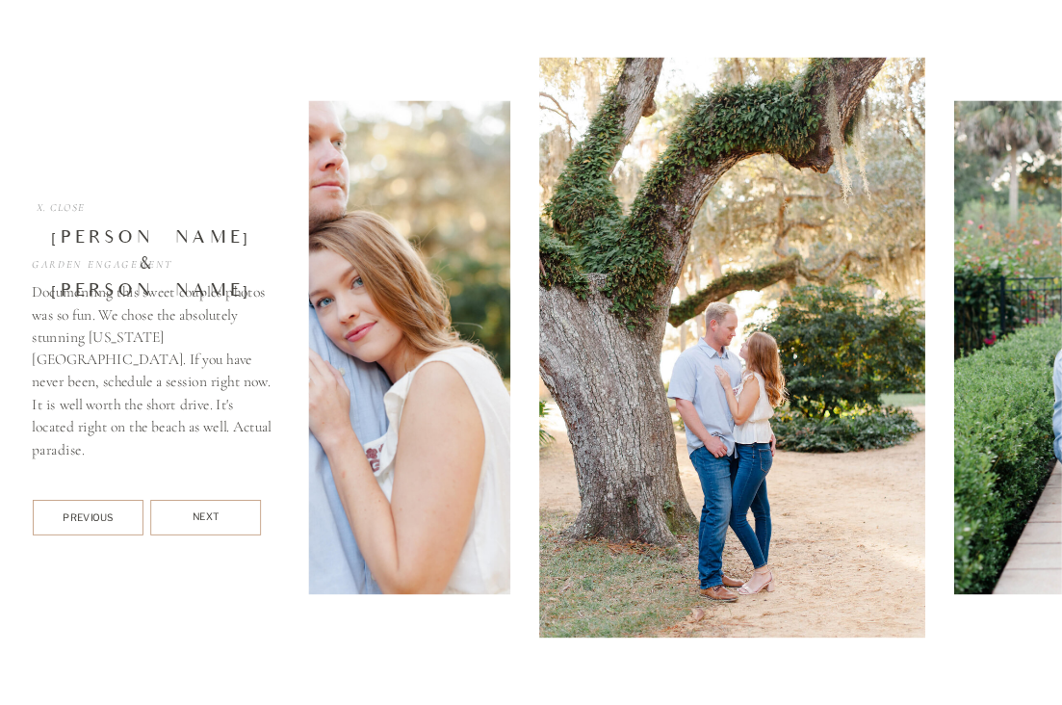
click at [185, 515] on div "Next" at bounding box center [205, 517] width 111 height 16
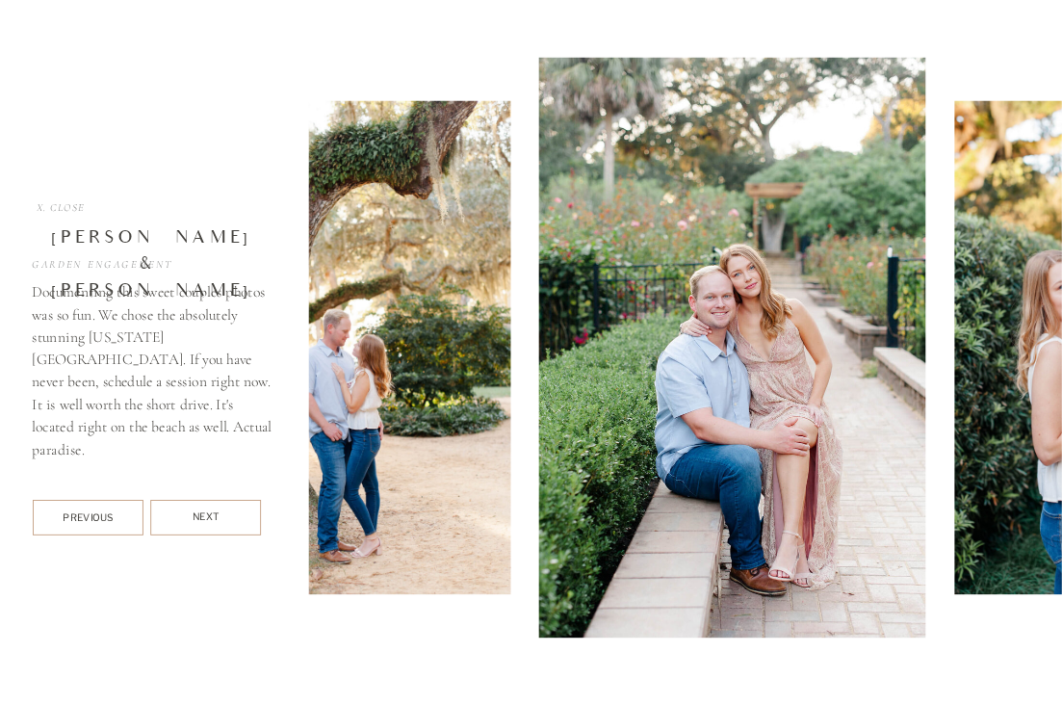
click at [185, 515] on div "Next" at bounding box center [205, 517] width 111 height 16
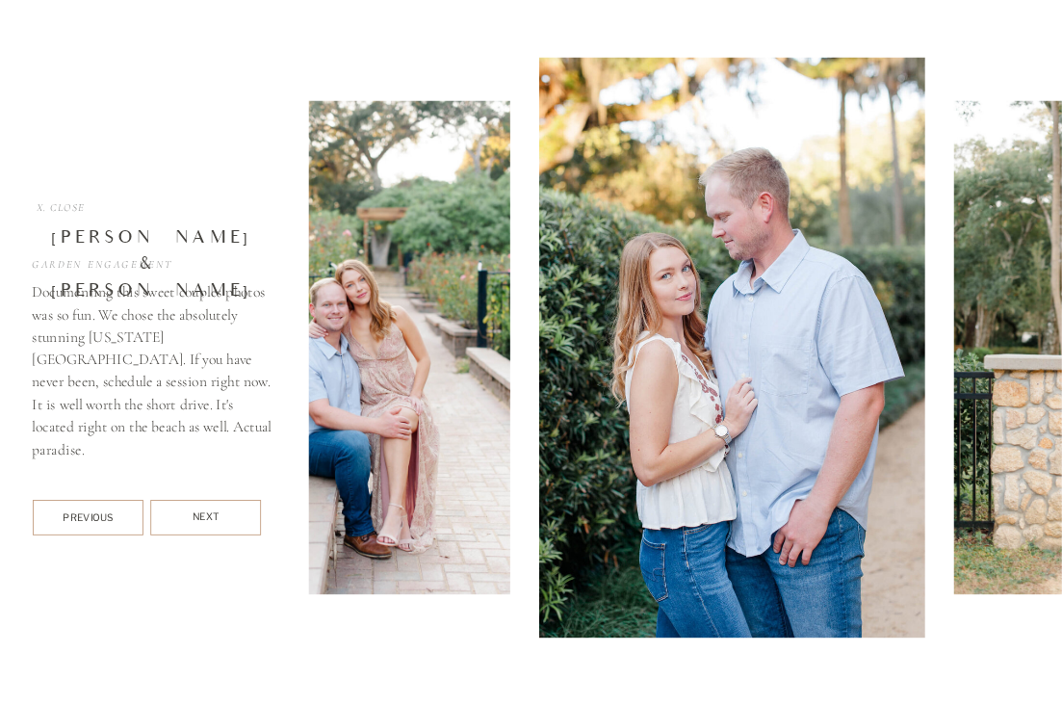
click at [211, 517] on div "Next" at bounding box center [205, 517] width 111 height 16
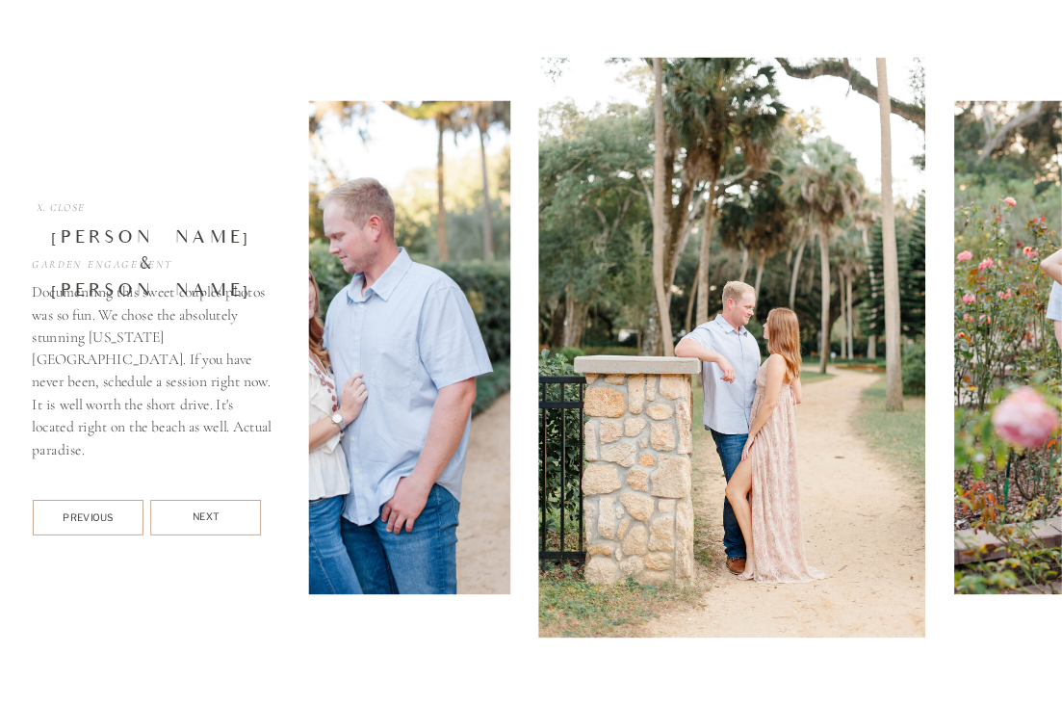
click at [210, 517] on div "Next" at bounding box center [205, 517] width 111 height 16
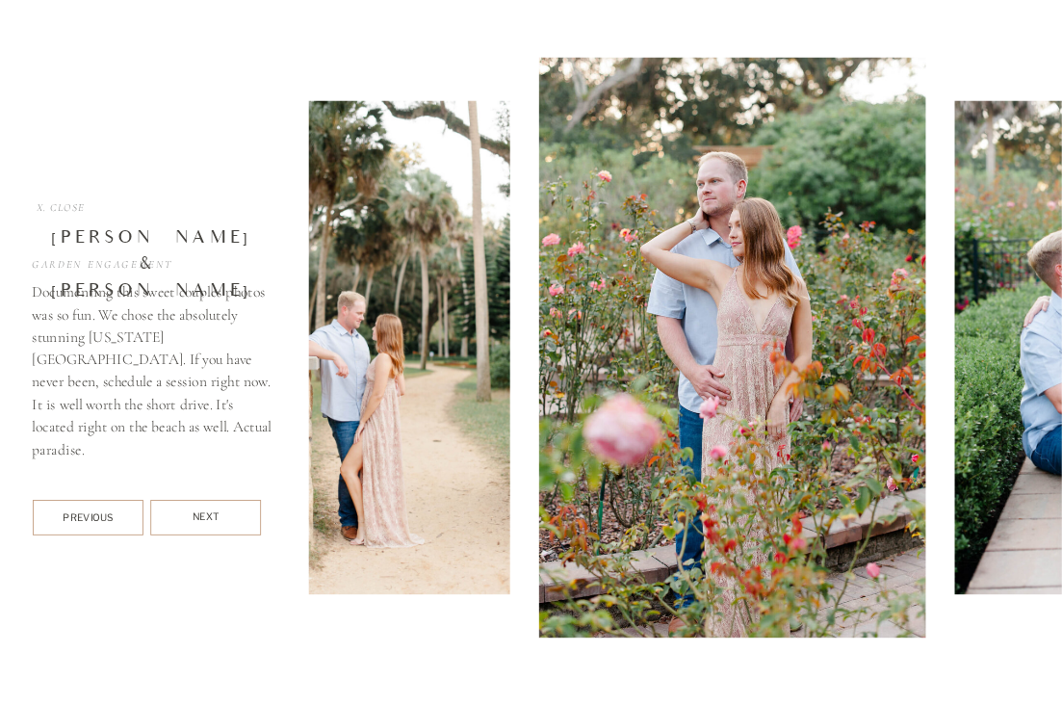
click at [63, 209] on div "X. Close" at bounding box center [61, 208] width 58 height 16
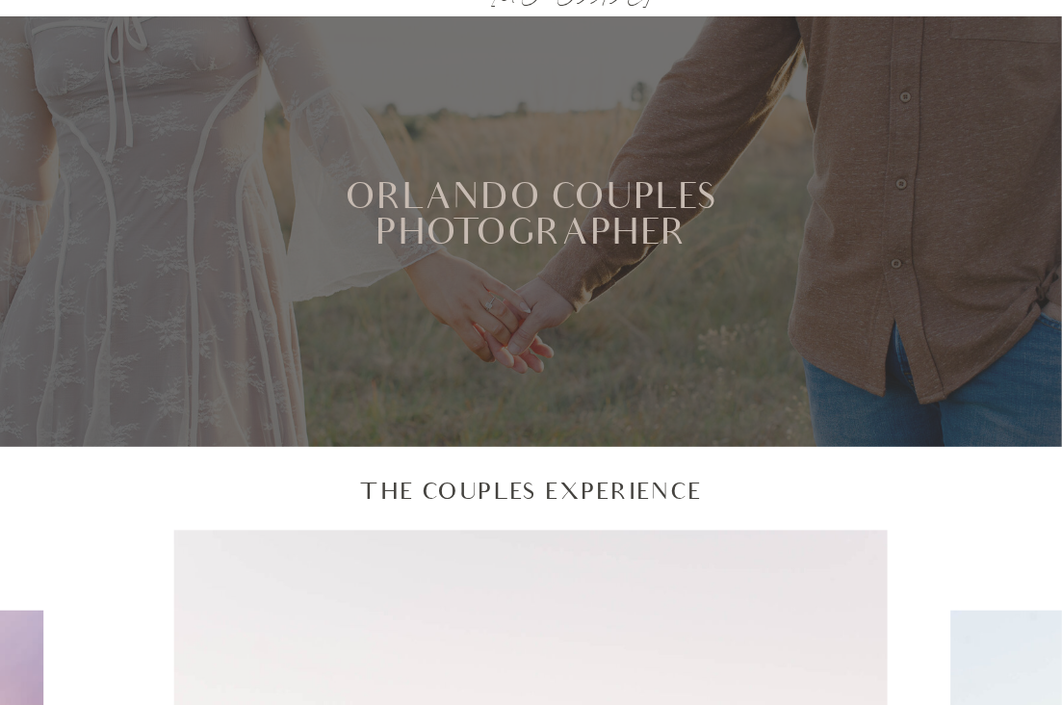
scroll to position [0, 0]
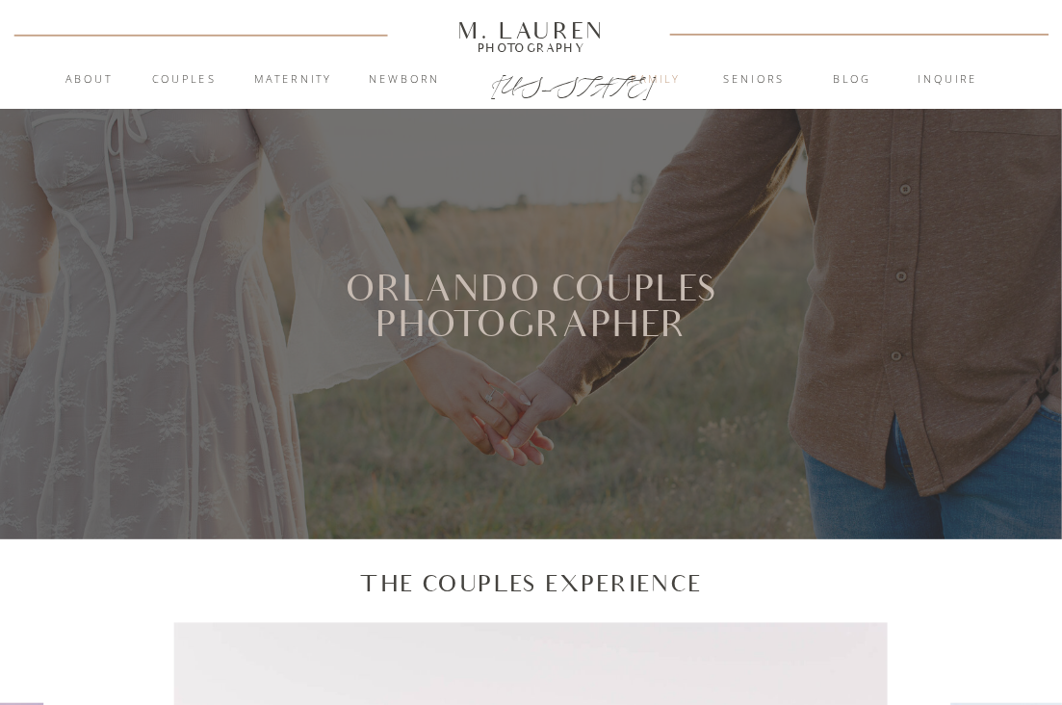
click at [652, 76] on nav "Family" at bounding box center [655, 79] width 95 height 17
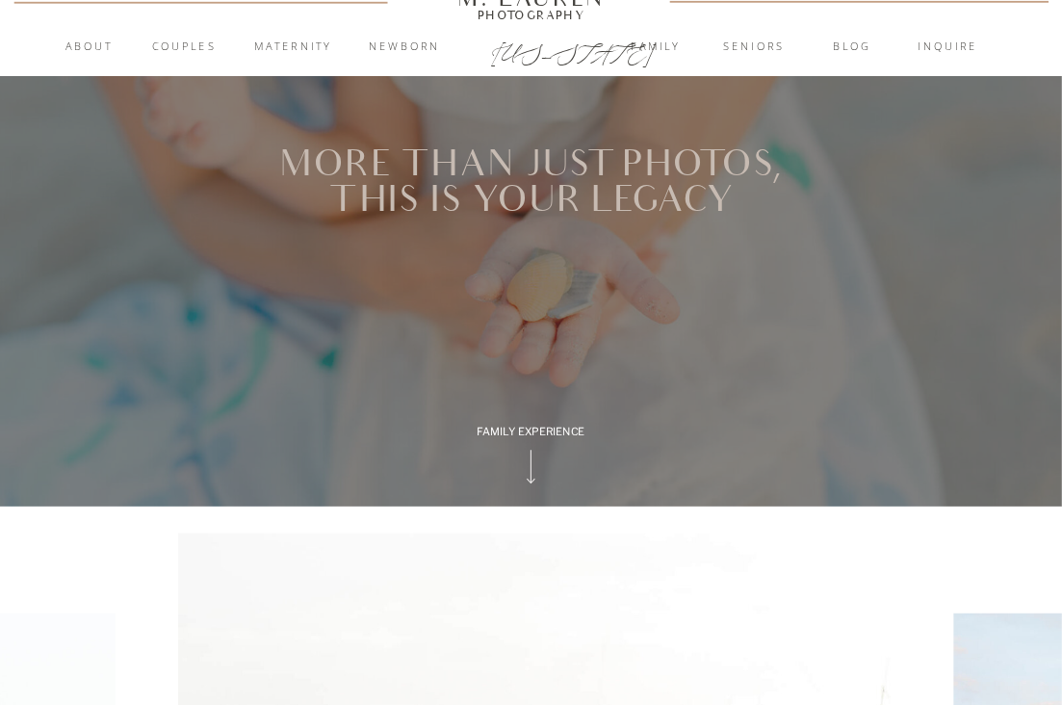
scroll to position [127, 0]
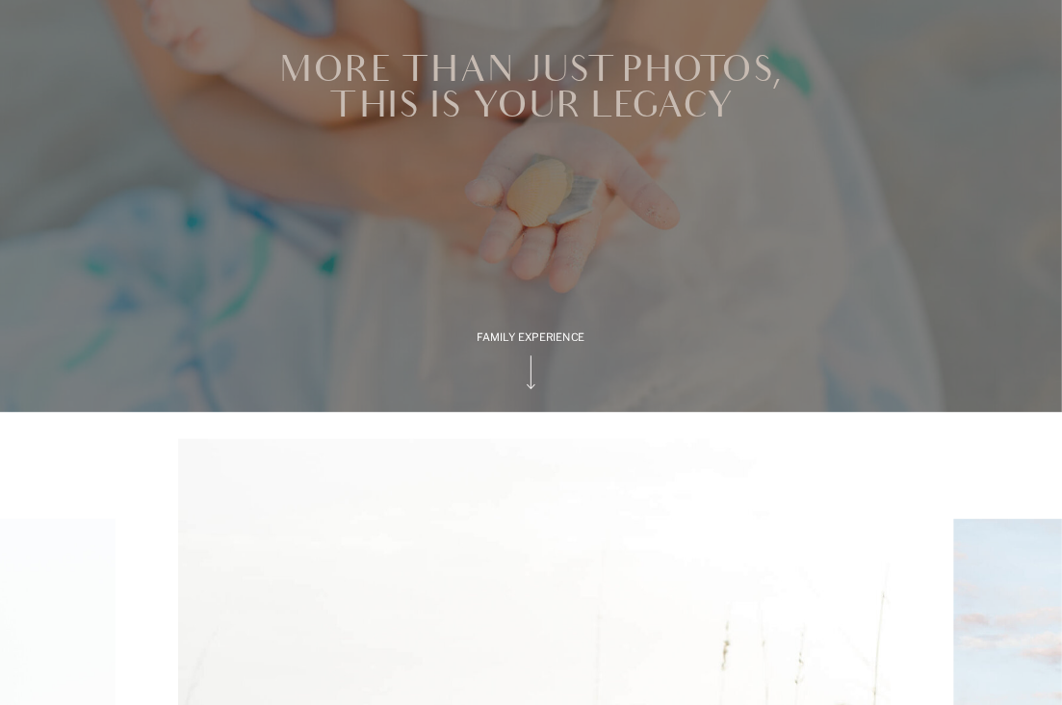
click at [530, 381] on polygon at bounding box center [531, 372] width 9 height 34
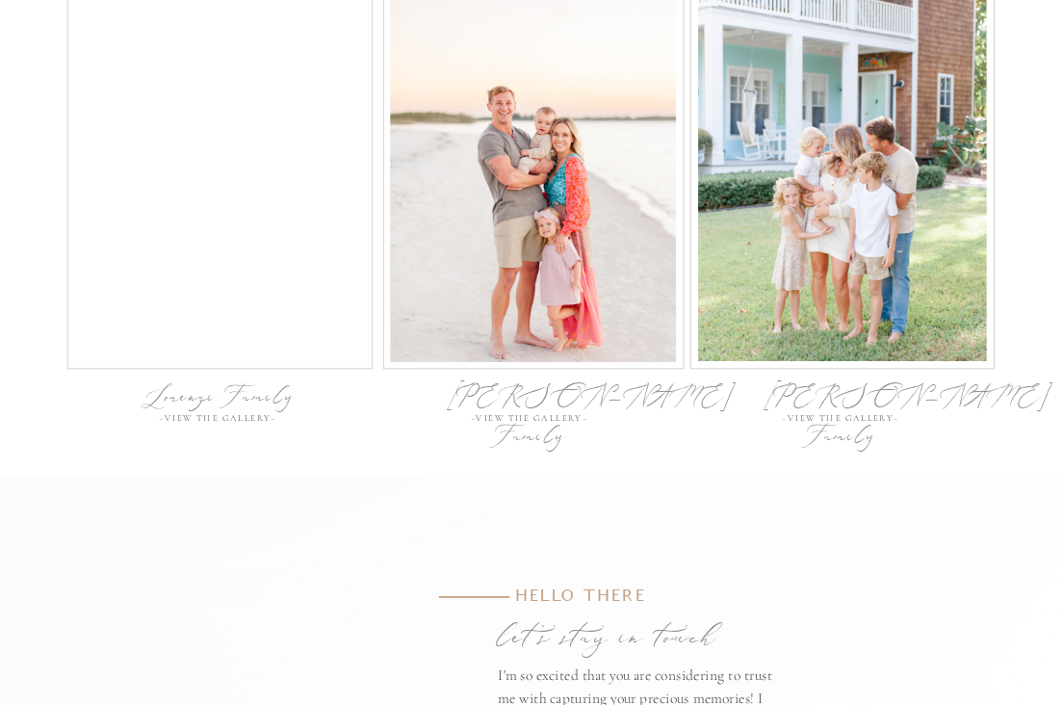
scroll to position [5830, 0]
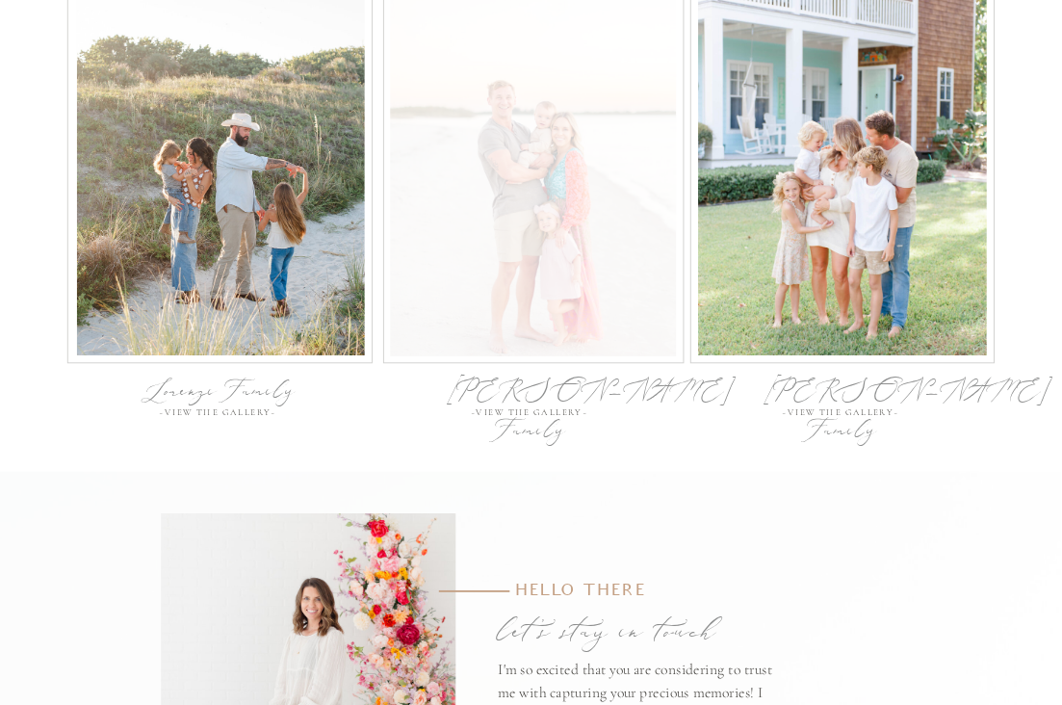
click at [609, 225] on div at bounding box center [533, 170] width 286 height 374
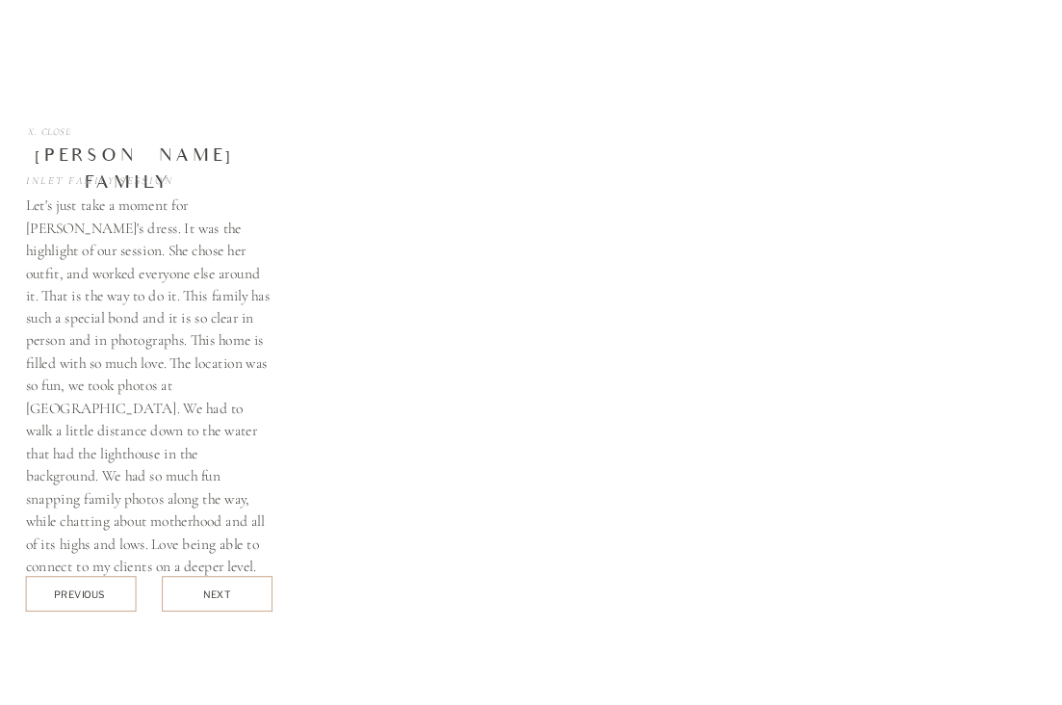
scroll to position [6301, 0]
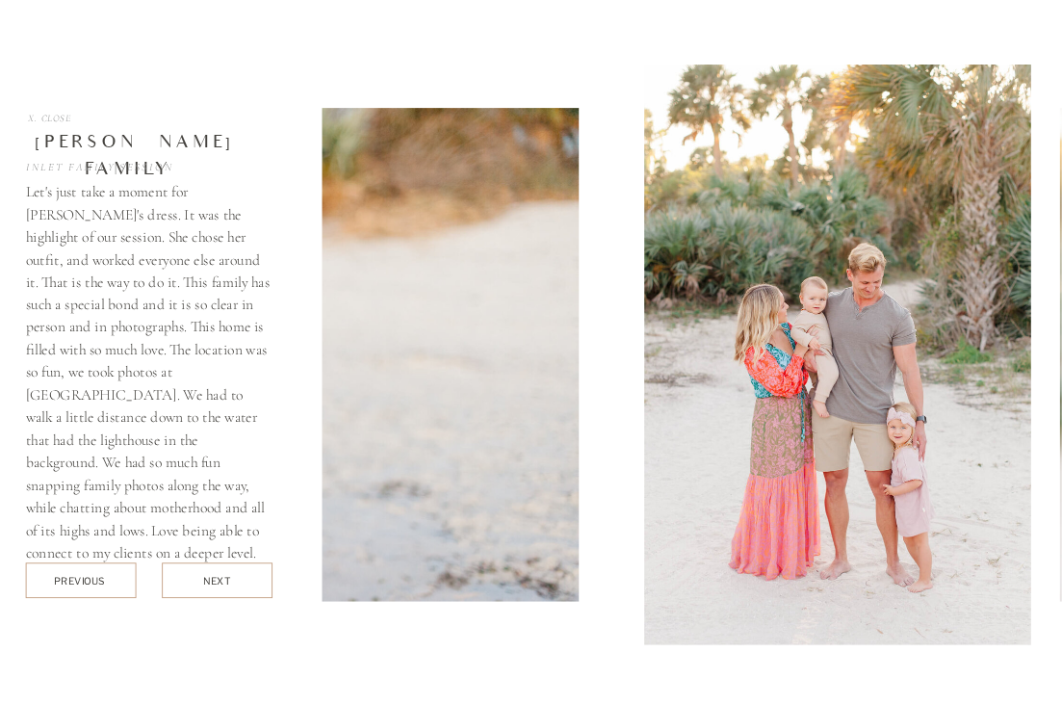
click at [226, 569] on div at bounding box center [217, 581] width 111 height 36
click at [228, 575] on div "next" at bounding box center [216, 581] width 27 height 13
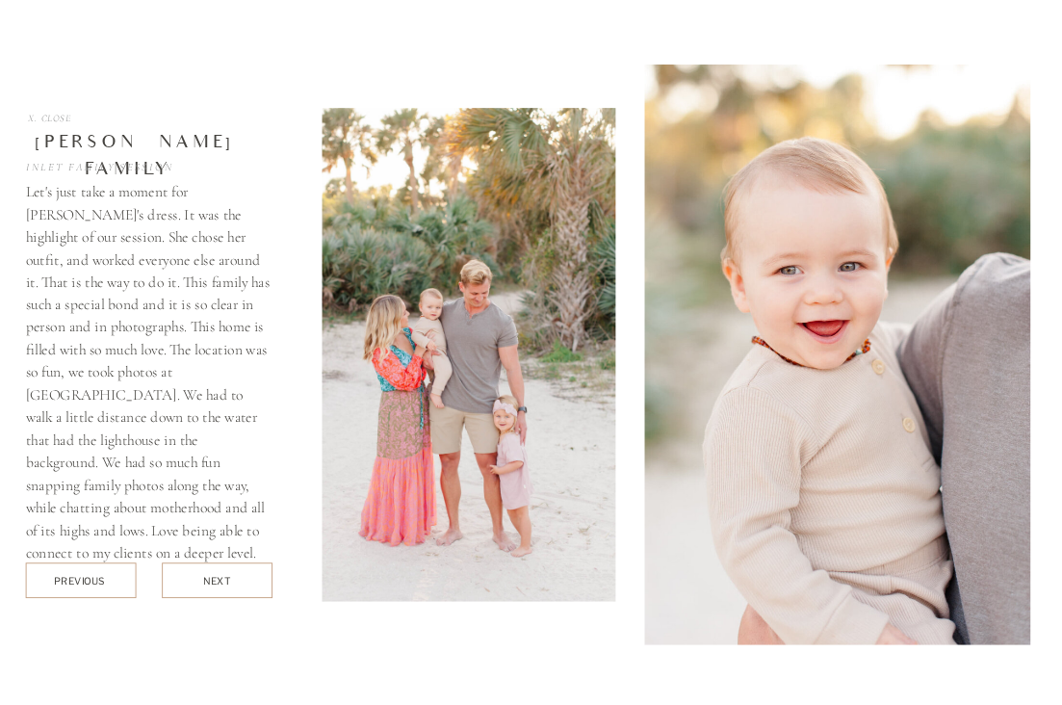
click at [226, 575] on div "next" at bounding box center [216, 581] width 27 height 13
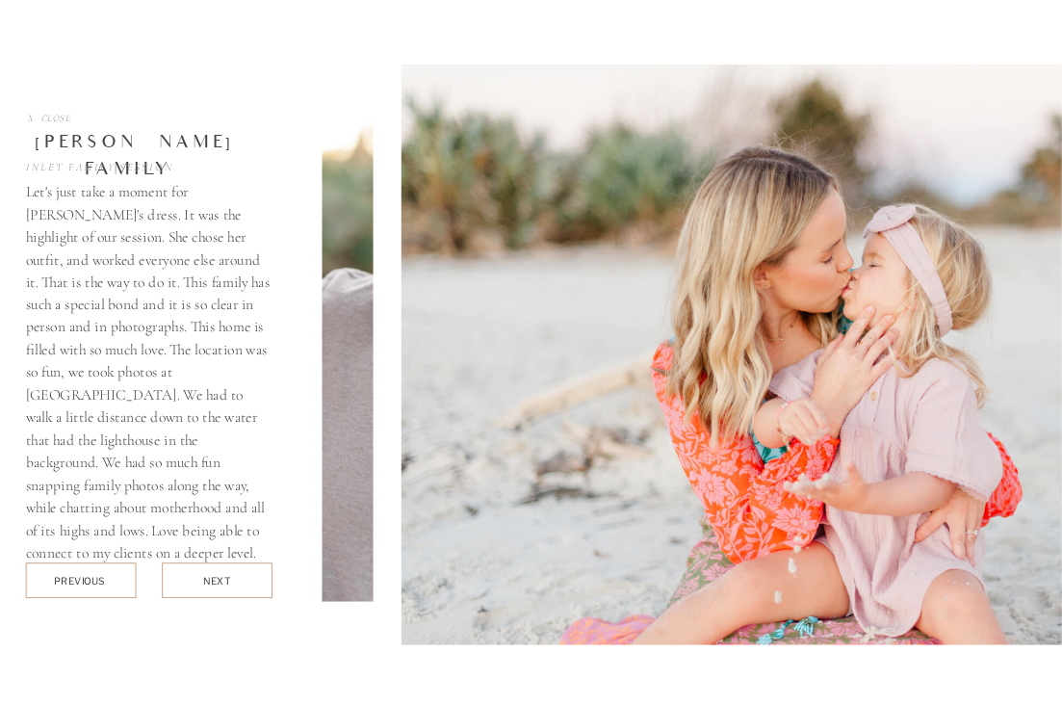
click at [226, 574] on div at bounding box center [217, 581] width 111 height 36
click at [219, 575] on div "next" at bounding box center [216, 581] width 27 height 13
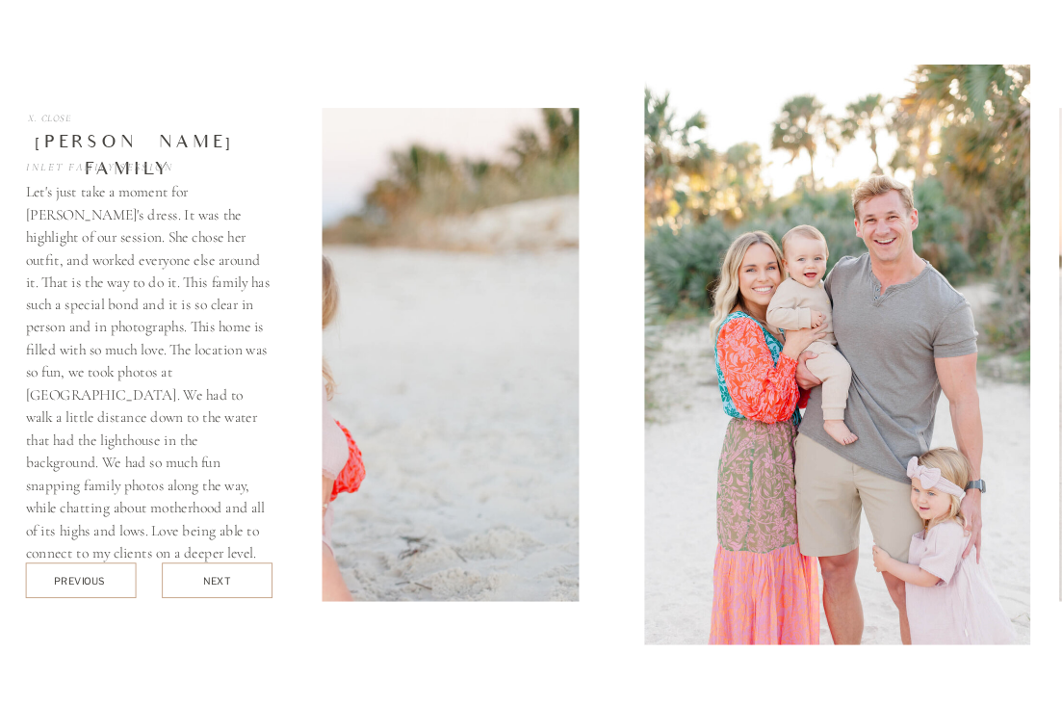
click at [221, 577] on div "next" at bounding box center [216, 581] width 27 height 13
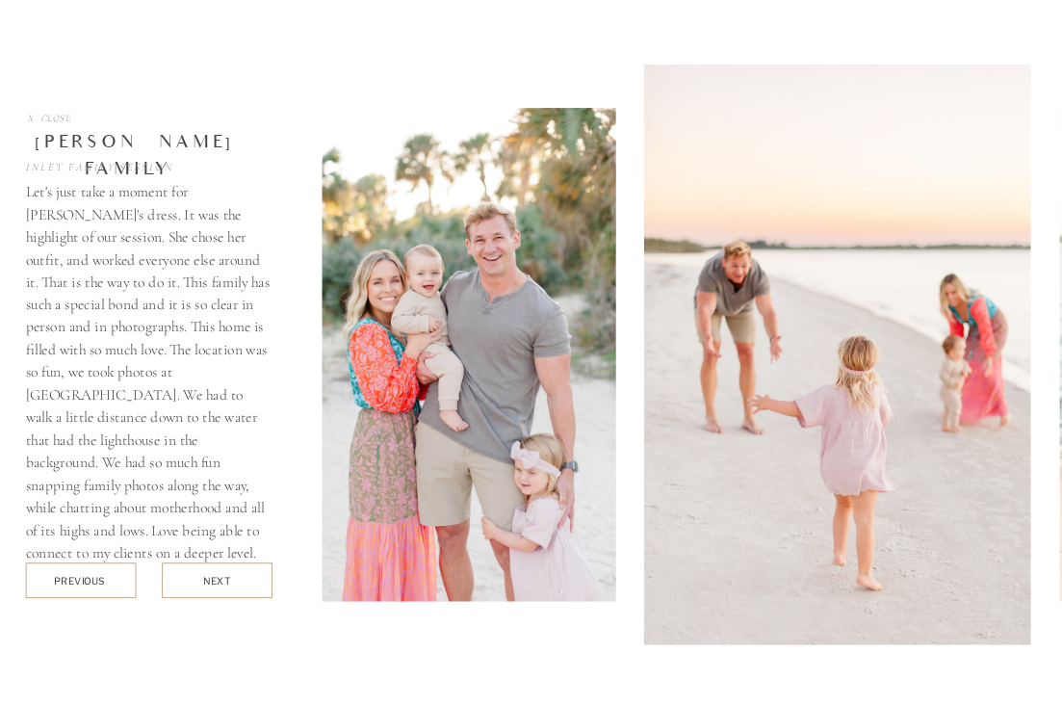
click at [220, 575] on div "next" at bounding box center [216, 581] width 27 height 13
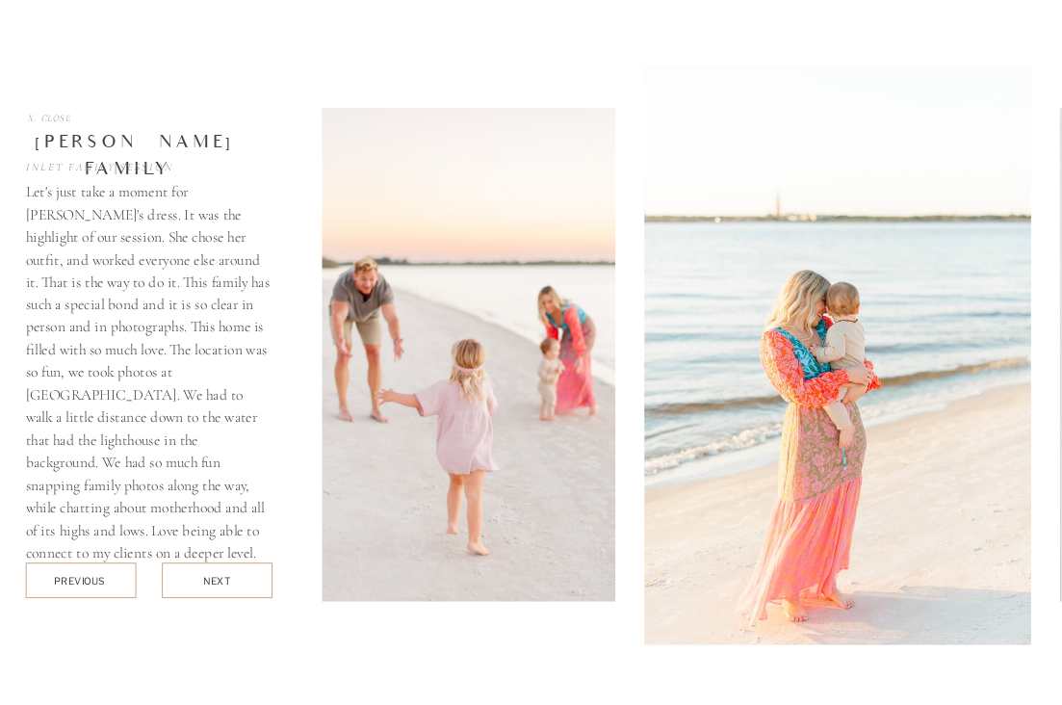
click at [220, 575] on div "next" at bounding box center [216, 581] width 27 height 13
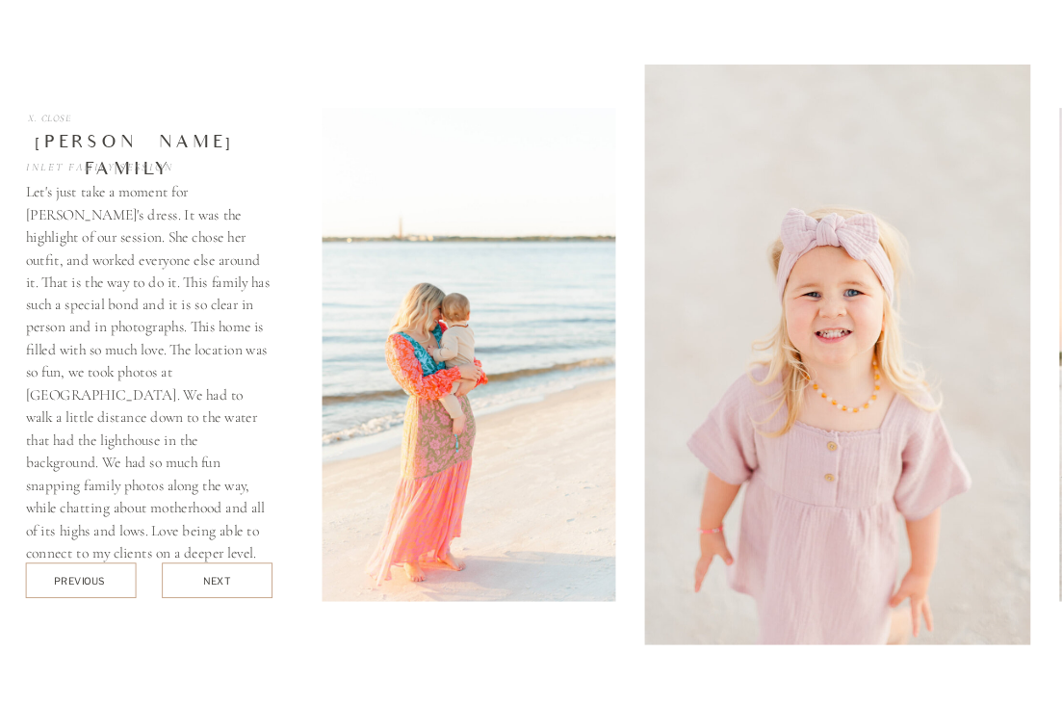
click at [220, 575] on div "next" at bounding box center [216, 581] width 27 height 13
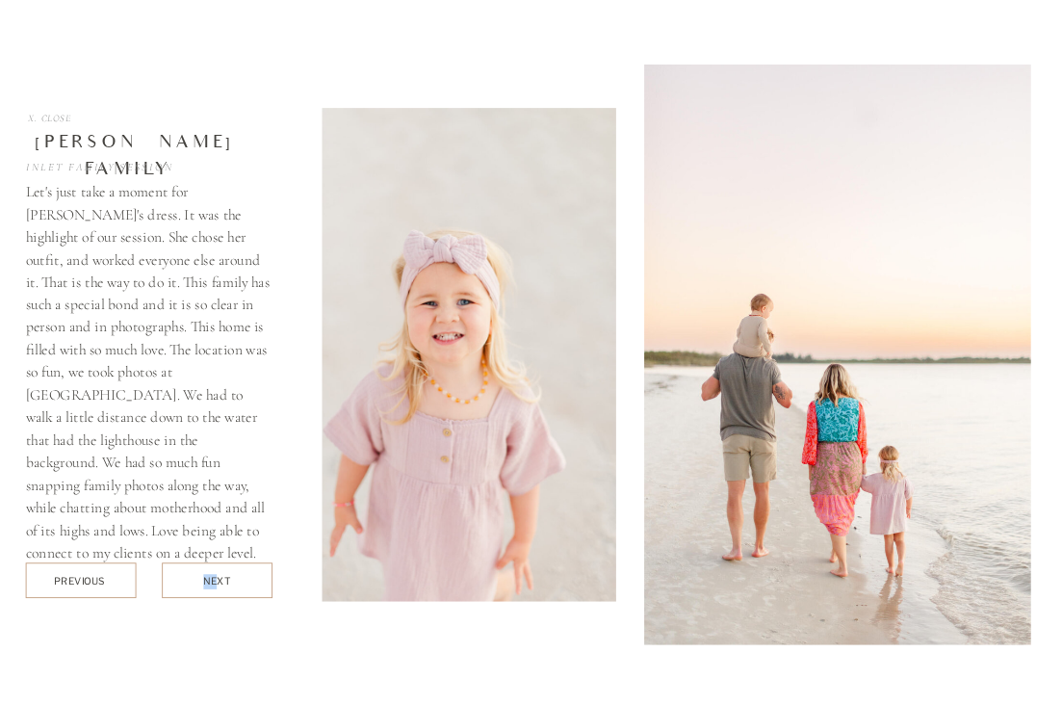
click at [218, 575] on div "next" at bounding box center [216, 581] width 27 height 13
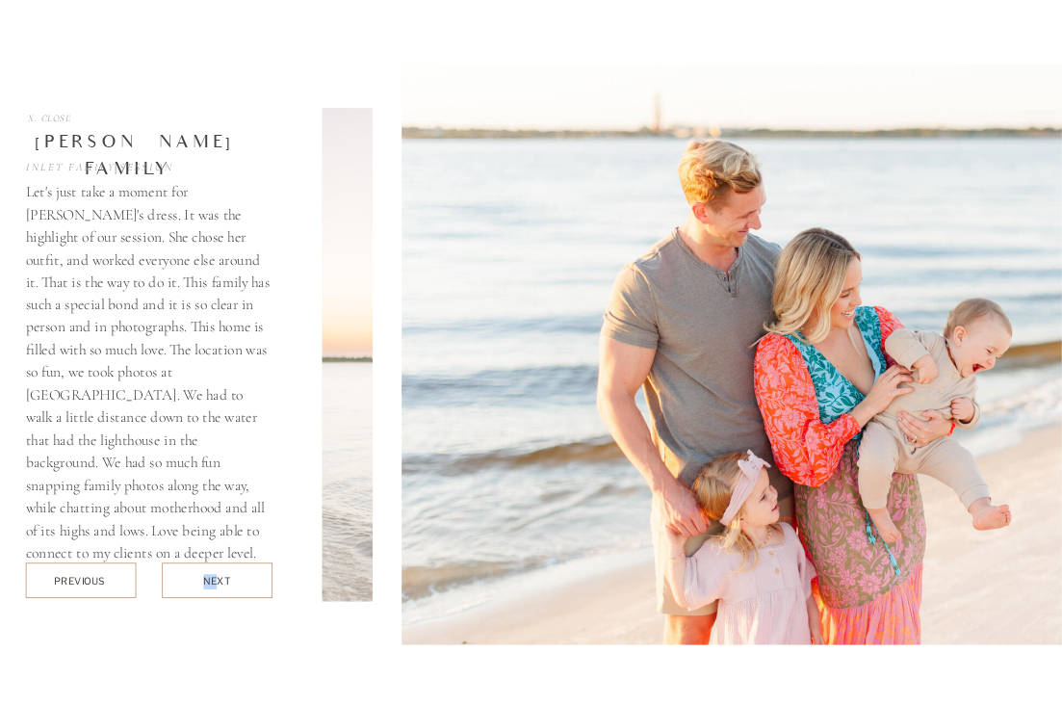
click at [214, 576] on div "next" at bounding box center [216, 581] width 27 height 13
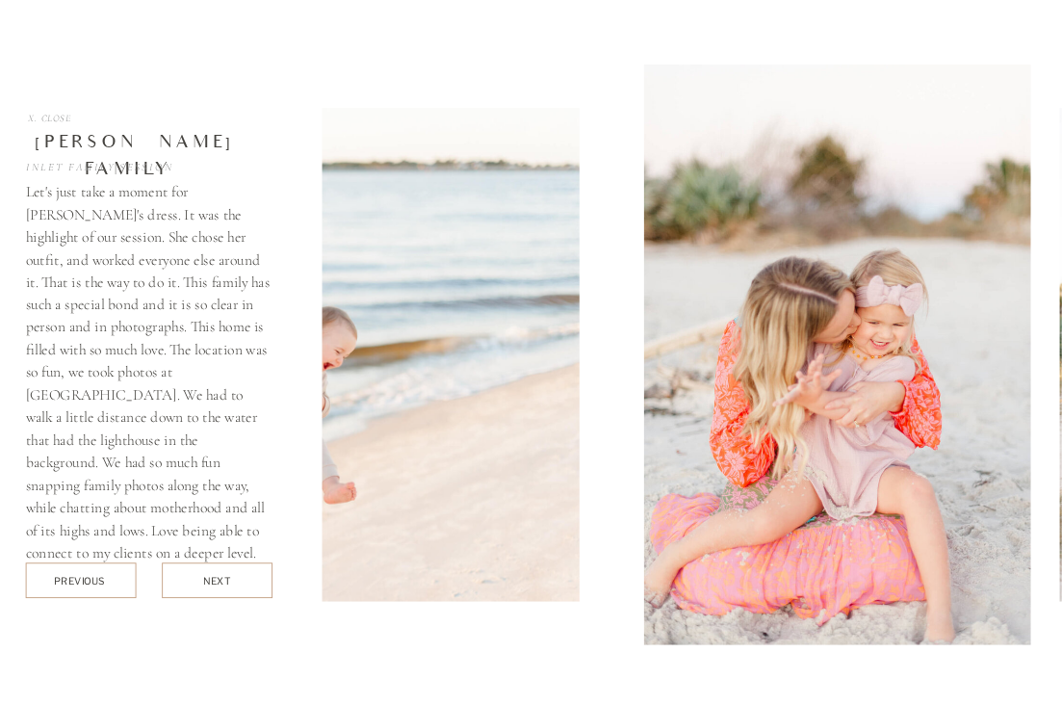
click at [68, 575] on div "previous" at bounding box center [81, 581] width 54 height 13
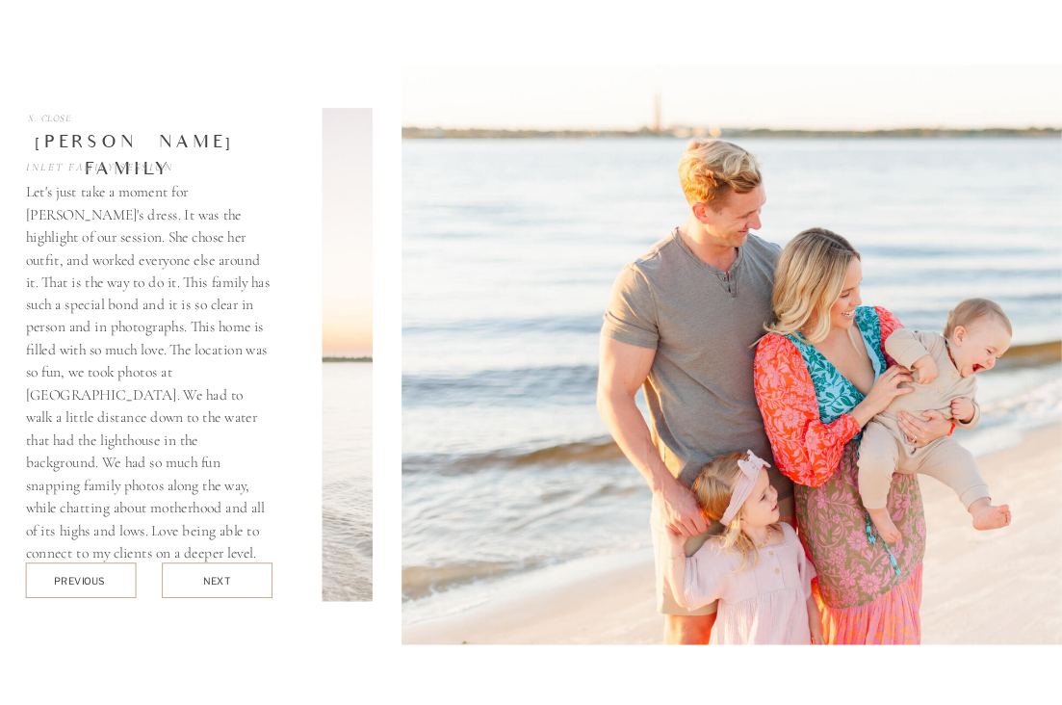
click at [221, 576] on div "next" at bounding box center [216, 581] width 27 height 13
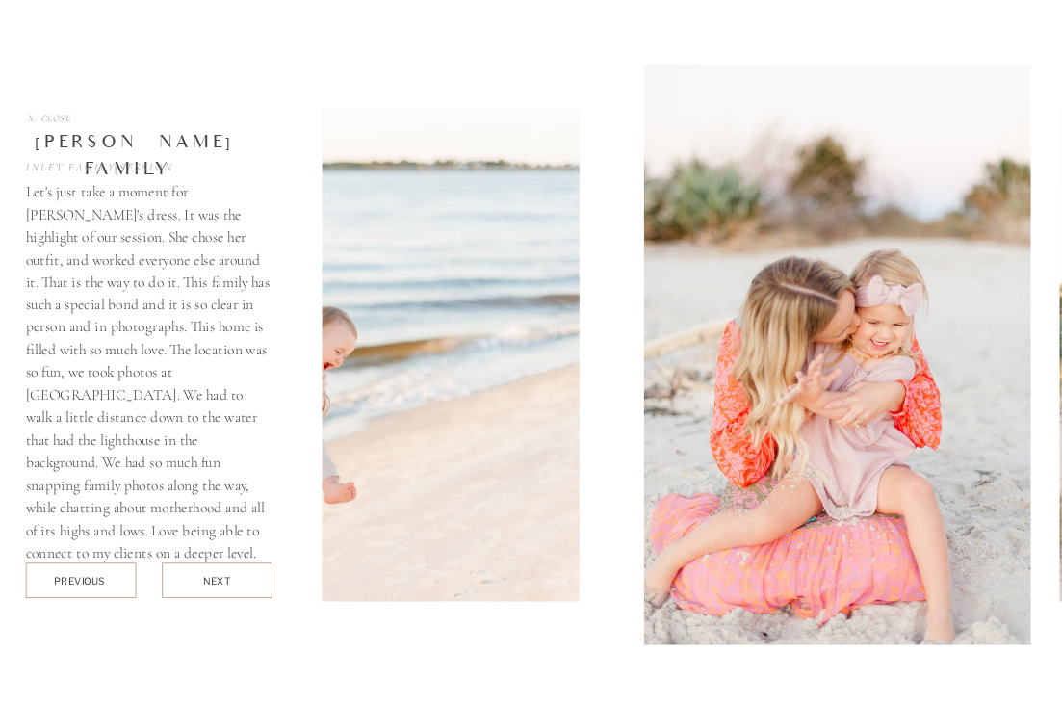
click at [220, 575] on div "next" at bounding box center [216, 581] width 27 height 13
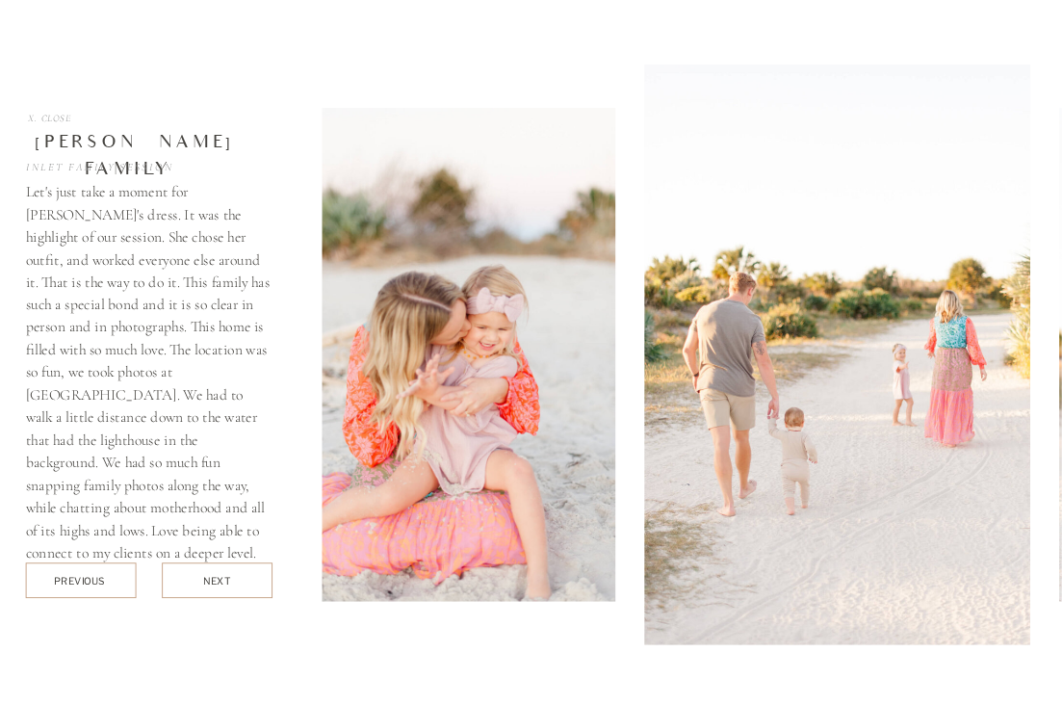
click at [220, 576] on div "next" at bounding box center [216, 581] width 27 height 13
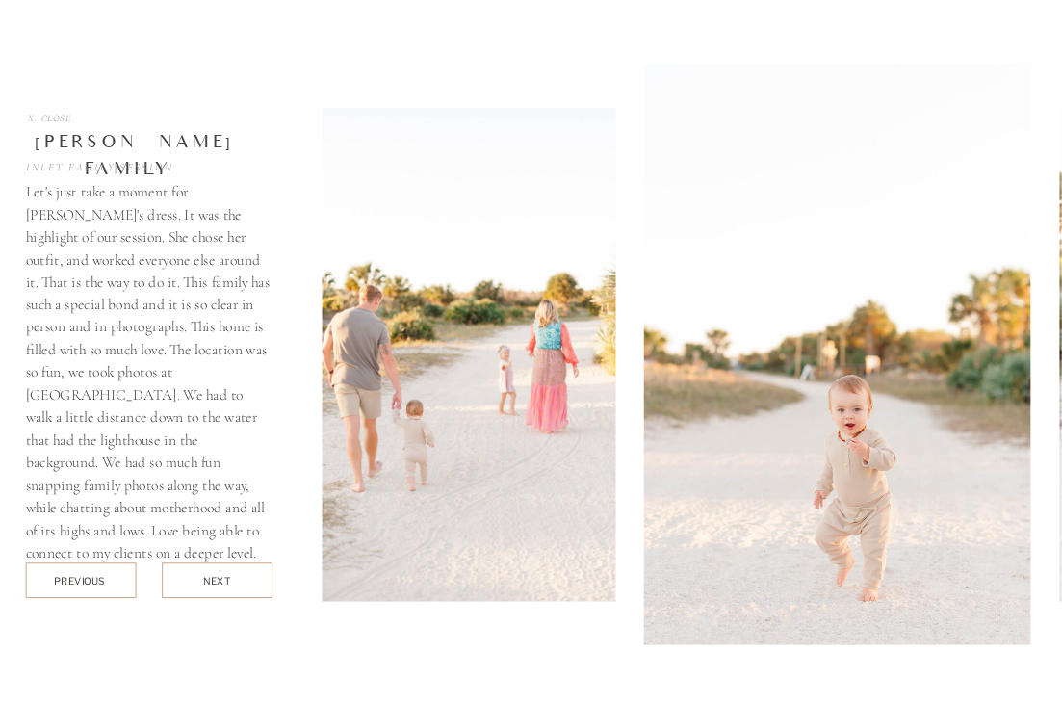
click at [220, 576] on div "next" at bounding box center [216, 581] width 27 height 13
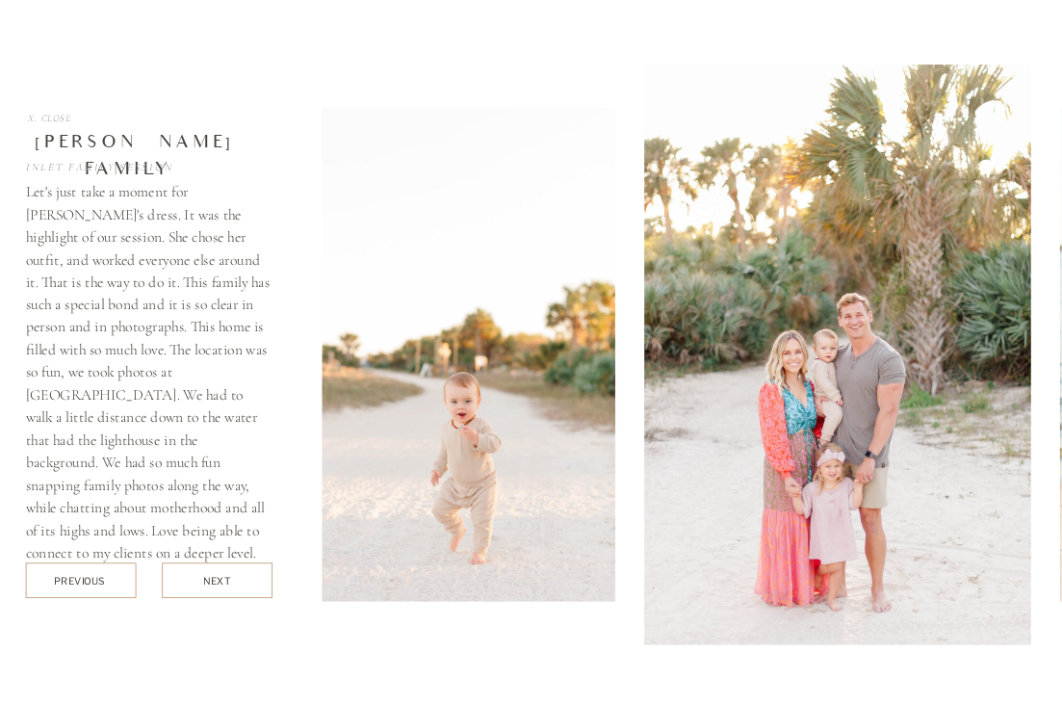
click at [220, 576] on div "next" at bounding box center [216, 581] width 27 height 13
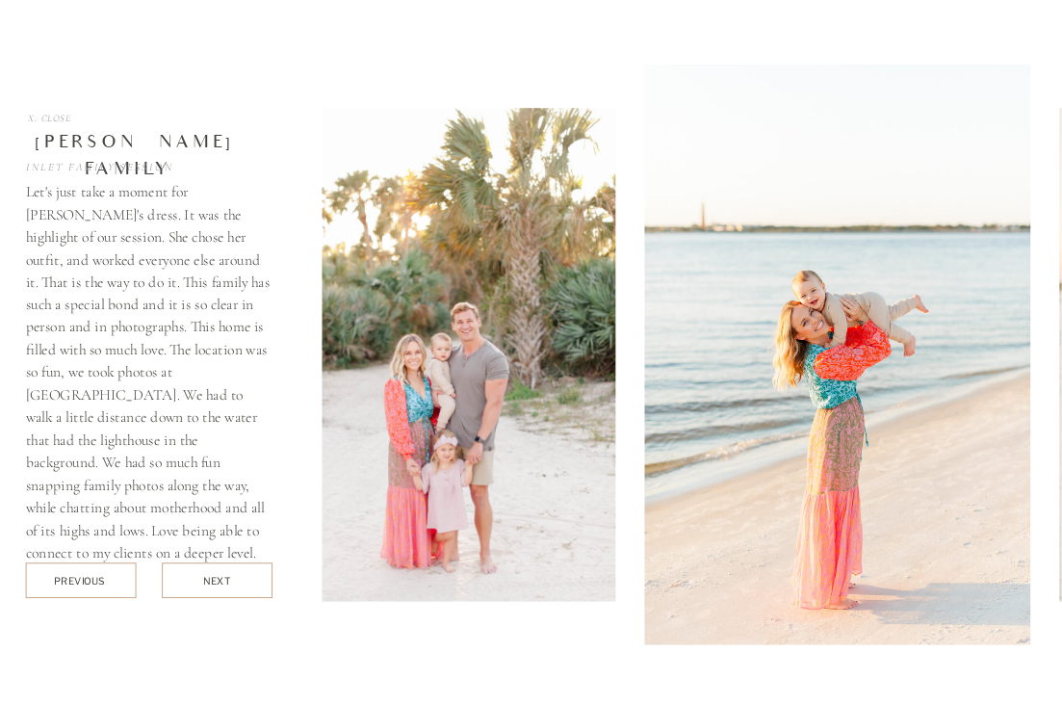
click at [216, 575] on div "next" at bounding box center [216, 581] width 27 height 13
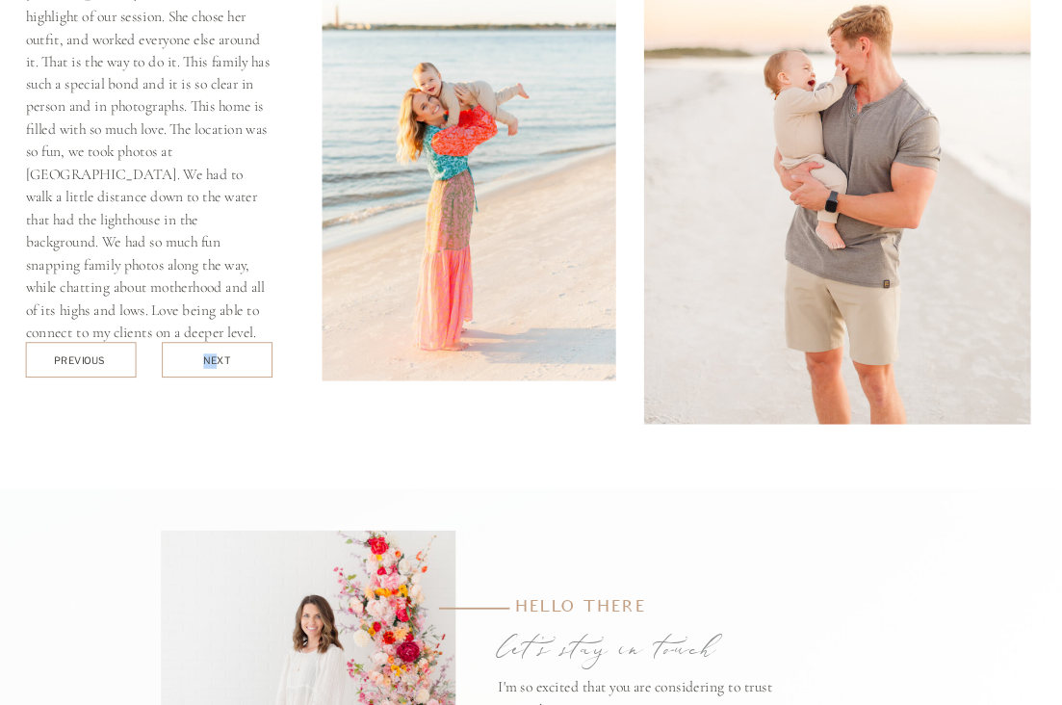
scroll to position [6455, 0]
